Goal: Task Accomplishment & Management: Manage account settings

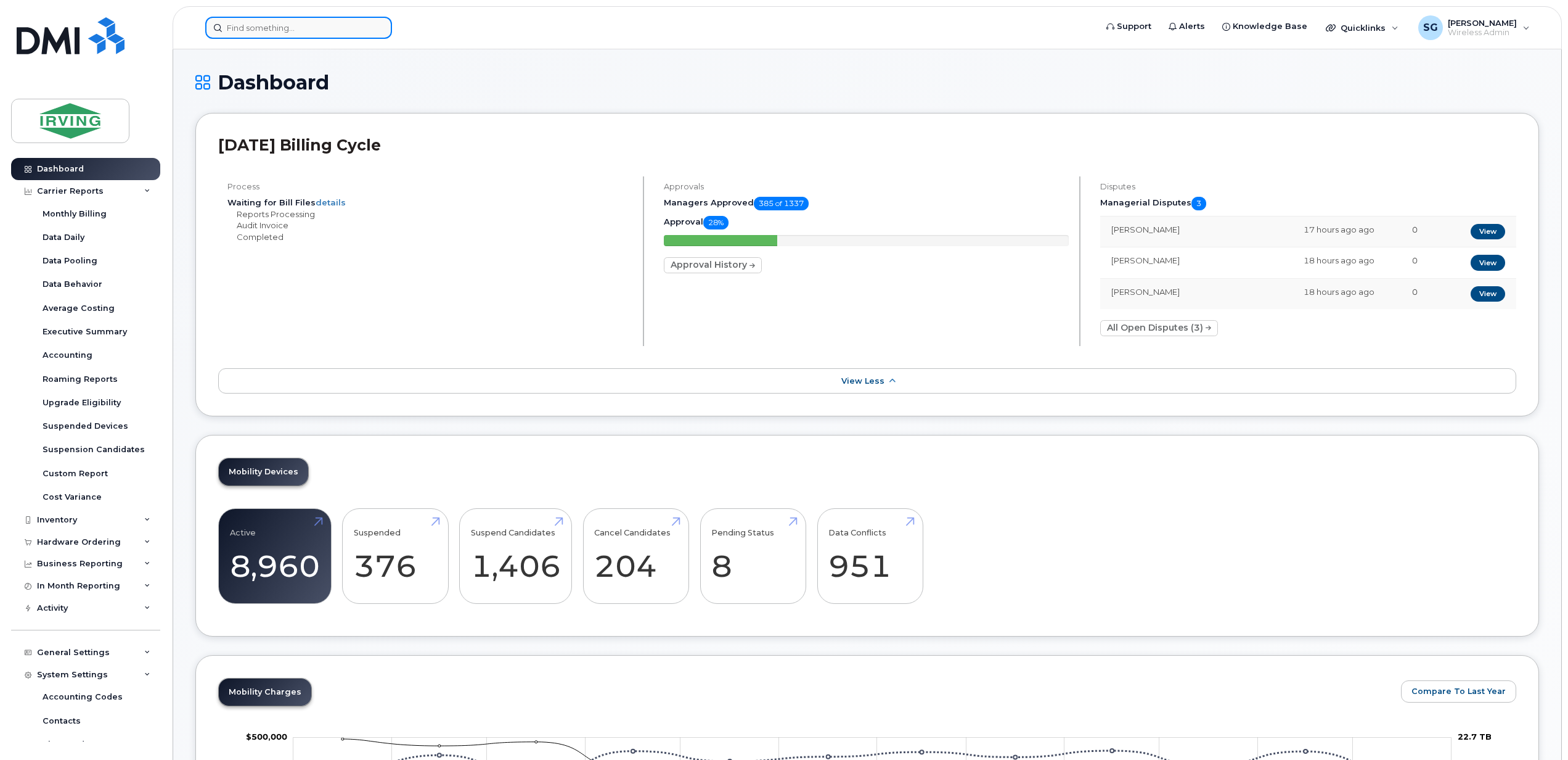
click at [259, 33] on input at bounding box center [299, 28] width 187 height 22
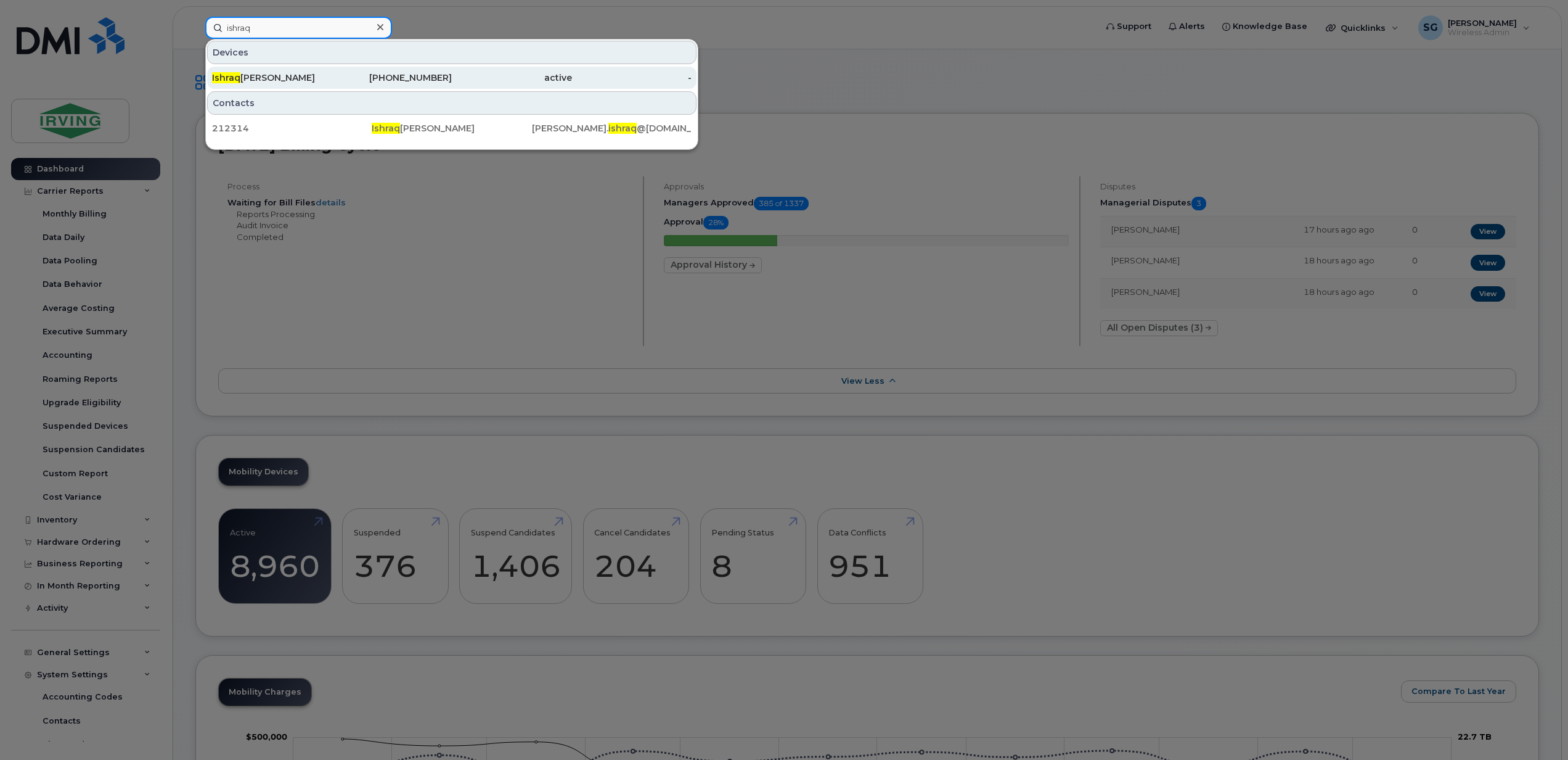
type input "ishraq"
click at [265, 83] on div "Ishraq Ahmad" at bounding box center [272, 77] width 120 height 12
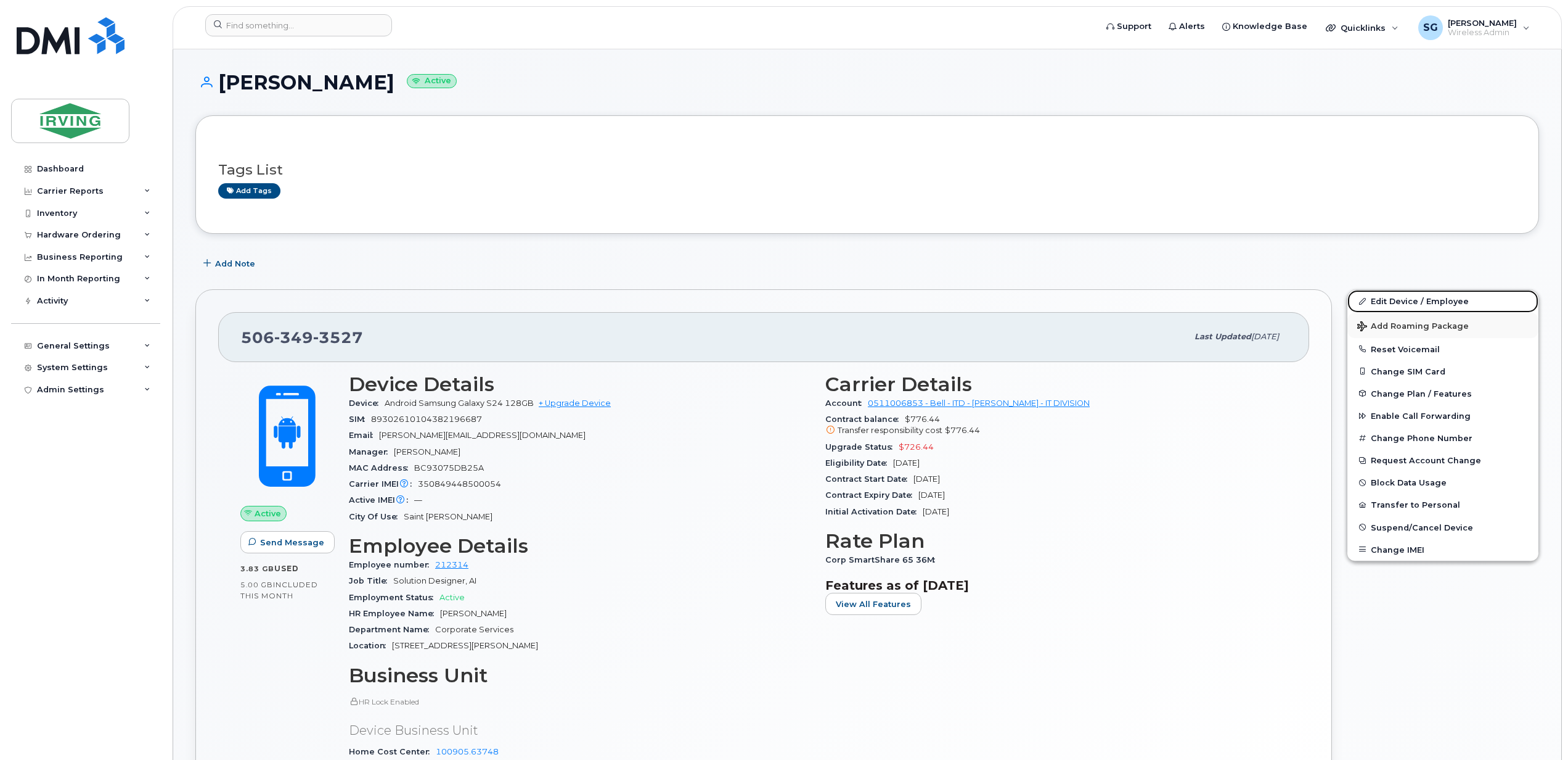
drag, startPoint x: 1421, startPoint y: 299, endPoint x: 1362, endPoint y: 314, distance: 60.9
click at [1421, 299] on link "Edit Device / Employee" at bounding box center [1443, 301] width 191 height 22
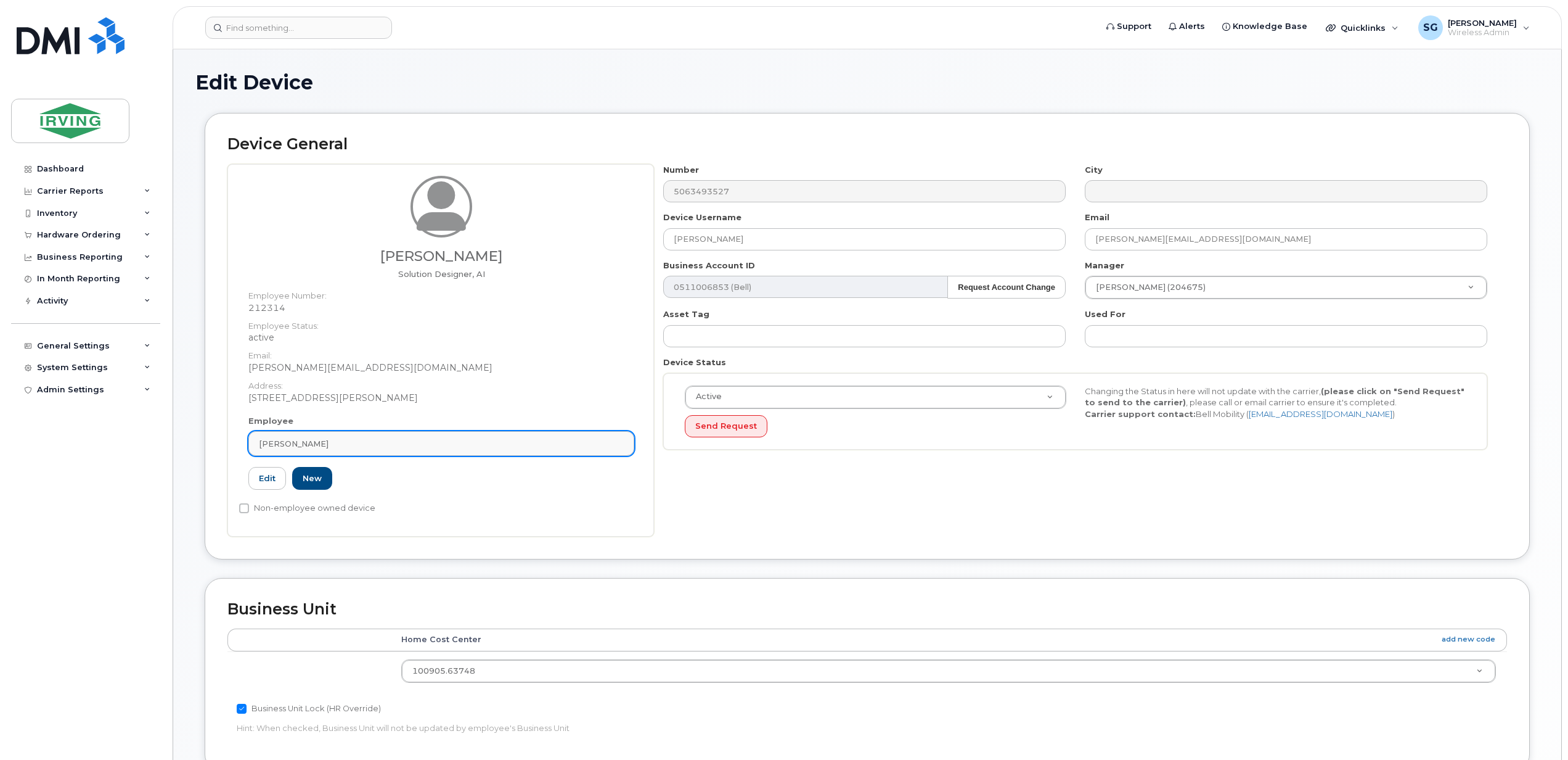
drag, startPoint x: 339, startPoint y: 447, endPoint x: 265, endPoint y: 445, distance: 74.0
click at [265, 445] on div "Ishraq Ahmad" at bounding box center [441, 444] width 365 height 12
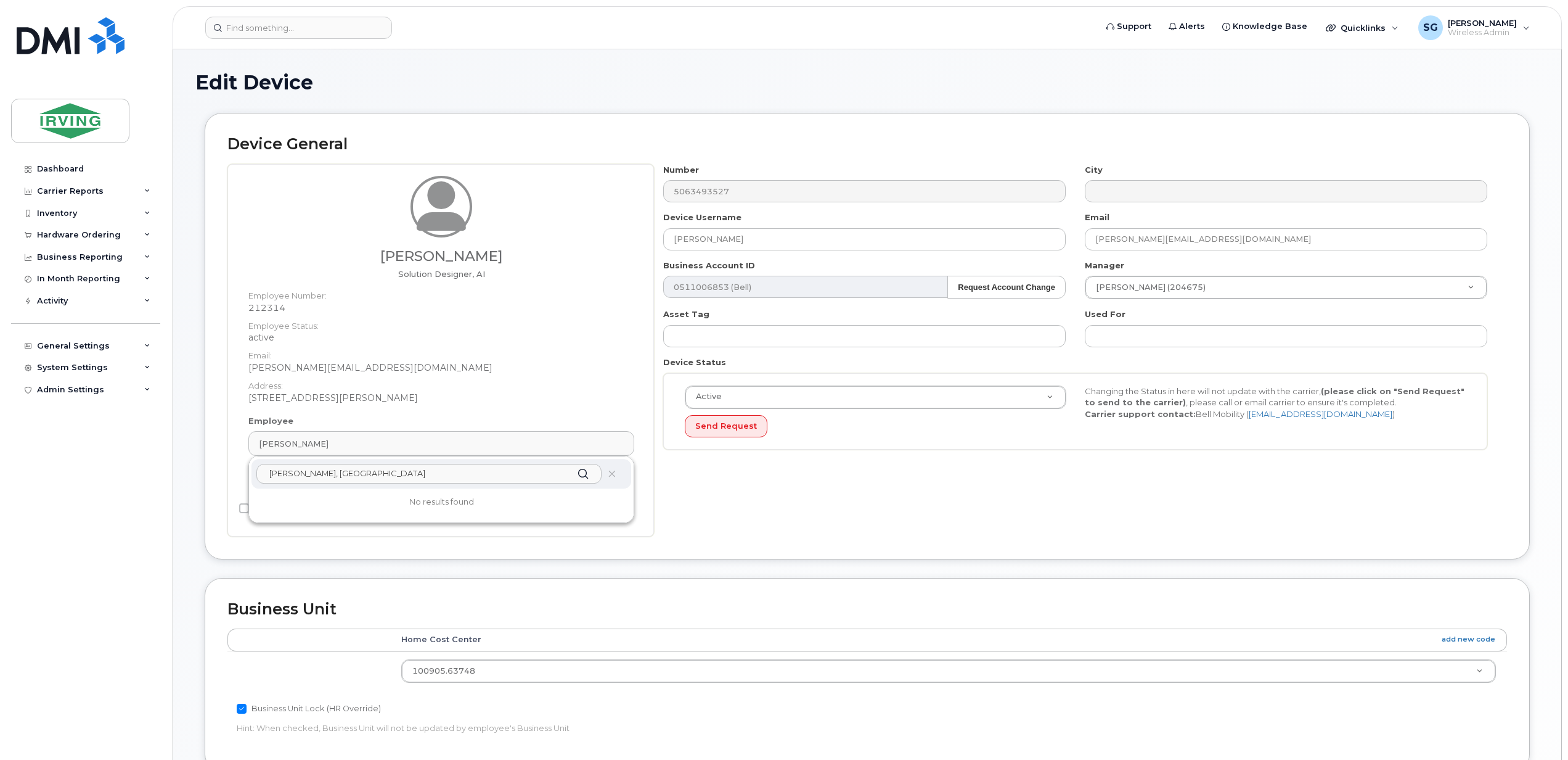
drag, startPoint x: 333, startPoint y: 475, endPoint x: 254, endPoint y: 476, distance: 79.0
click at [254, 476] on div "smith, ca" at bounding box center [441, 473] width 380 height 29
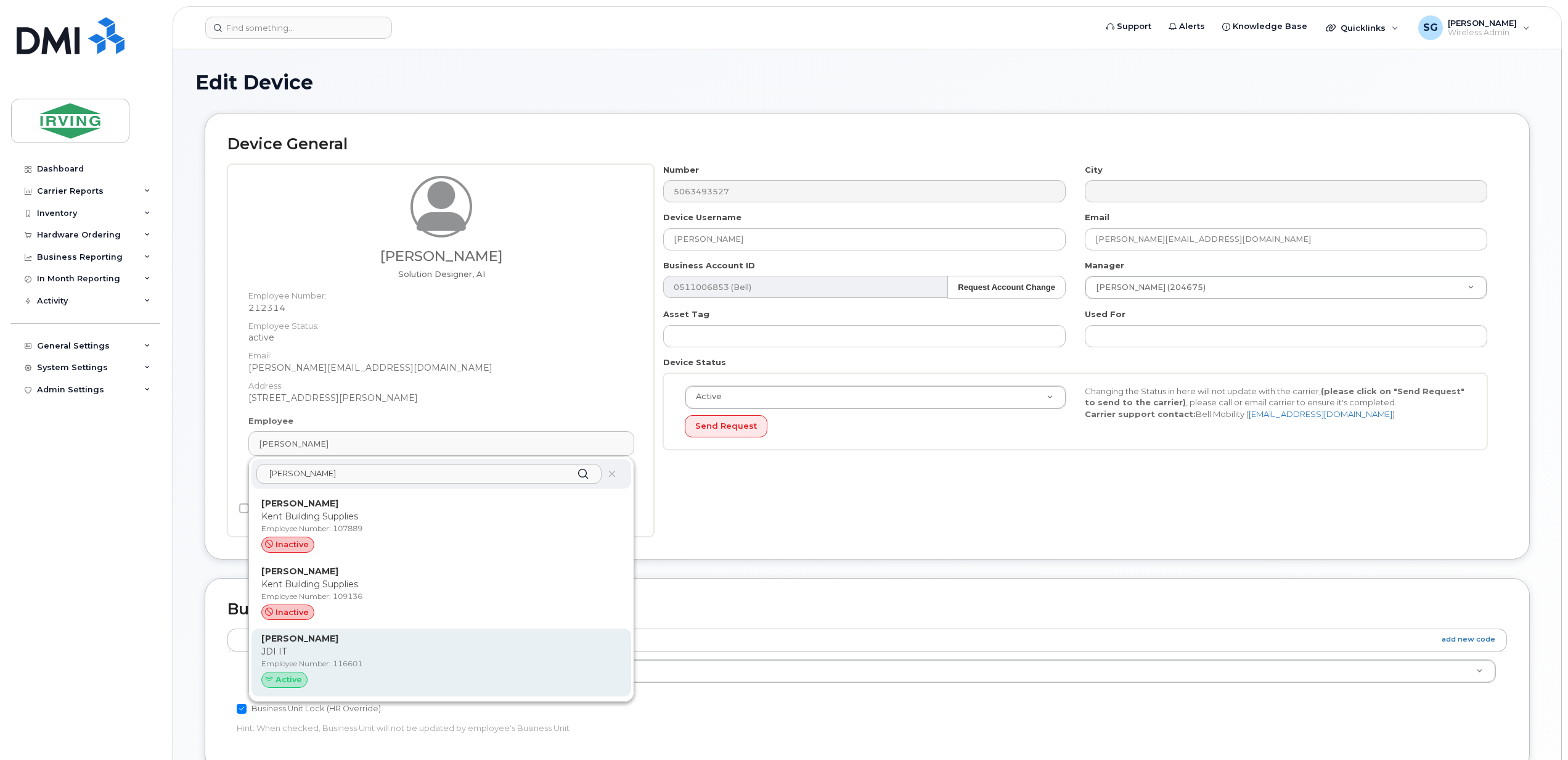
type input "carol smith"
click at [290, 637] on strong "Carol Smith" at bounding box center [299, 638] width 77 height 11
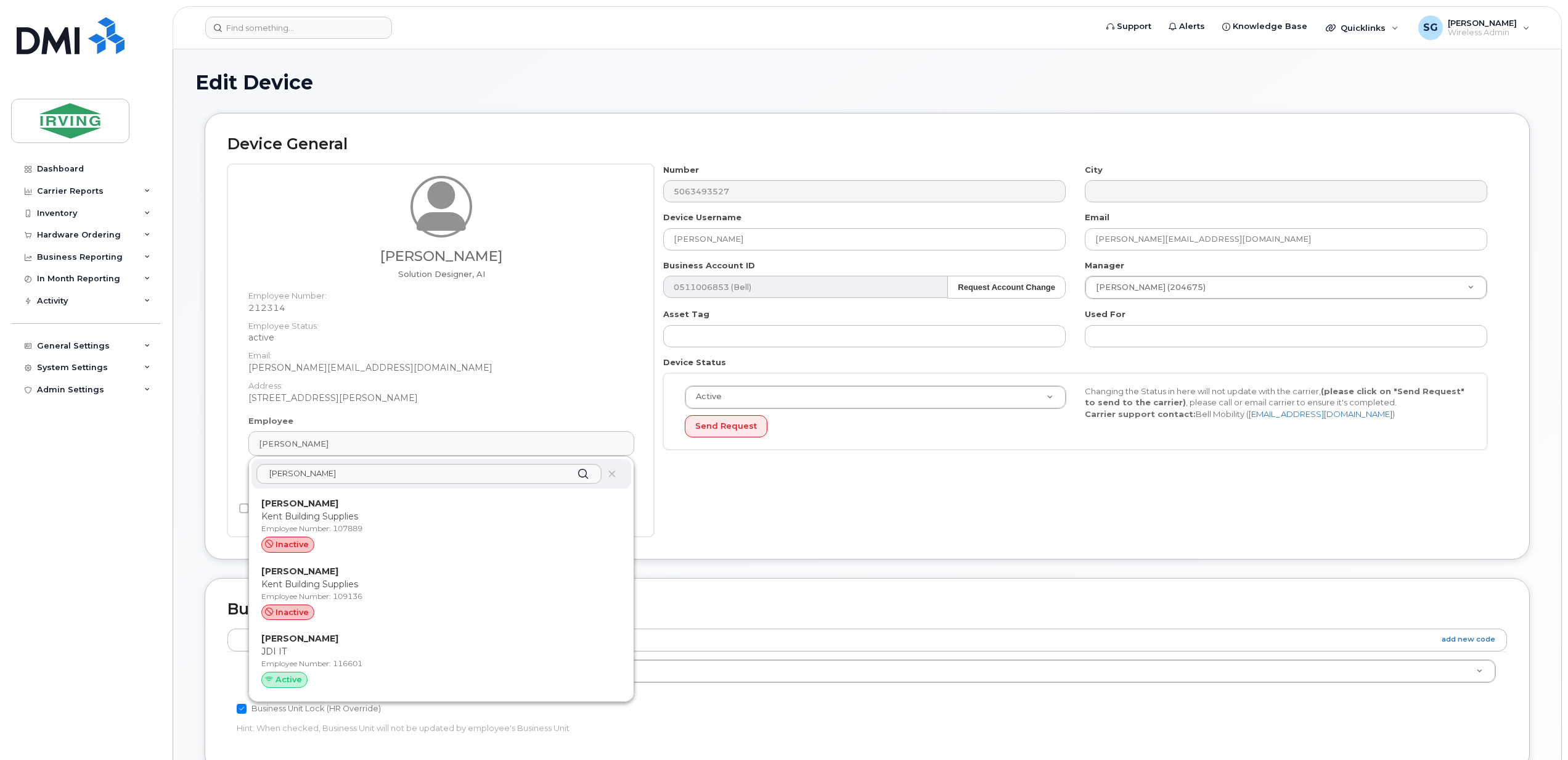
type input "116601"
type input "Carol Smith"
type input "smith.carol@jdirving.com"
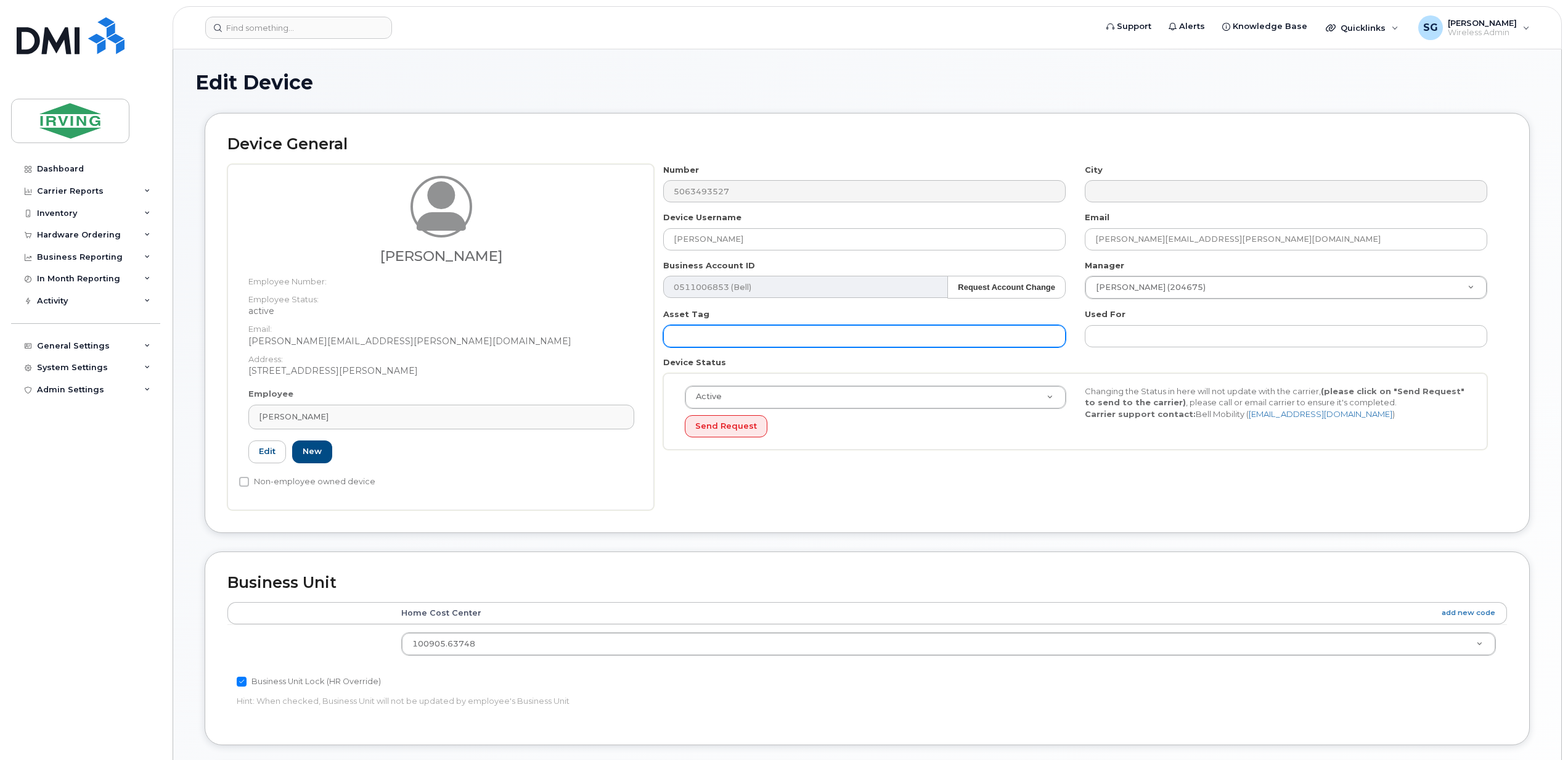
click at [778, 334] on input "text" at bounding box center [864, 336] width 402 height 22
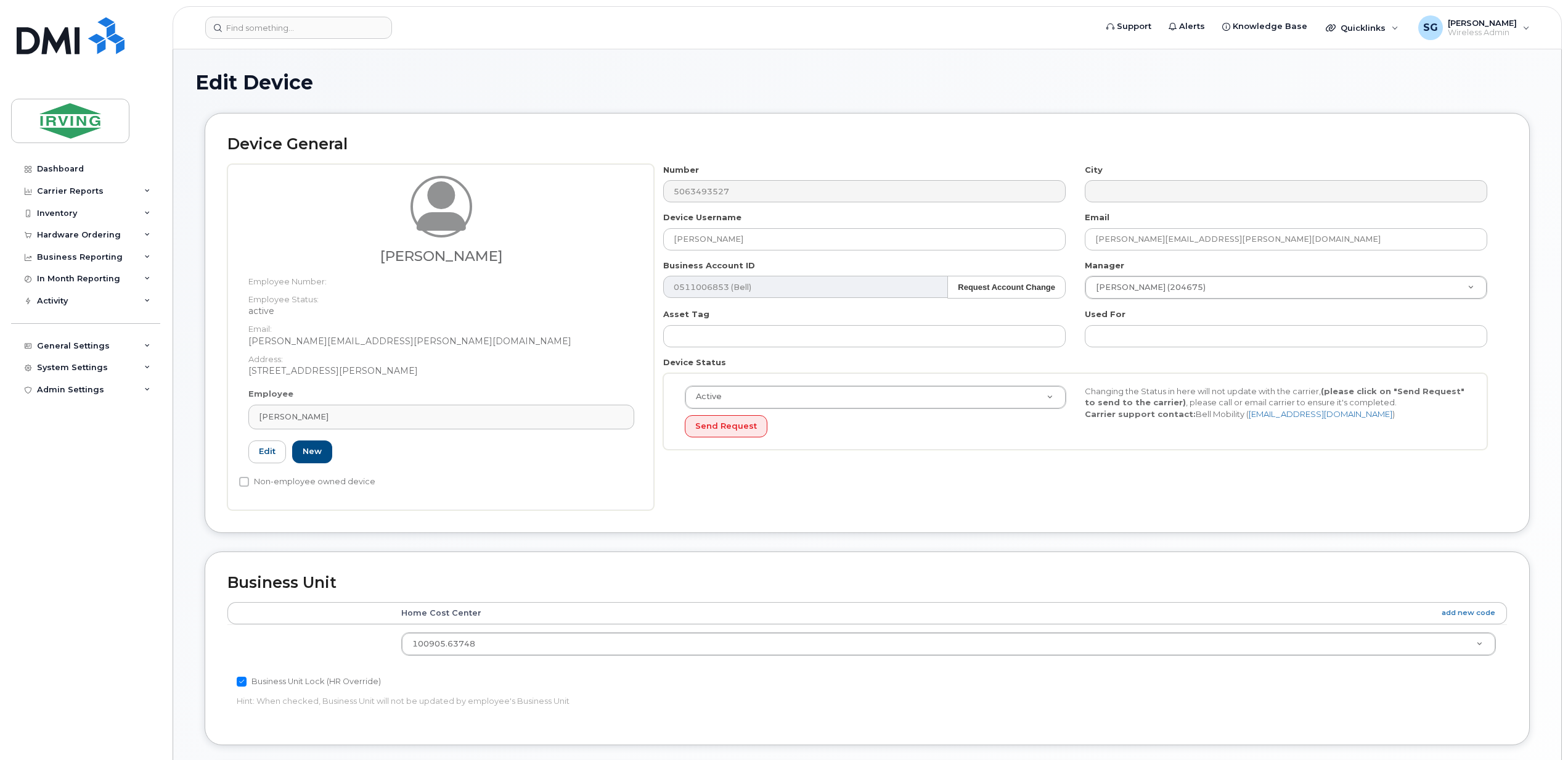
click at [1148, 272] on div "Manager Ian MacDonald (204675) 1508135" at bounding box center [1286, 280] width 421 height 40
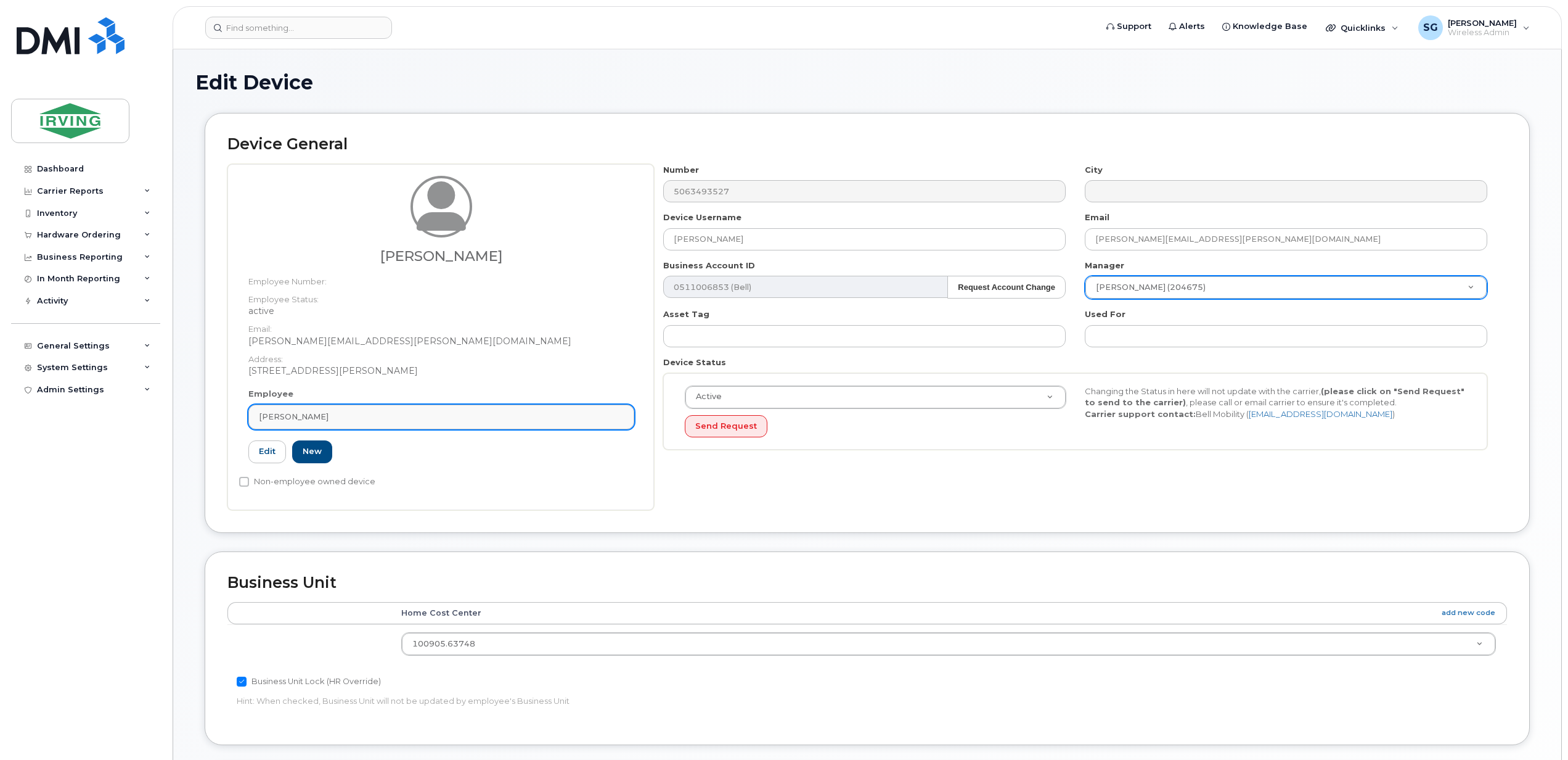
click at [318, 412] on div "Carol Smith" at bounding box center [441, 416] width 365 height 12
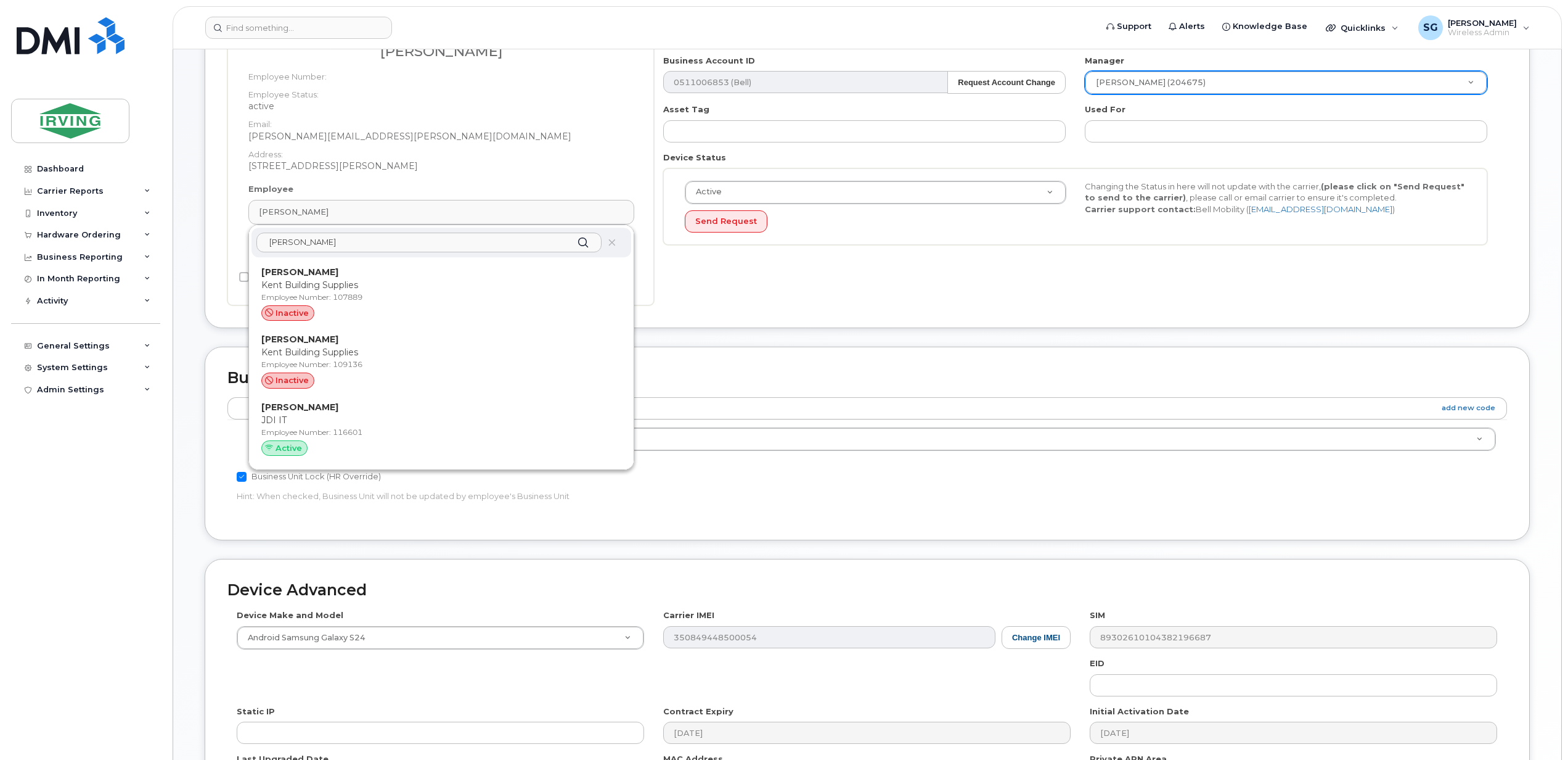
scroll to position [375, 0]
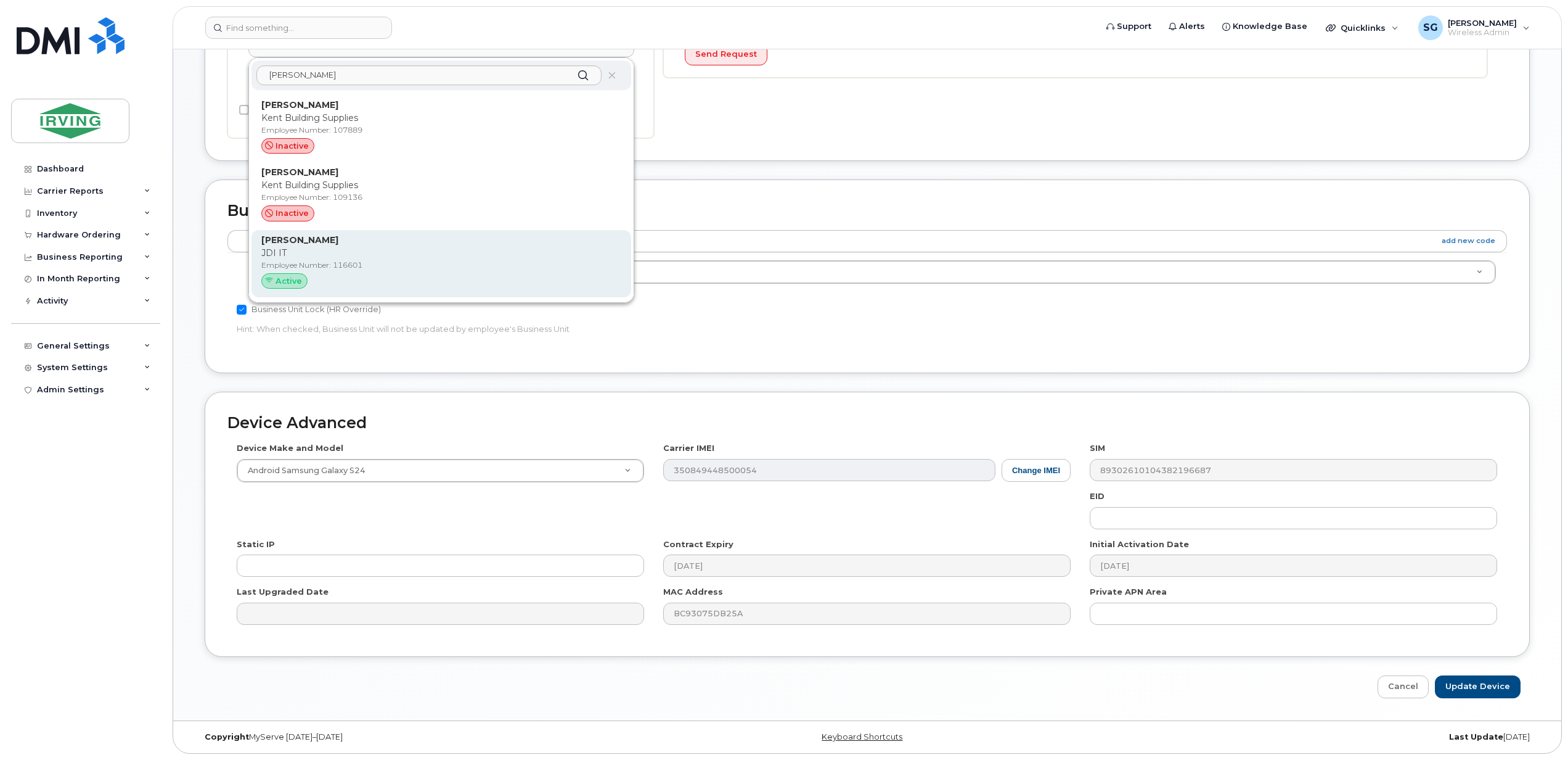
click at [277, 252] on p "JDI IT" at bounding box center [441, 253] width 360 height 13
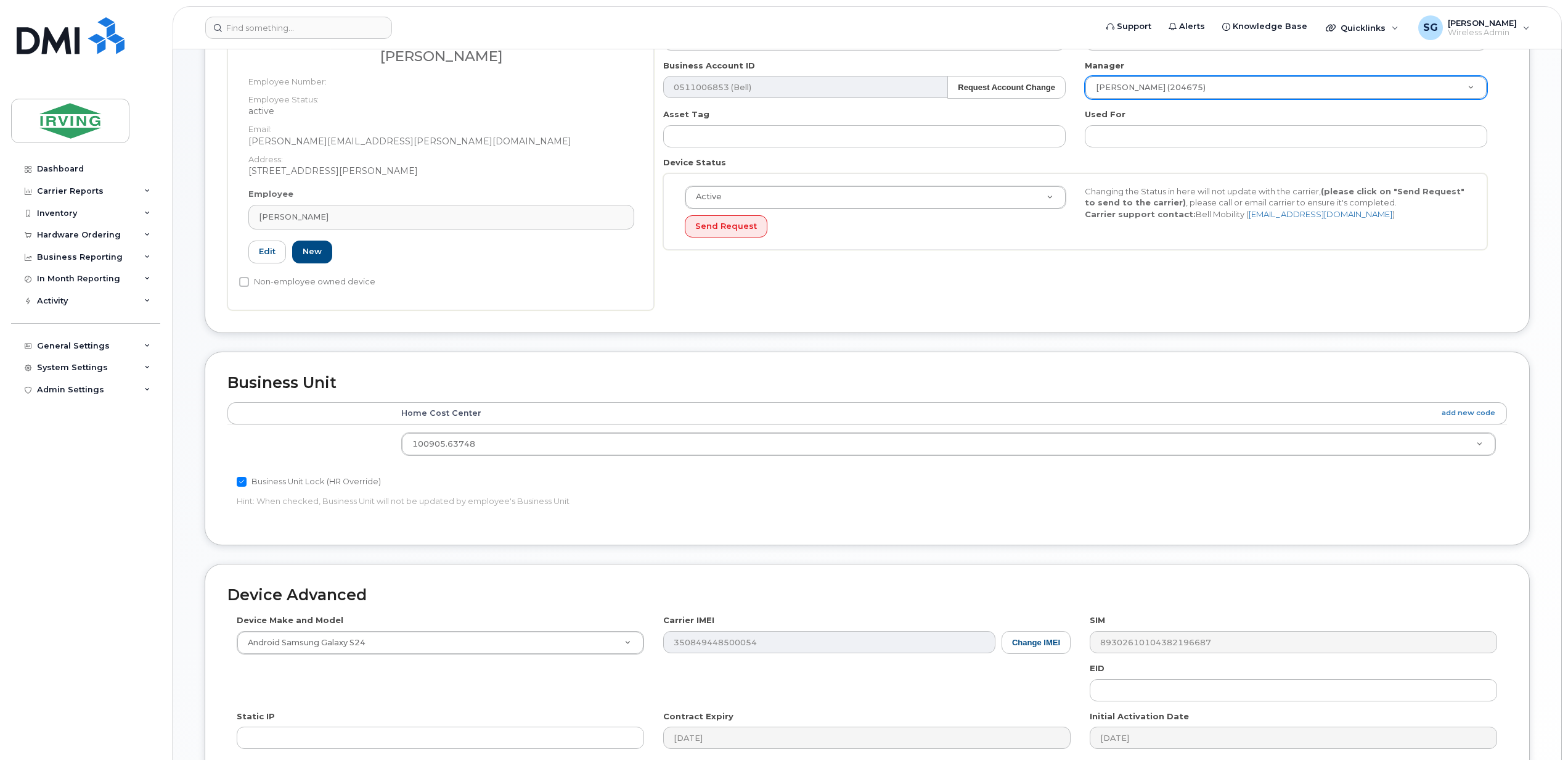
scroll to position [0, 0]
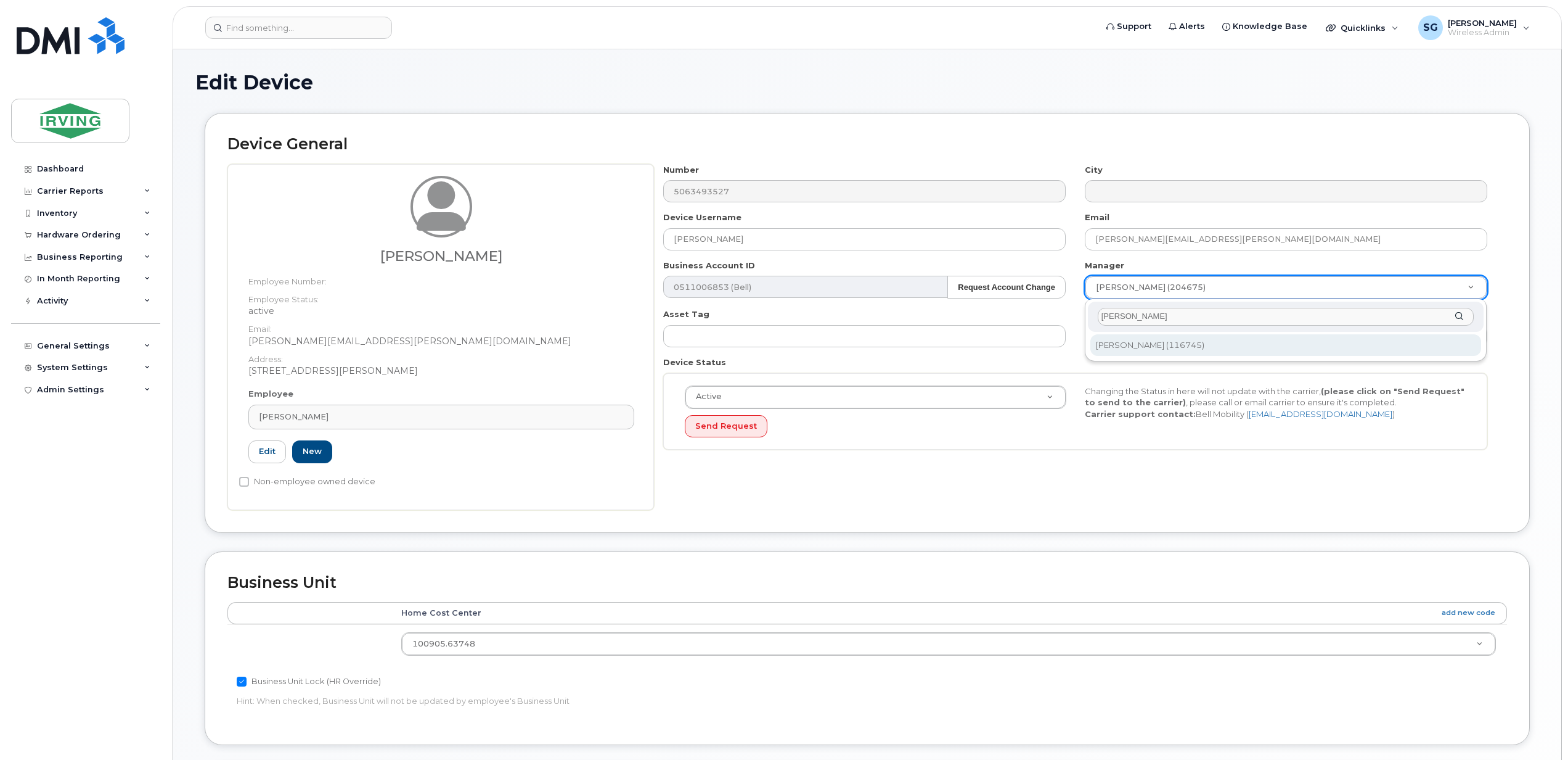
type input "zacharias"
type input "1456954"
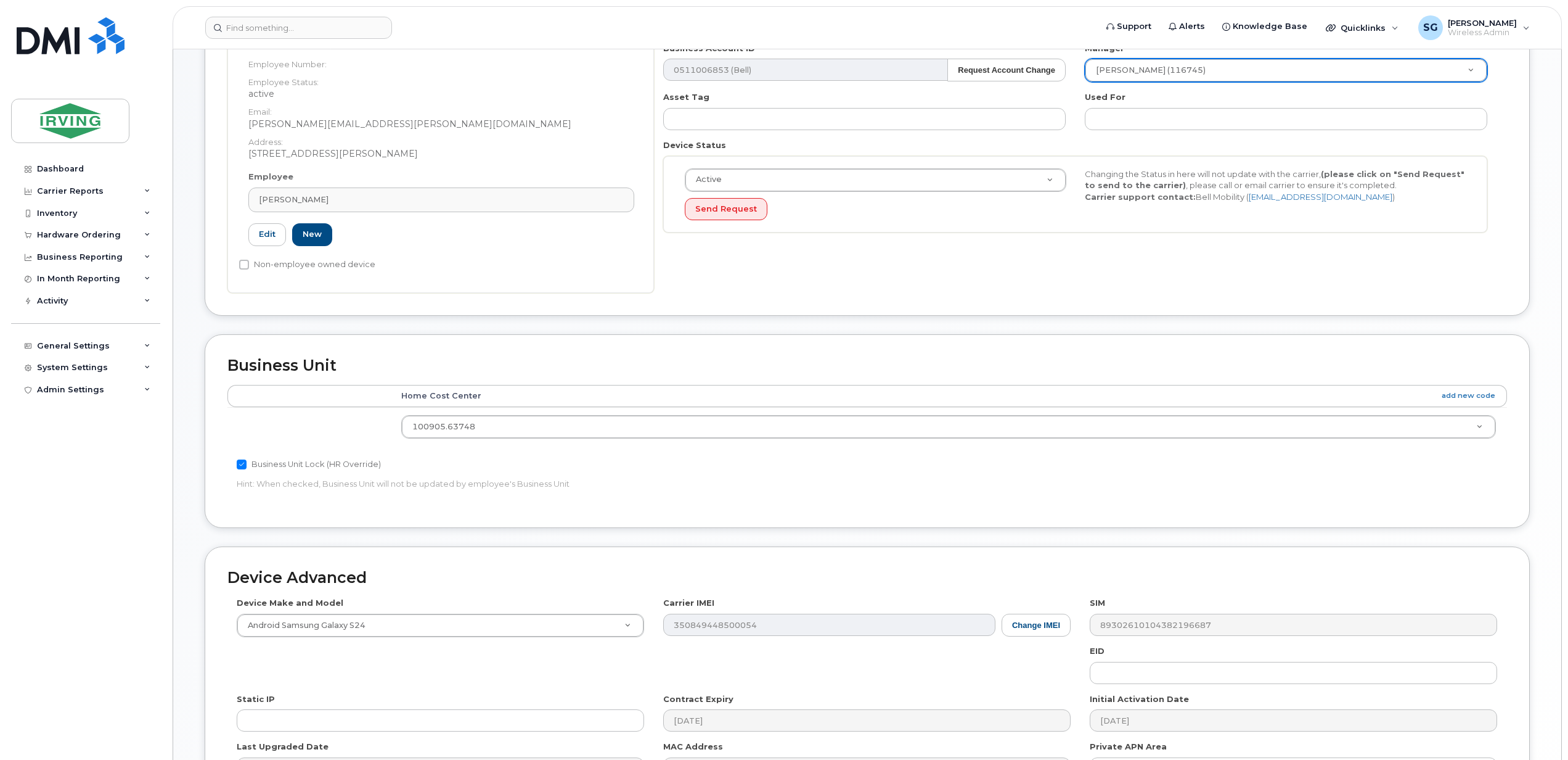
scroll to position [375, 0]
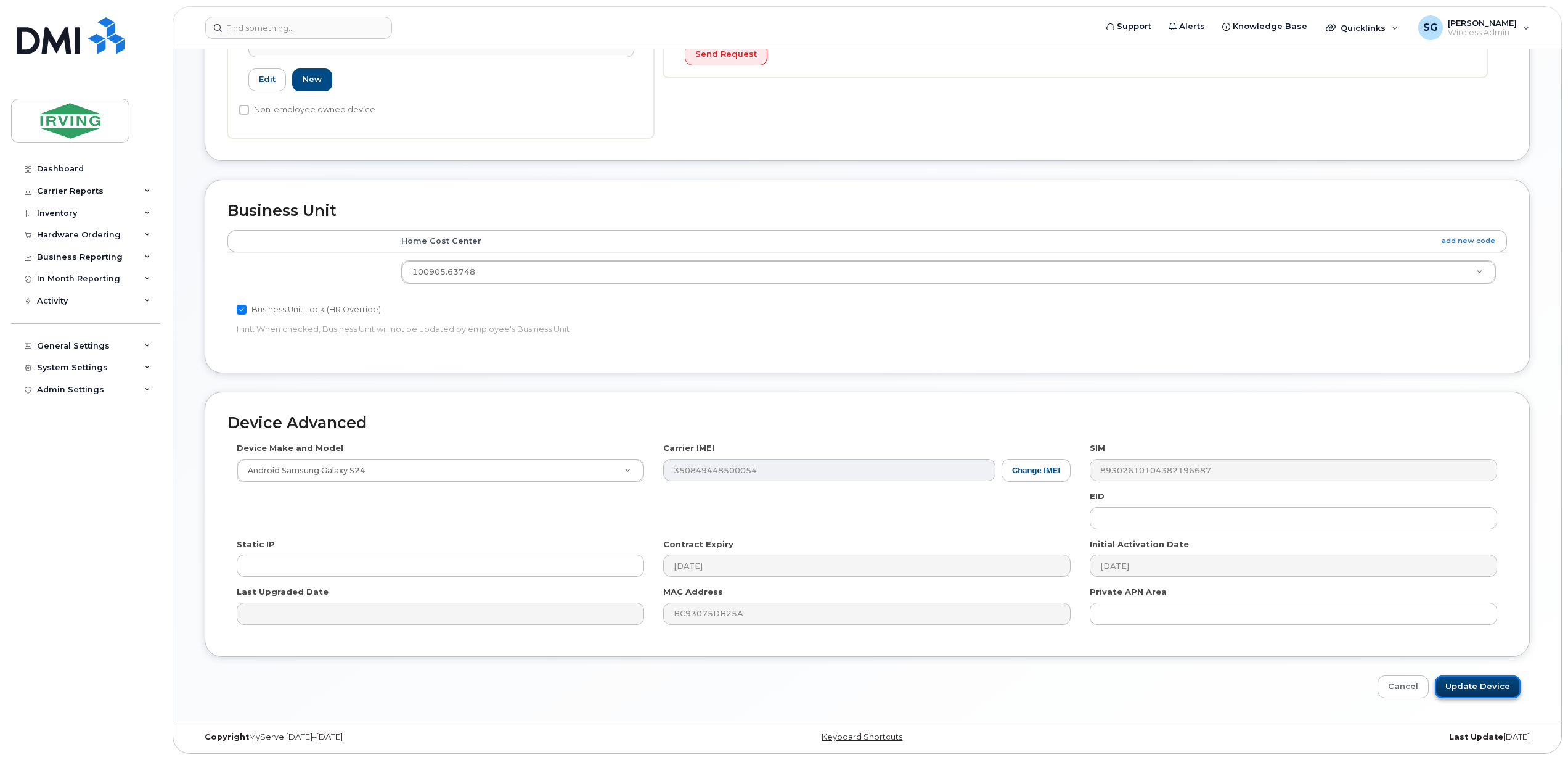
click at [1478, 691] on input "Update Device" at bounding box center [1478, 687] width 86 height 23
type input "Saving..."
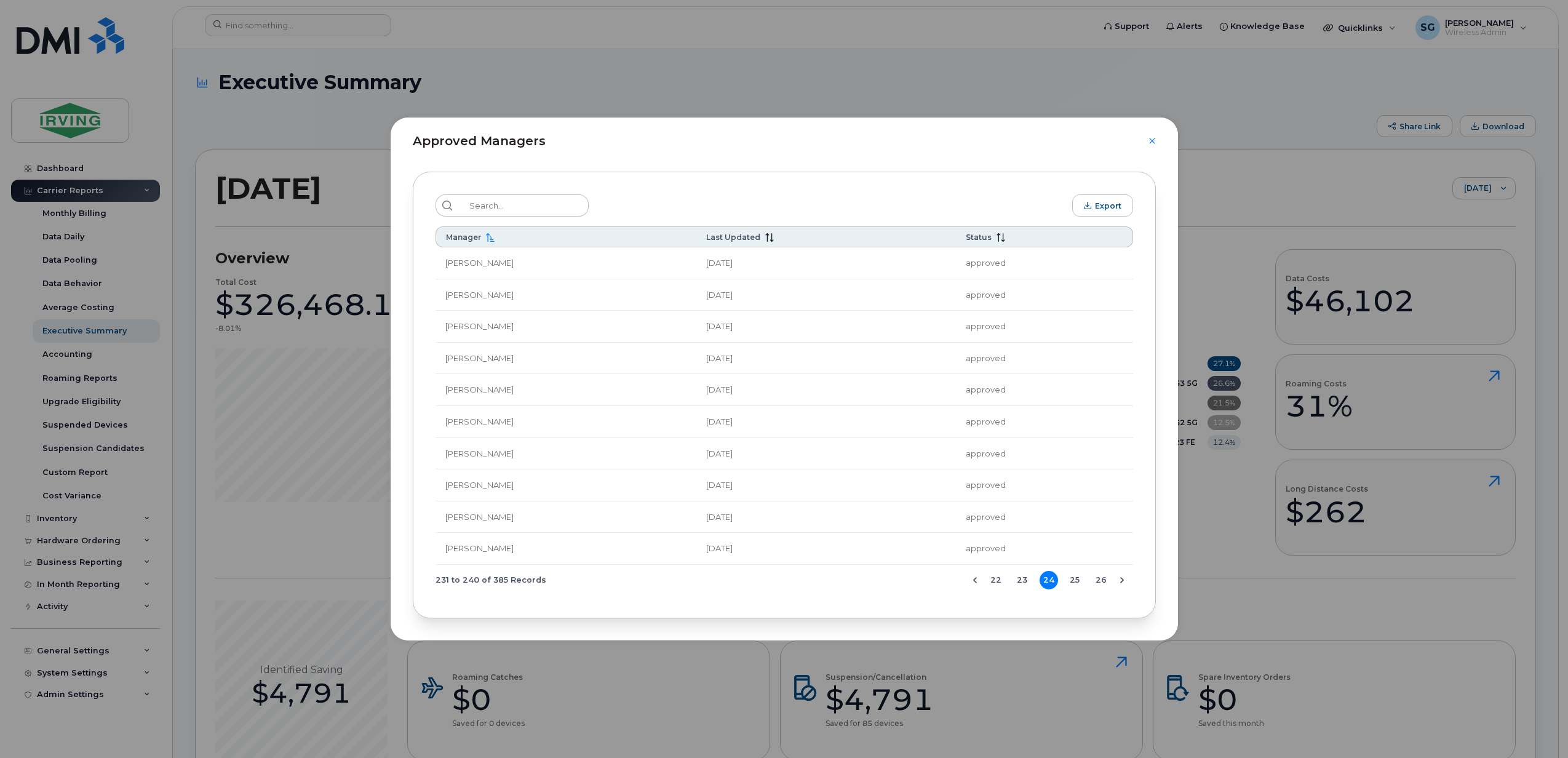
scroll to position [19294, 0]
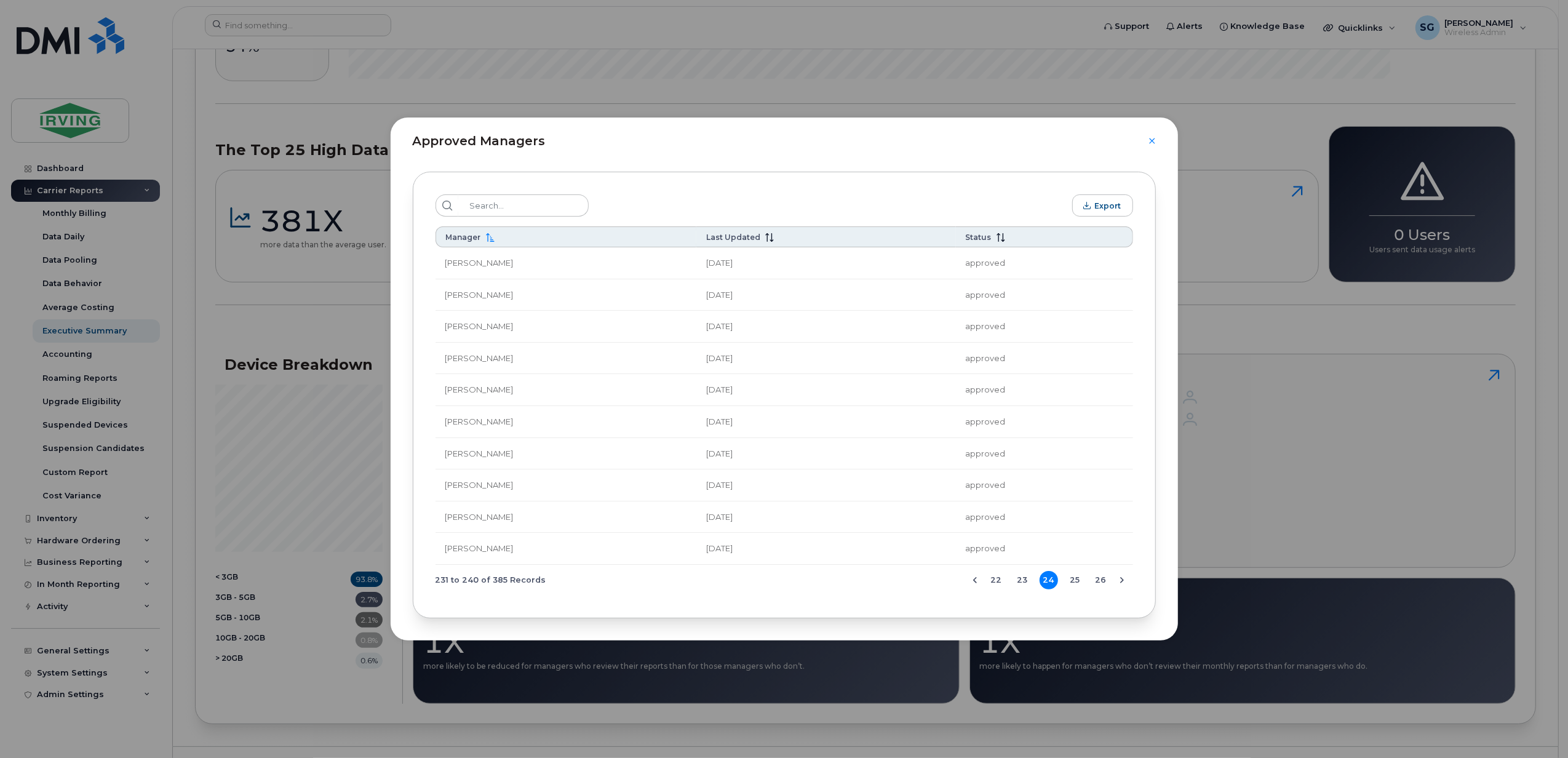
click at [1152, 145] on div "Approved Managers" at bounding box center [784, 133] width 788 height 33
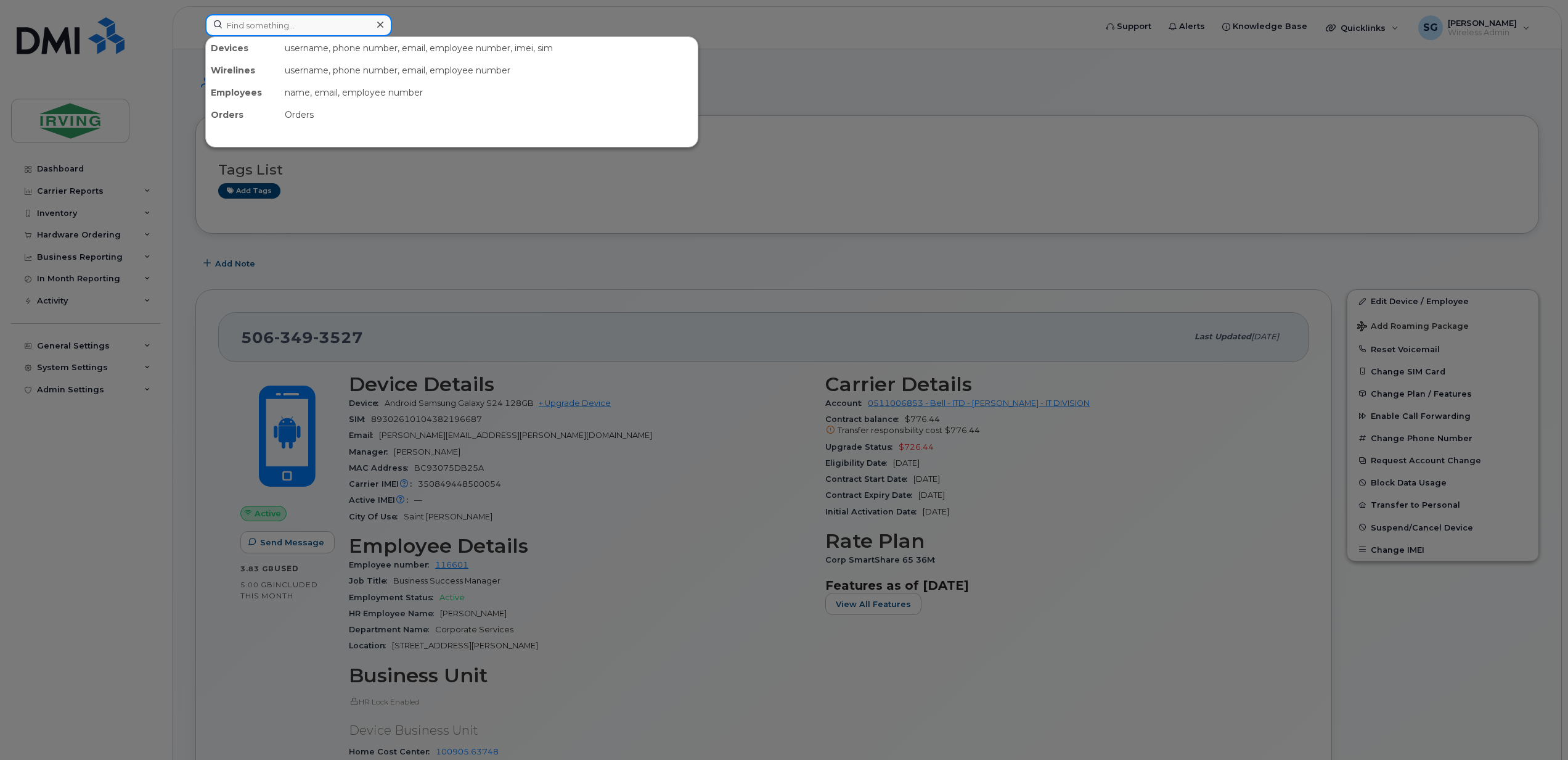
click at [263, 30] on input at bounding box center [299, 25] width 187 height 22
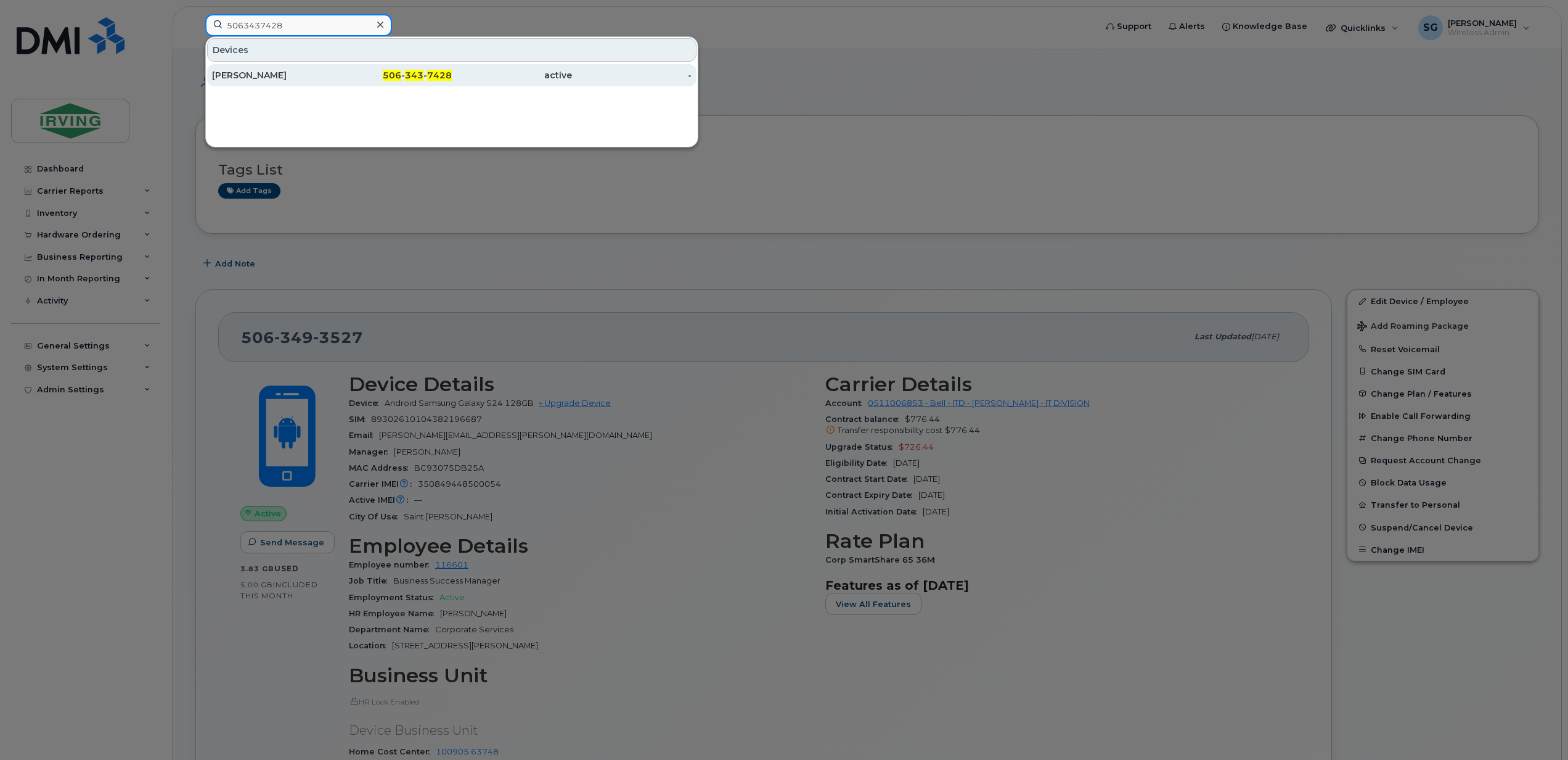
type input "5063437428"
click at [274, 72] on div "Todd Prime" at bounding box center [272, 75] width 120 height 12
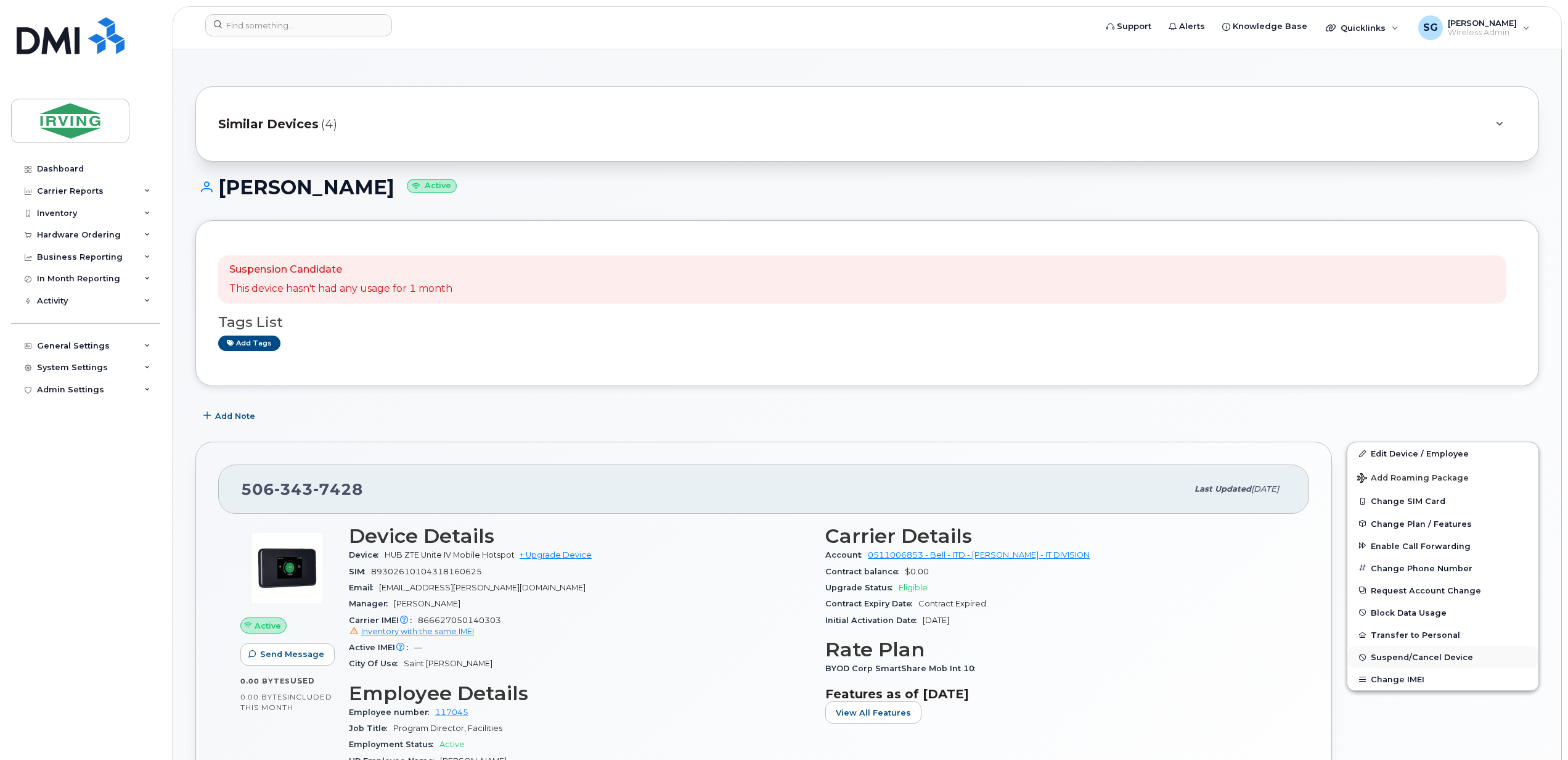
click at [1421, 660] on span "Suspend/Cancel Device" at bounding box center [1421, 657] width 102 height 10
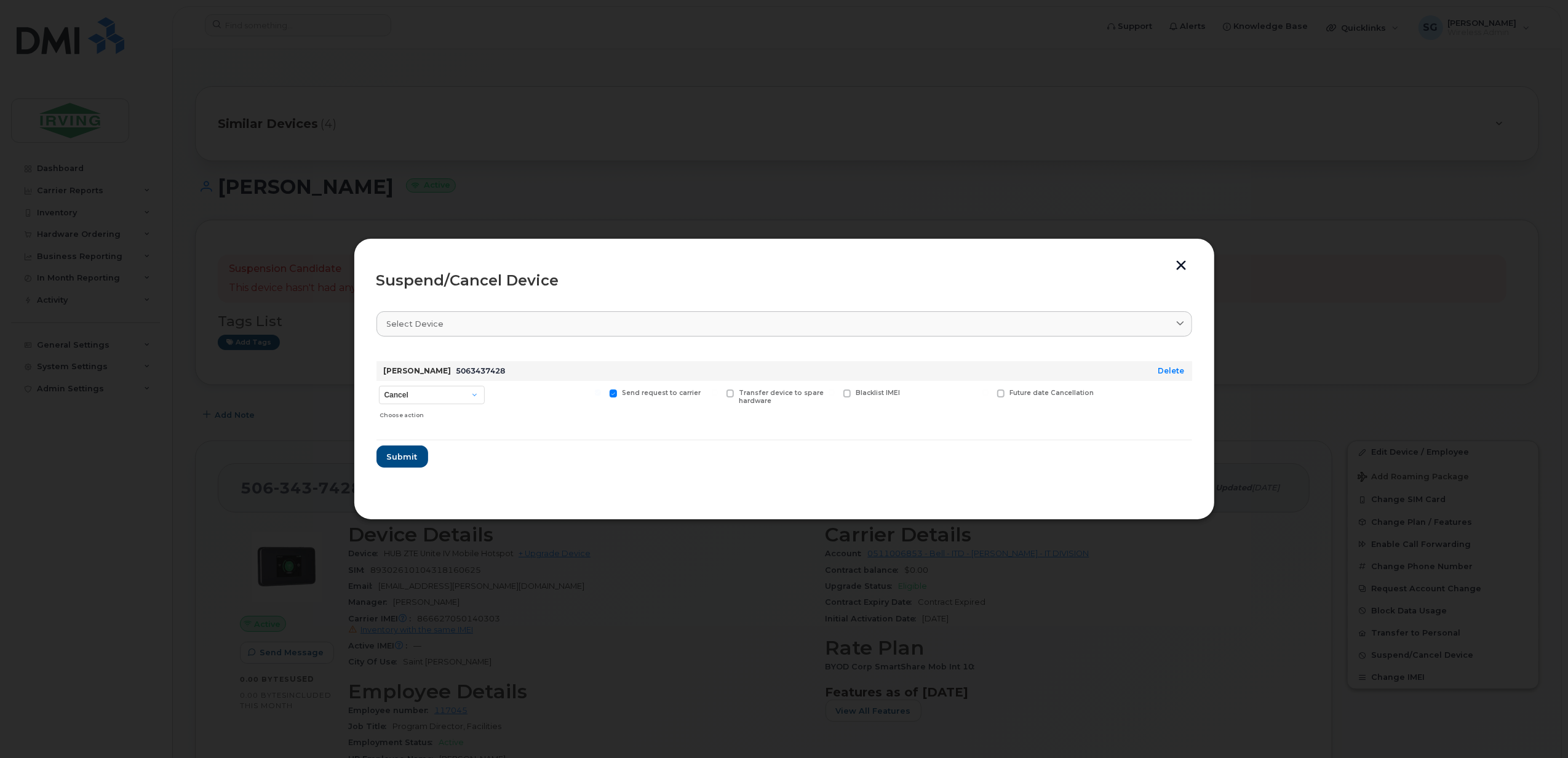
click at [729, 393] on span at bounding box center [730, 393] width 8 height 8
click at [718, 393] on input "Transfer device to spare hardware" at bounding box center [715, 393] width 6 height 6
checkbox input "true"
click at [393, 461] on span "Submit" at bounding box center [401, 456] width 31 height 12
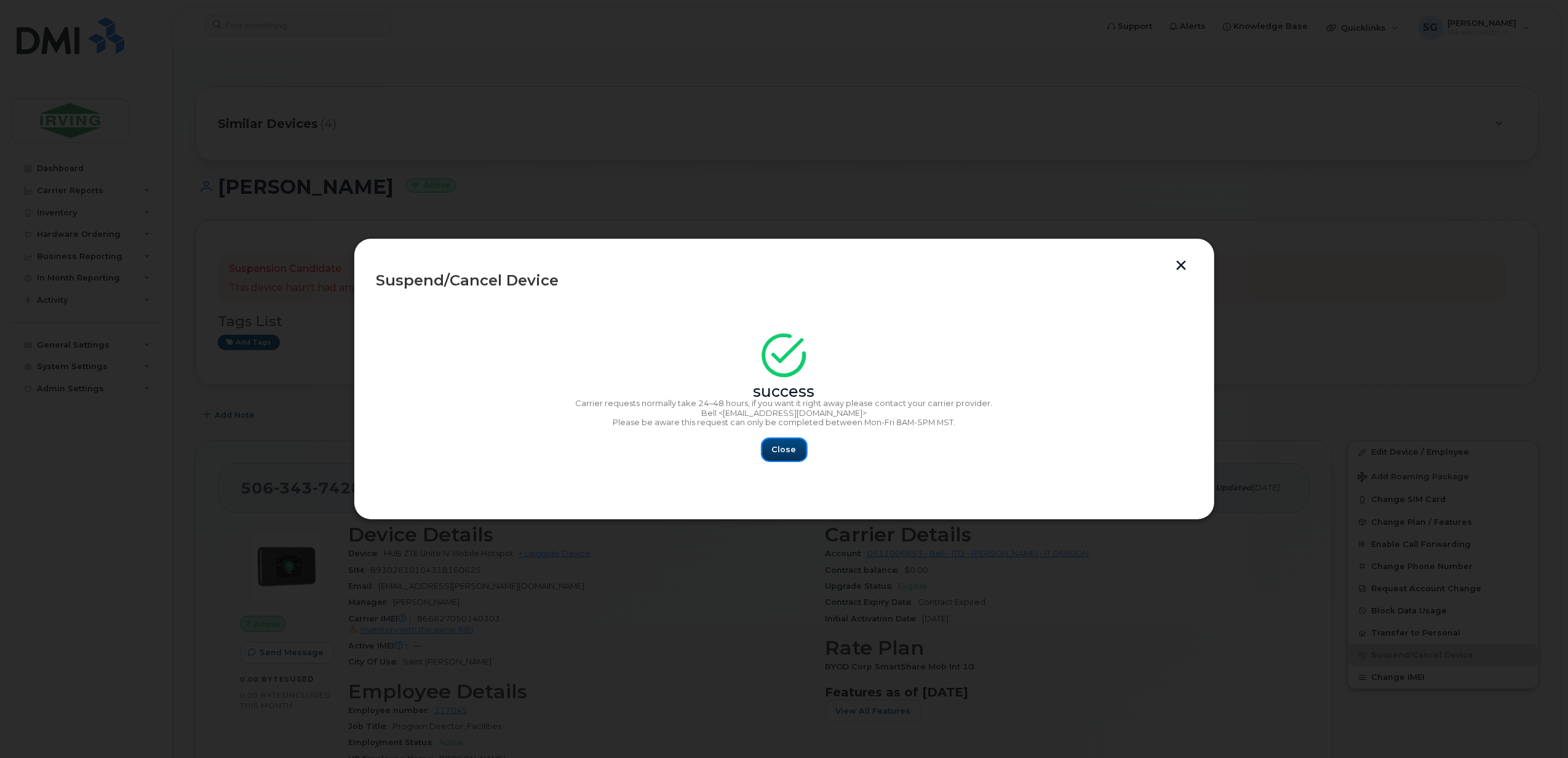
click at [790, 455] on span "Close" at bounding box center [784, 449] width 25 height 12
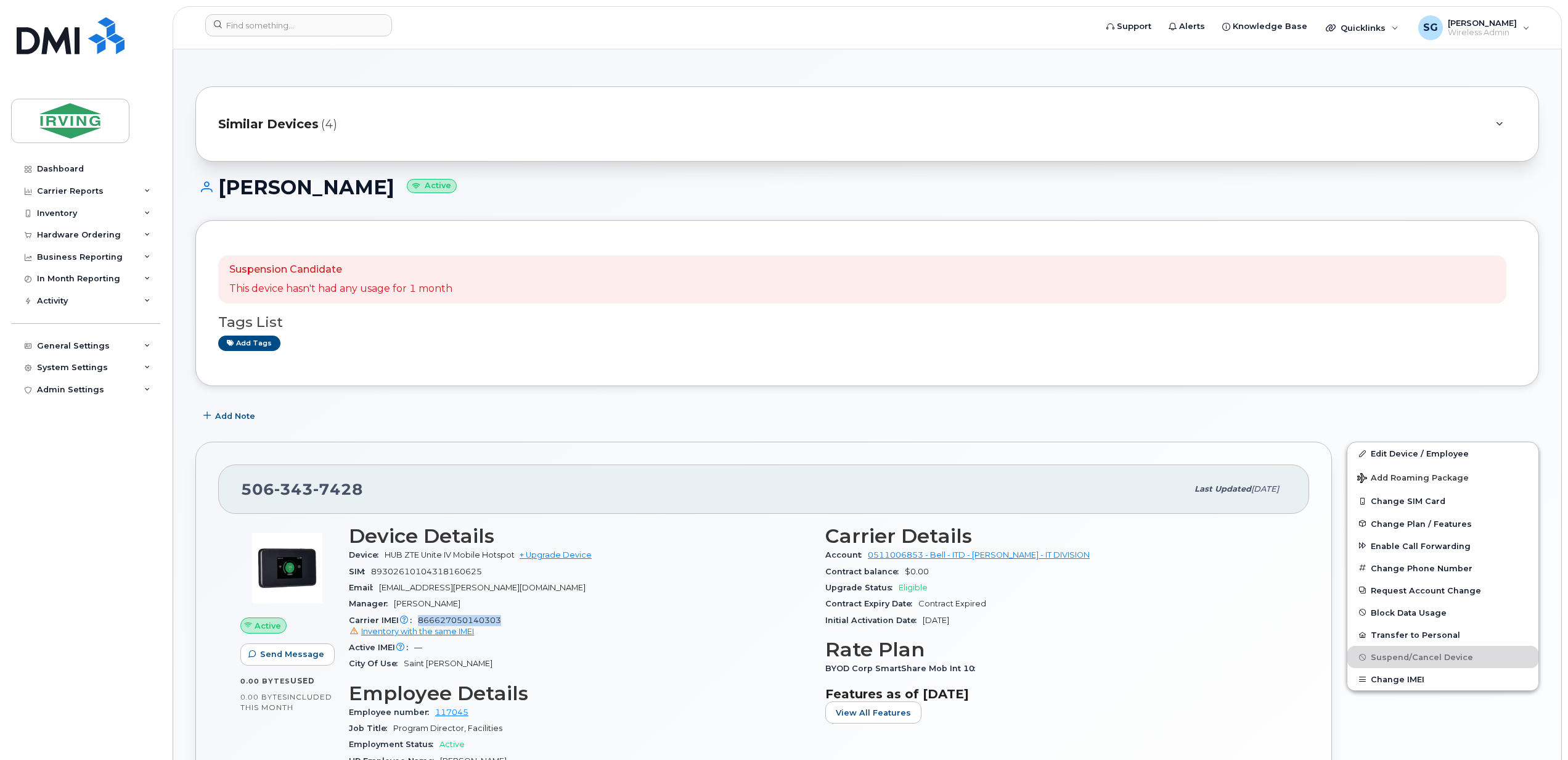
drag, startPoint x: 530, startPoint y: 624, endPoint x: 419, endPoint y: 621, distance: 111.0
click at [419, 621] on div "Carrier IMEI Carrier IMEI is reported during the last billing cycle or change o…" at bounding box center [580, 626] width 462 height 28
copy span "866627050140303"
click at [102, 237] on div "Hardware Ordering" at bounding box center [78, 235] width 84 height 10
click at [94, 234] on div "Hardware Ordering" at bounding box center [78, 235] width 84 height 10
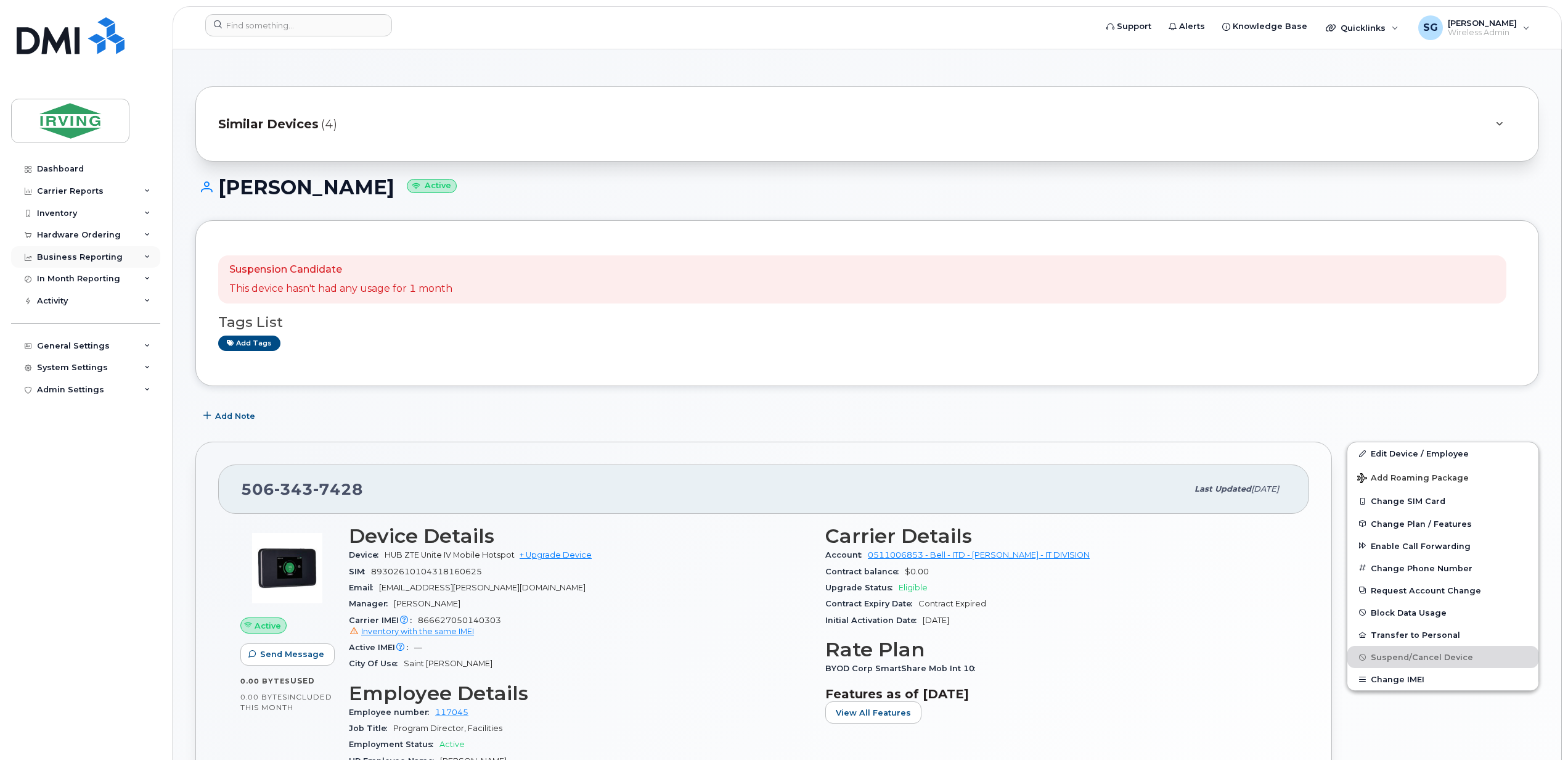
click at [84, 261] on div "Business Reporting" at bounding box center [80, 257] width 86 height 10
click at [54, 212] on div "Inventory" at bounding box center [57, 214] width 40 height 10
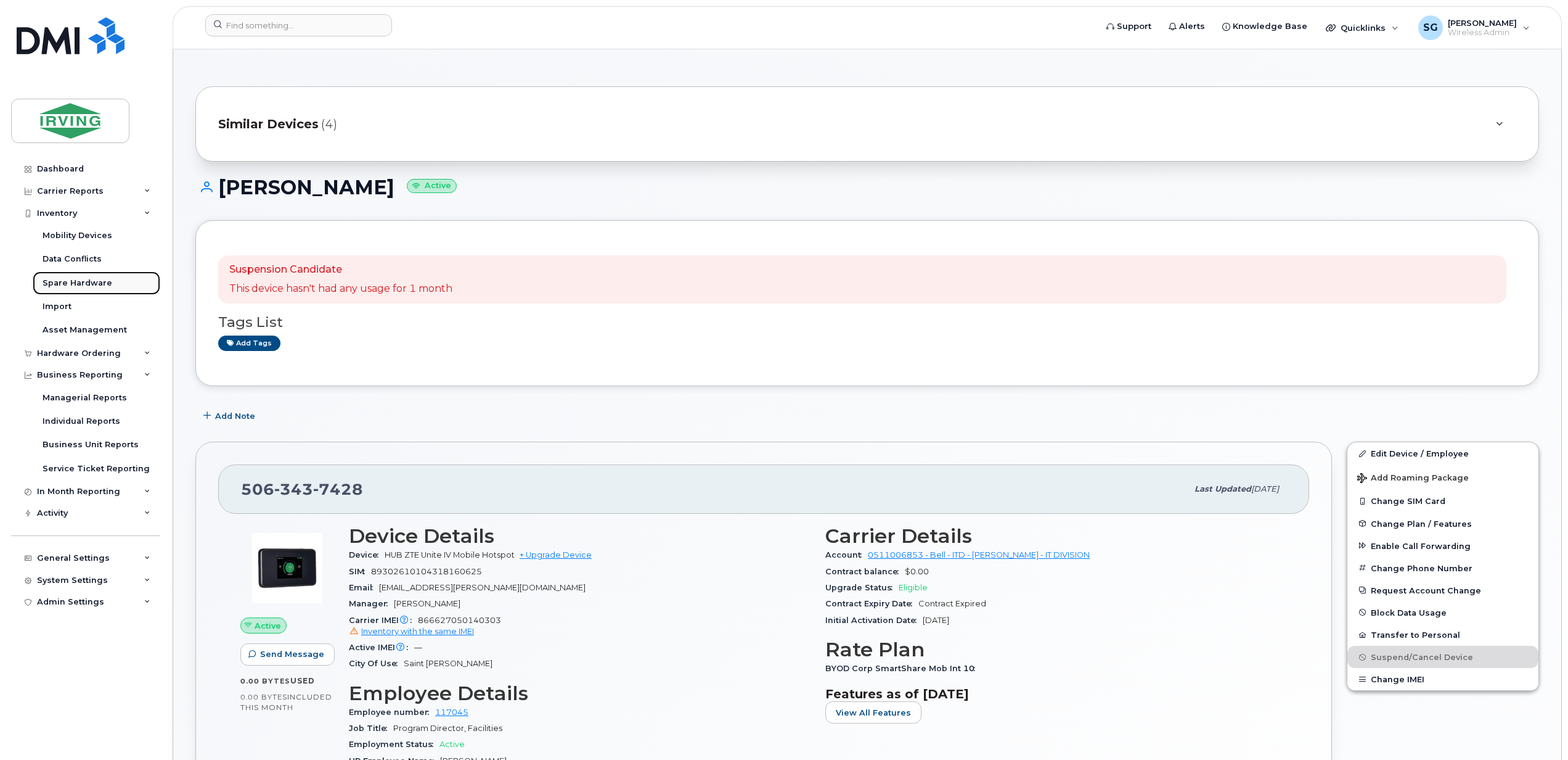
click at [84, 281] on div "Spare Hardware" at bounding box center [76, 283] width 69 height 11
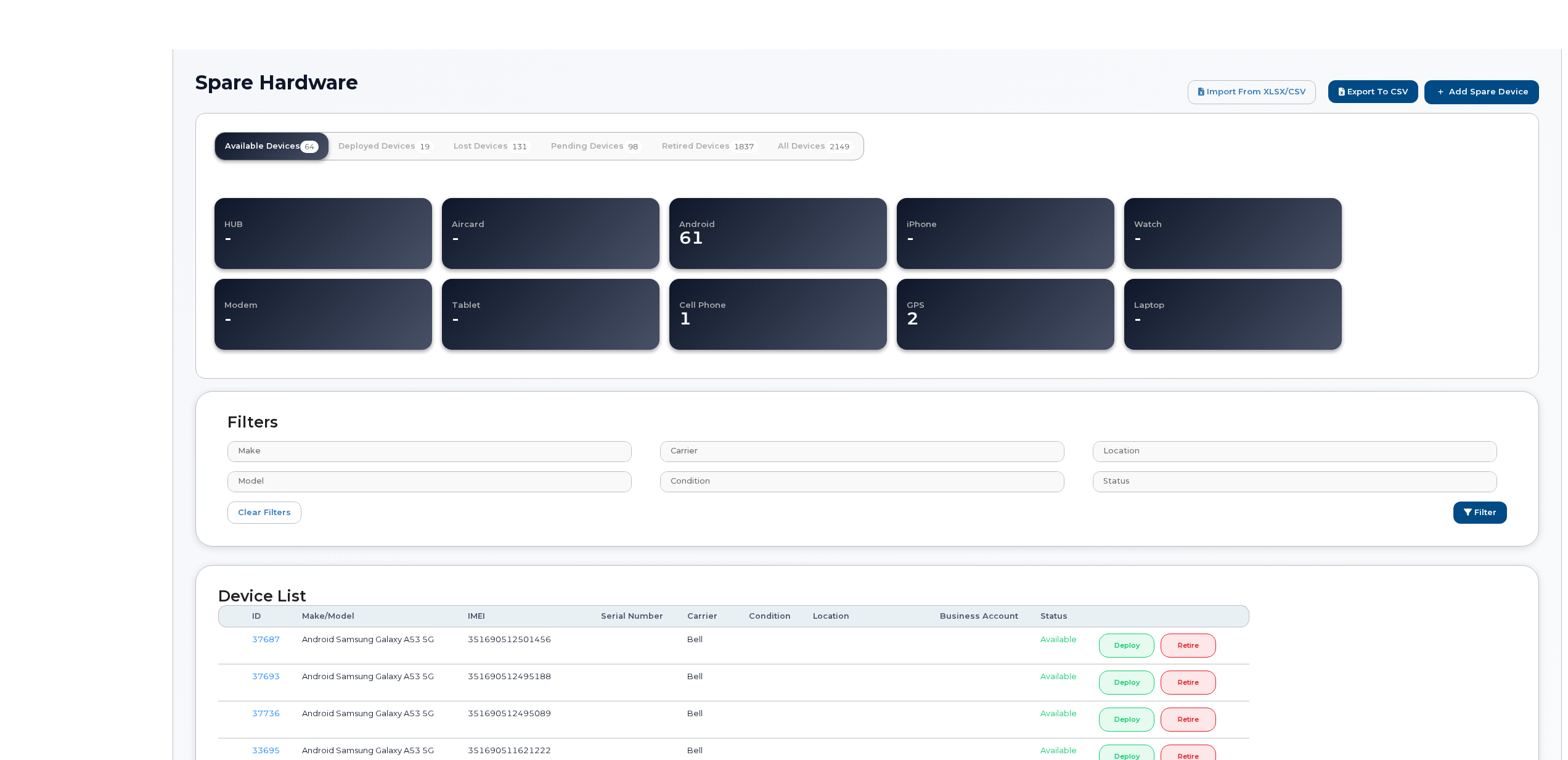
select select
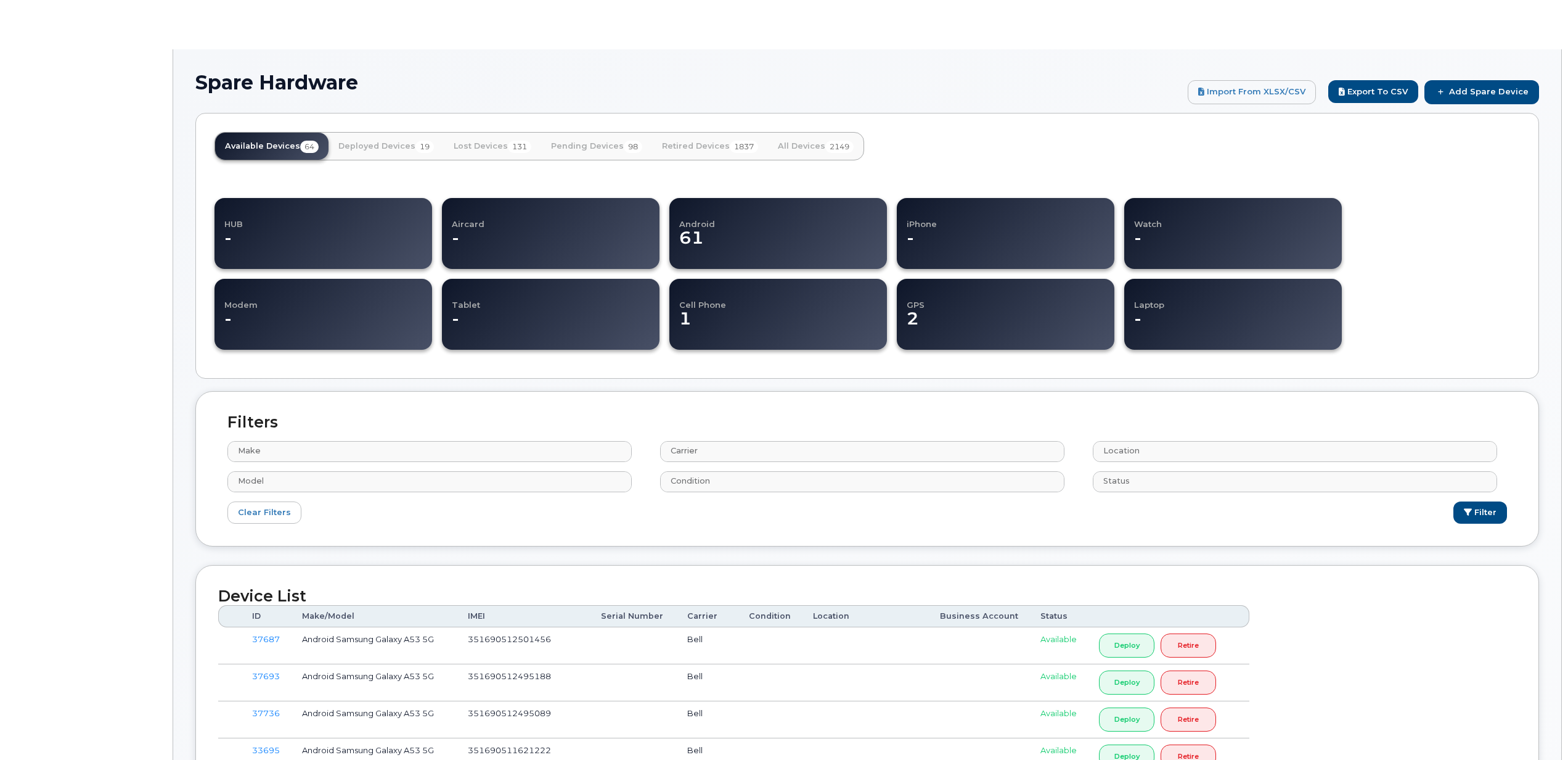
select select
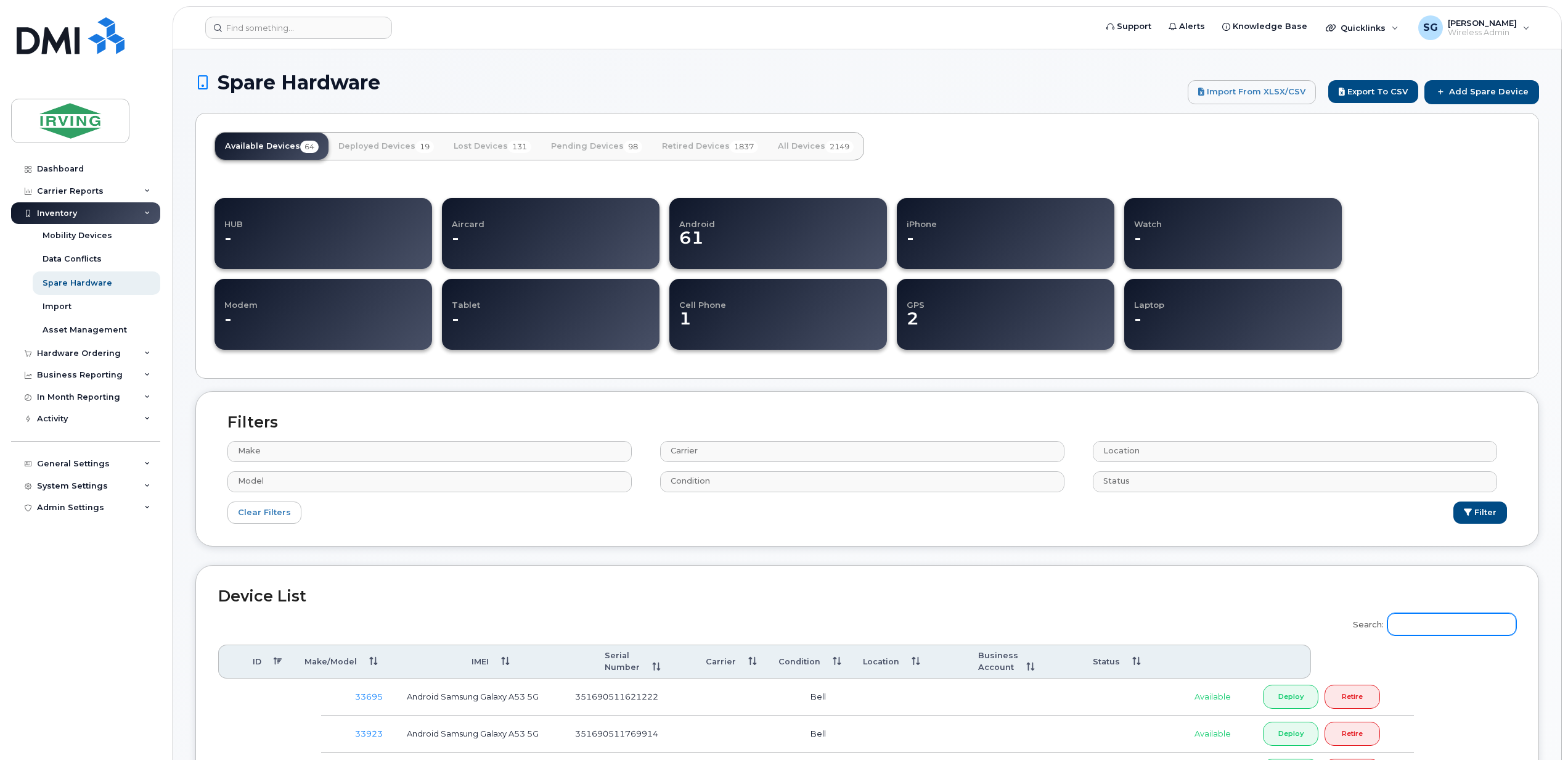
click at [1433, 625] on input "Search:" at bounding box center [1452, 624] width 129 height 22
paste input "866627050140303"
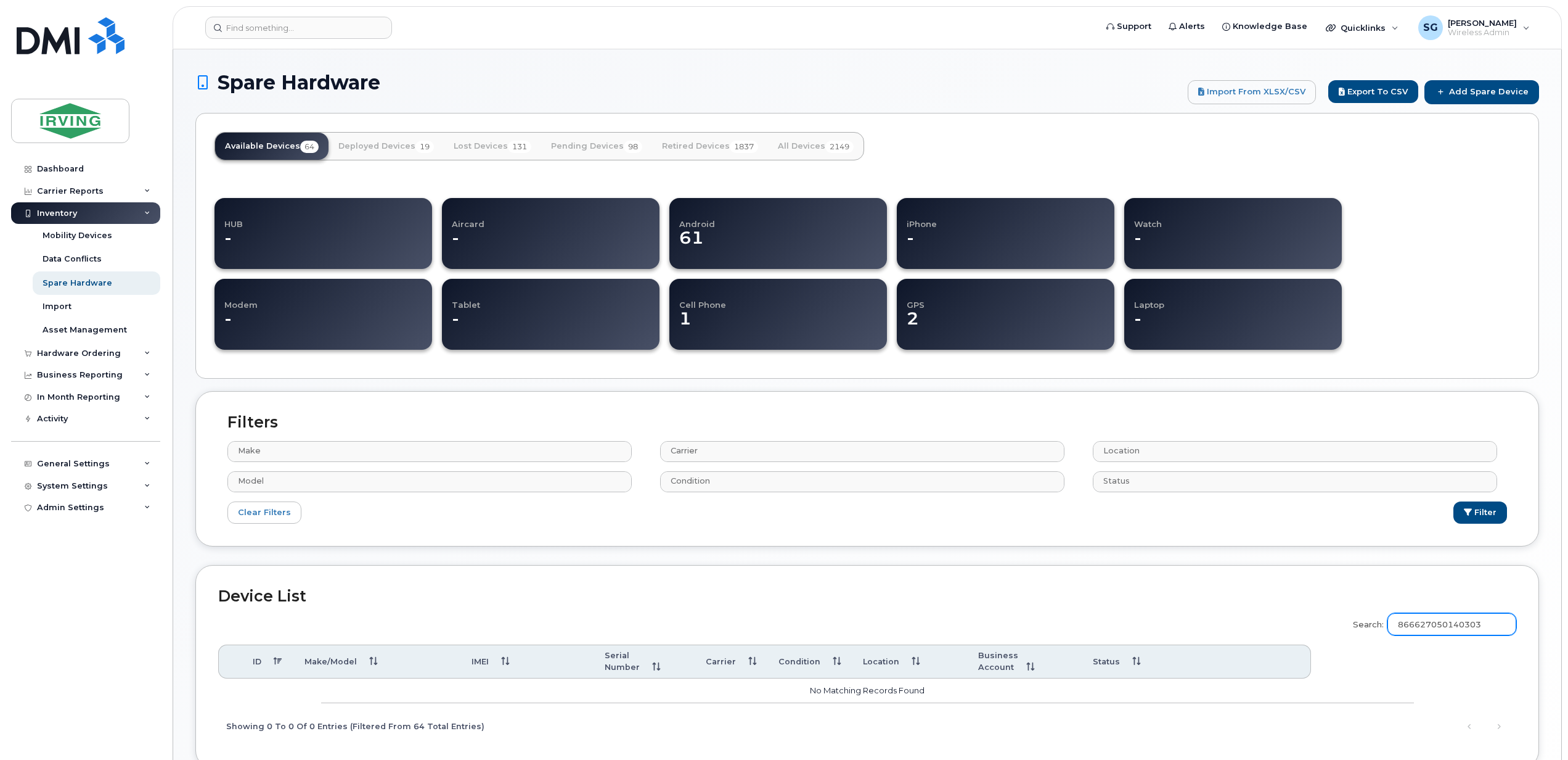
type input "866627050140303"
click at [792, 147] on link "All Devices 2149" at bounding box center [815, 146] width 96 height 27
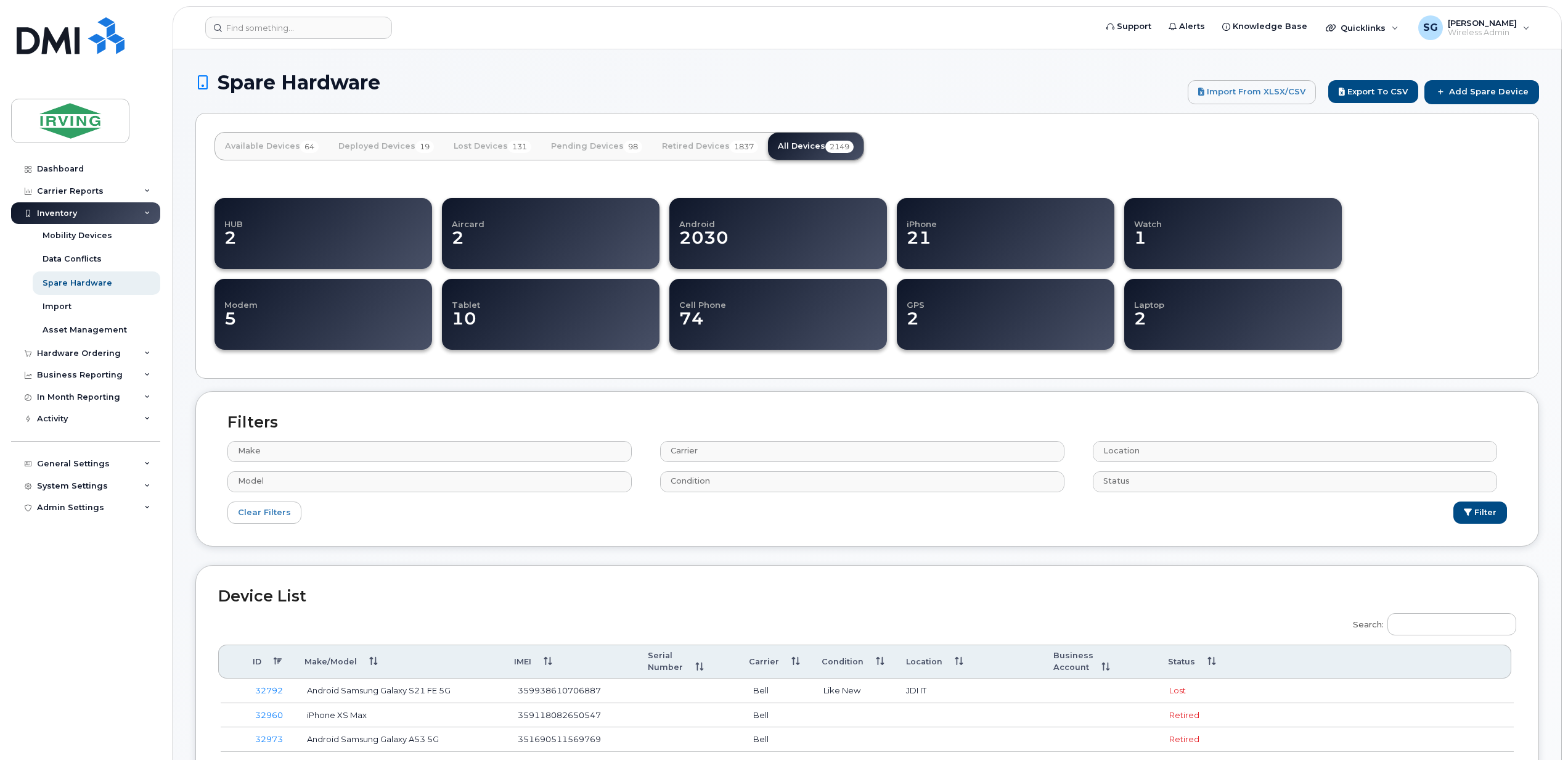
select select
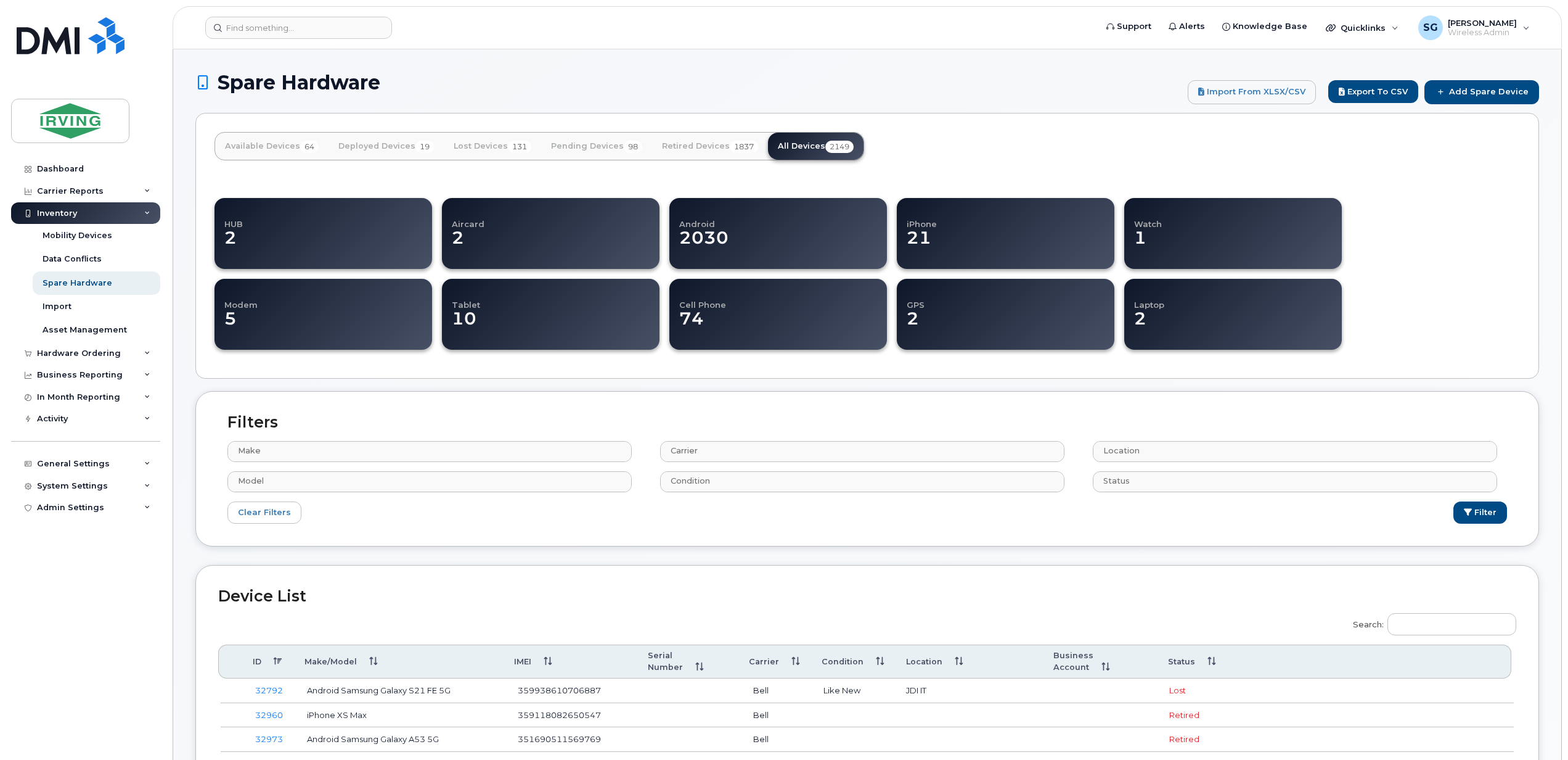
select select
click at [1421, 633] on input "Search:" at bounding box center [1452, 624] width 129 height 22
paste input "866627050140303"
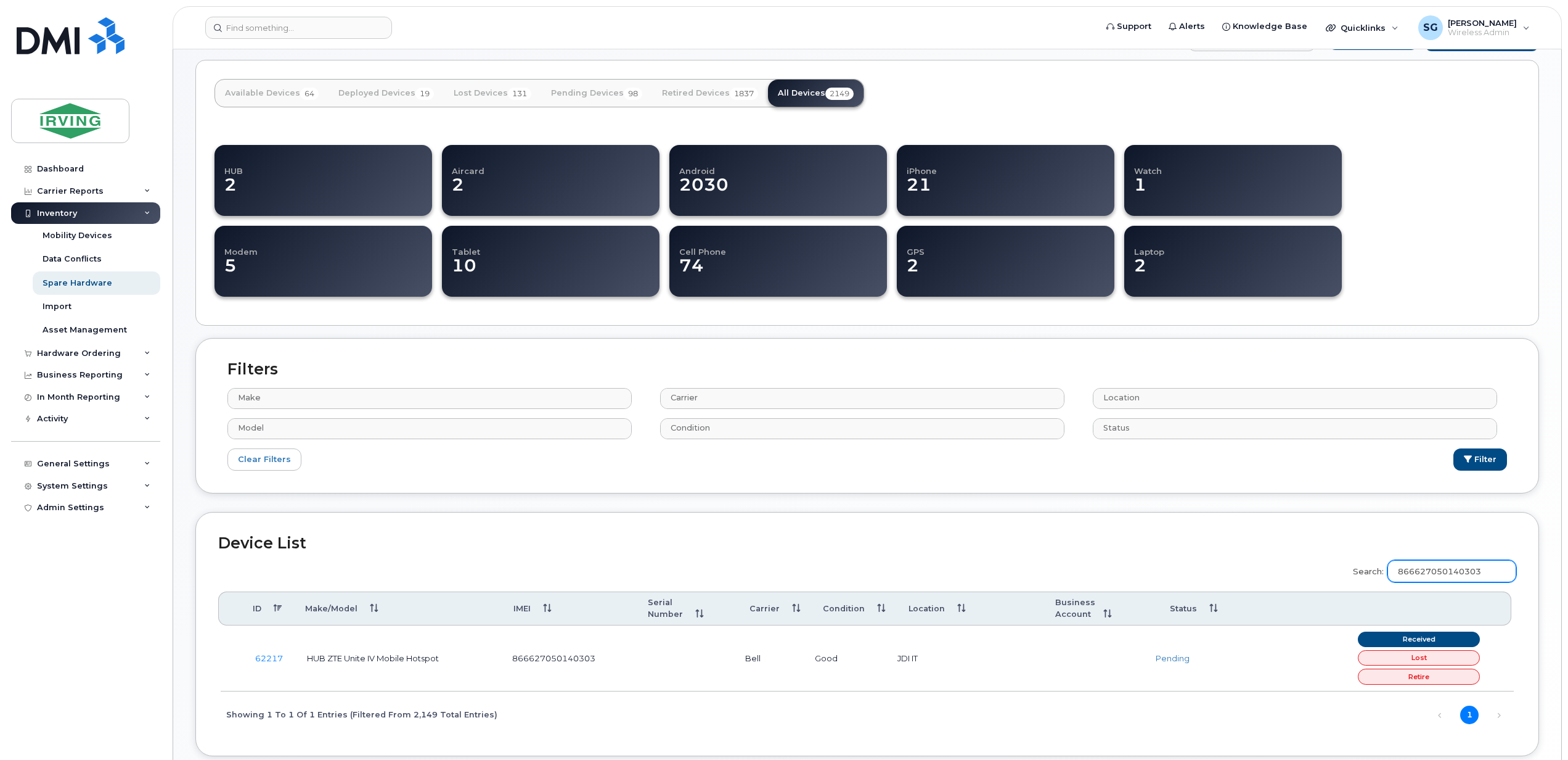
scroll to position [82, 0]
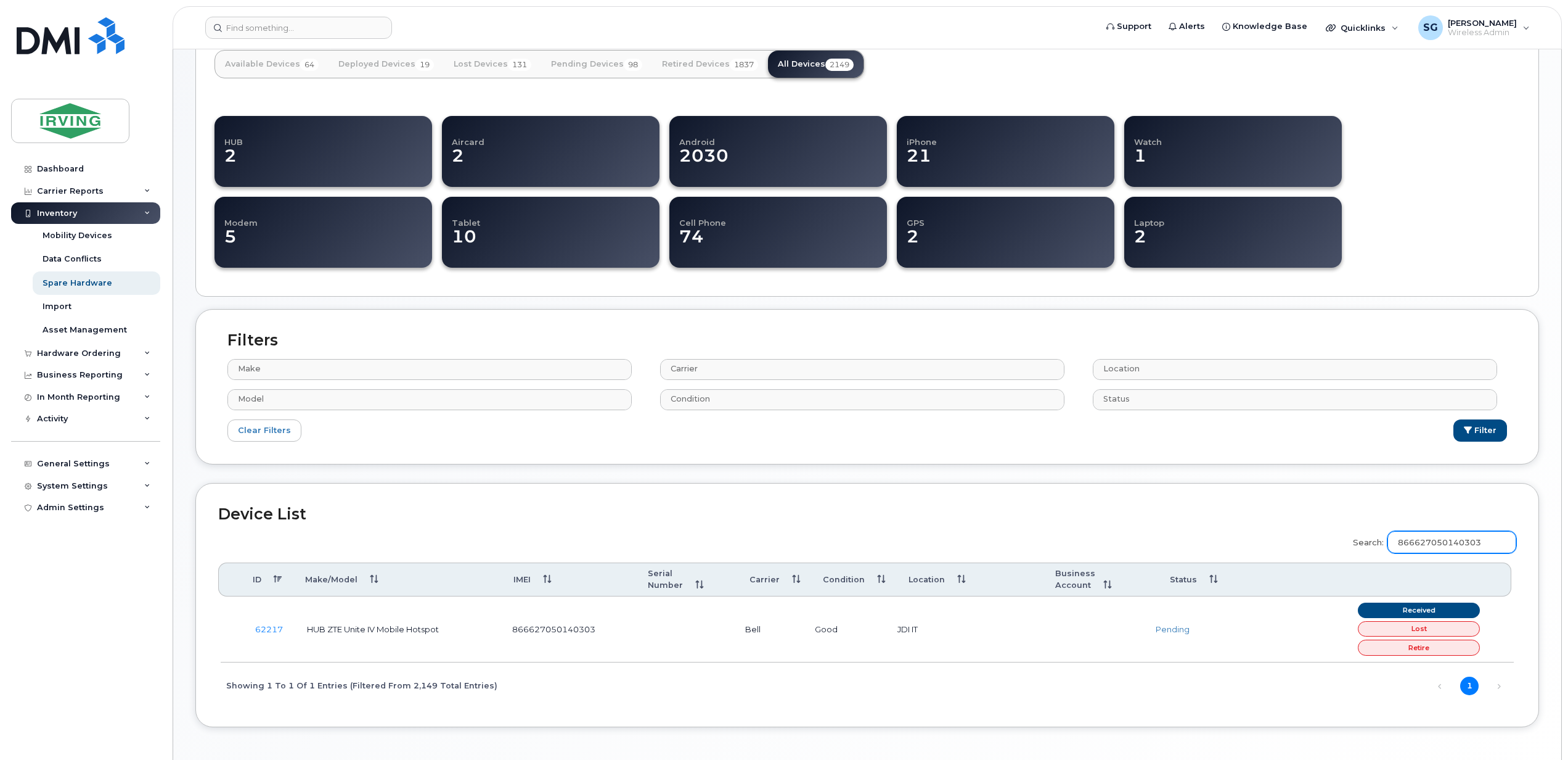
type input "866627050140303"
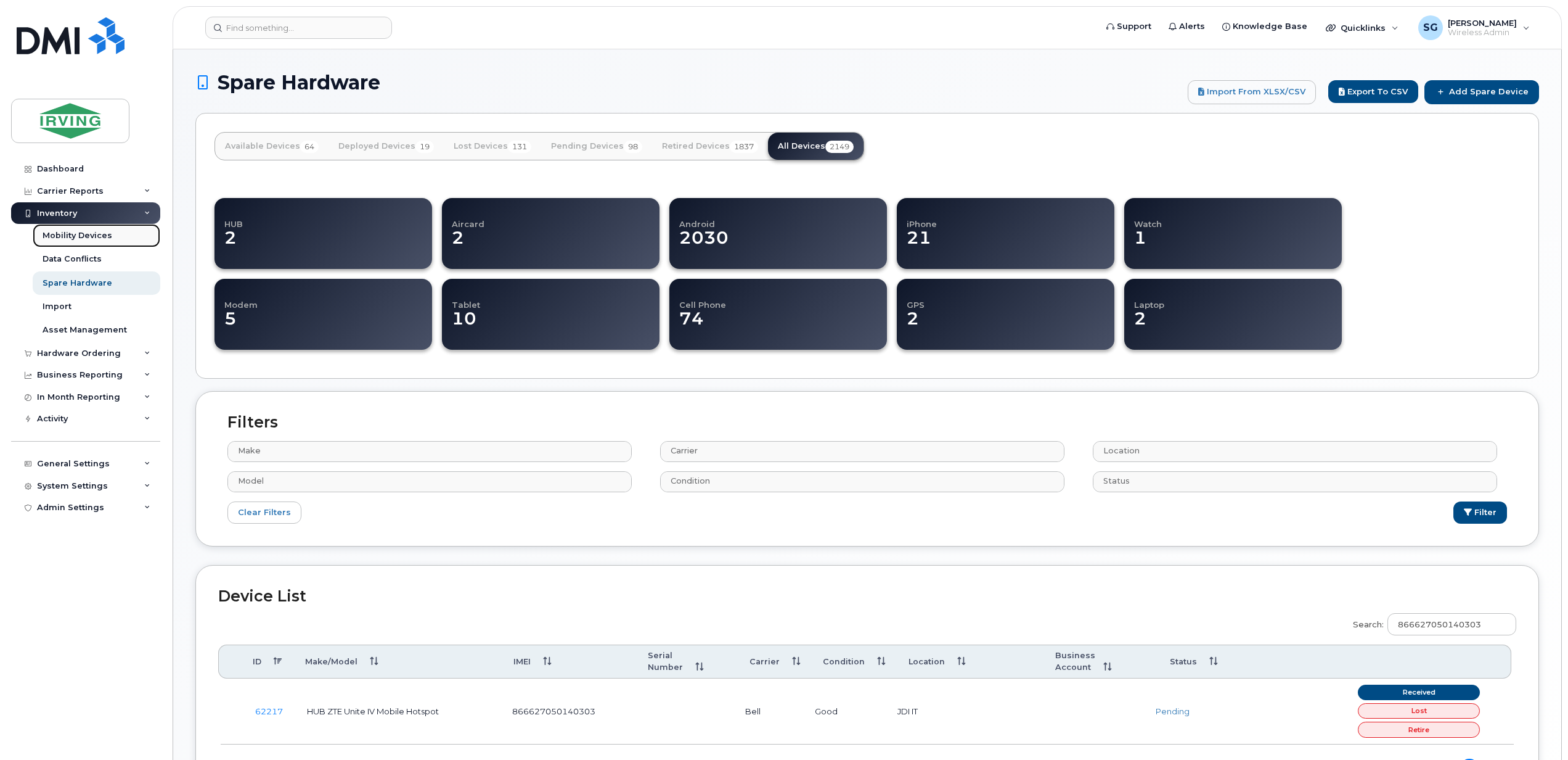
click at [55, 241] on div "Mobility Devices" at bounding box center [76, 236] width 69 height 11
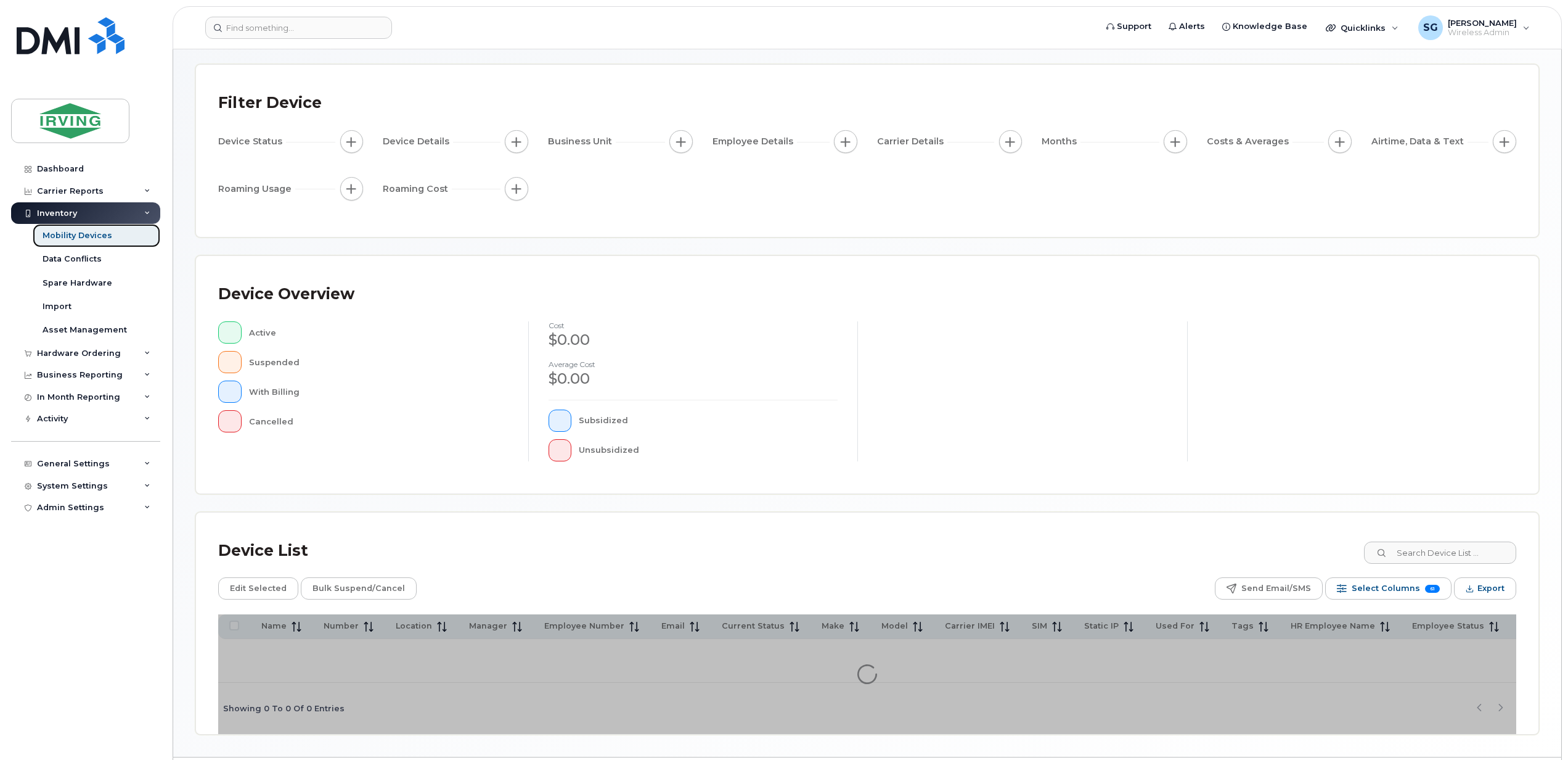
scroll to position [92, 0]
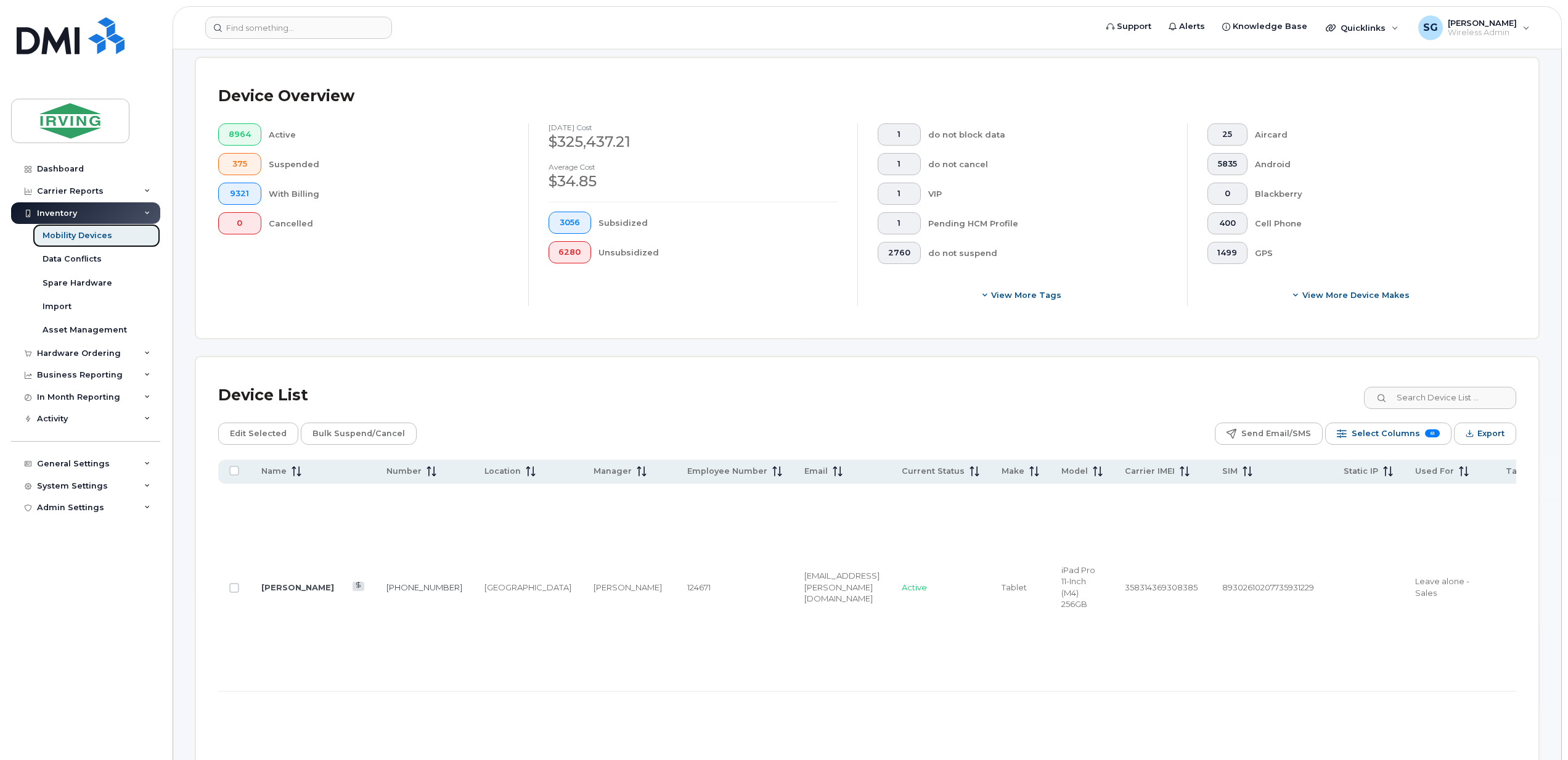
scroll to position [92, 0]
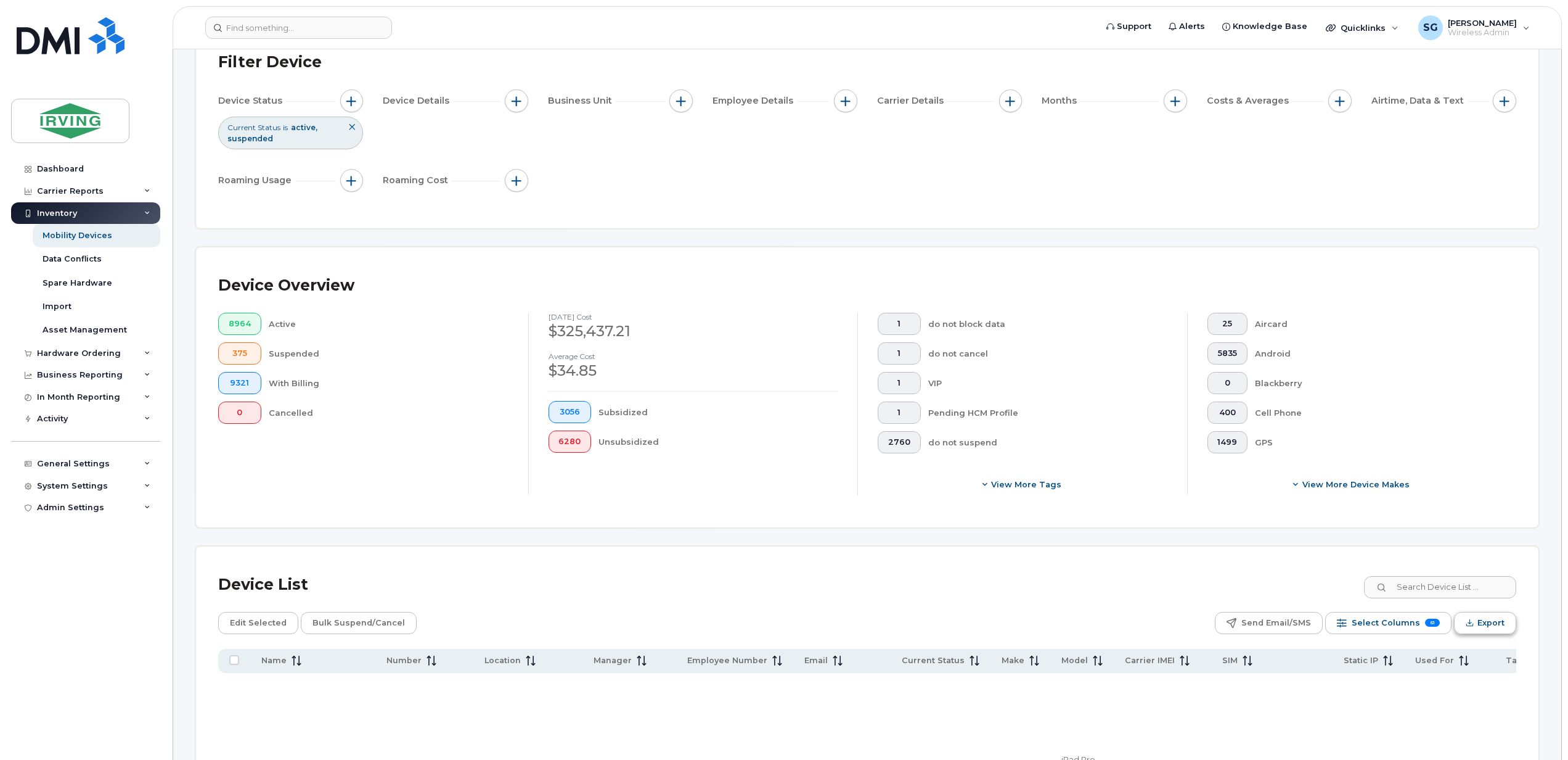
click at [1512, 625] on button "Export" at bounding box center [1485, 623] width 62 height 22
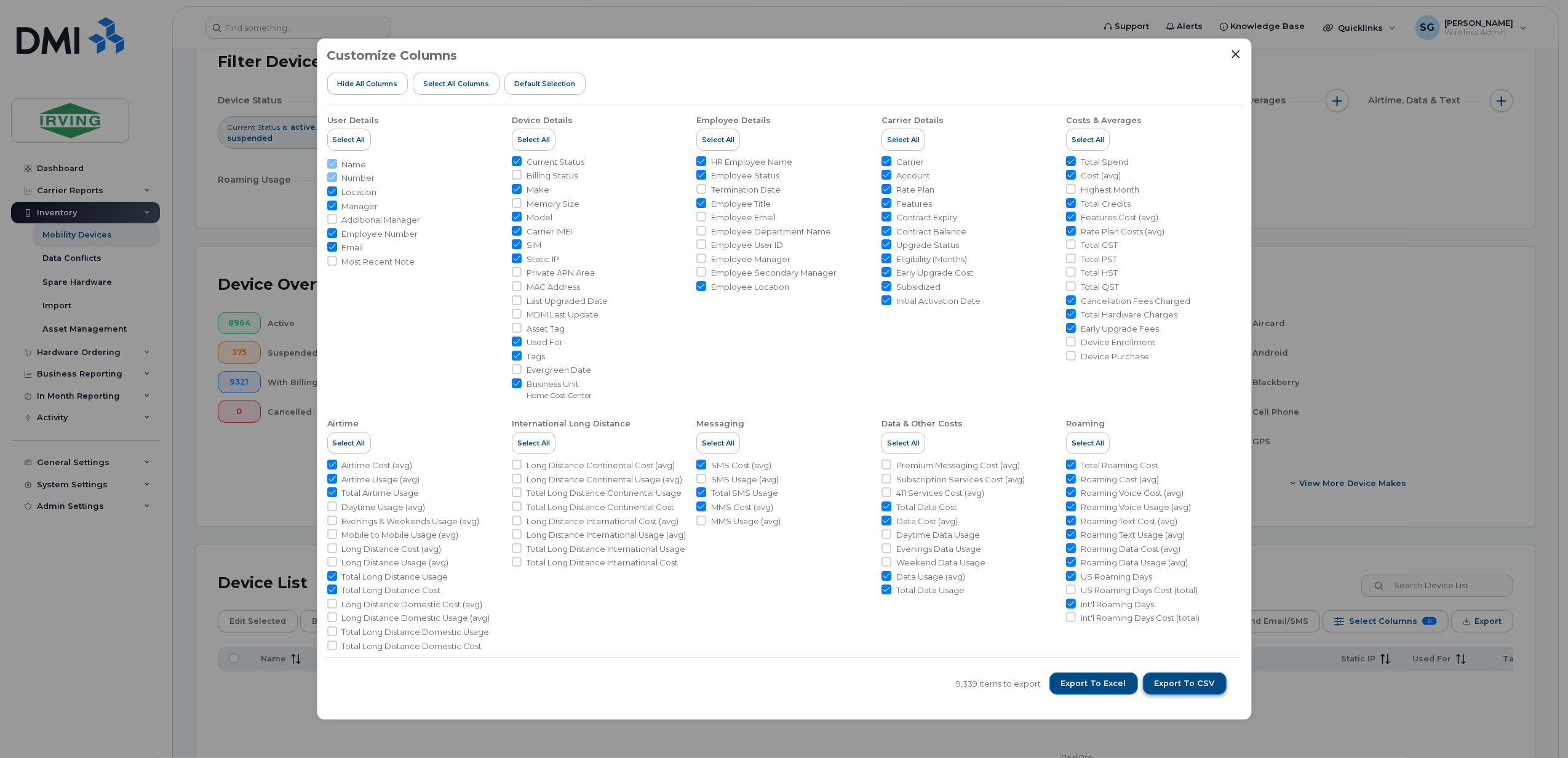
click at [1194, 682] on span "Export to CSV" at bounding box center [1185, 683] width 60 height 11
click at [1235, 55] on icon "Close" at bounding box center [1236, 54] width 8 height 8
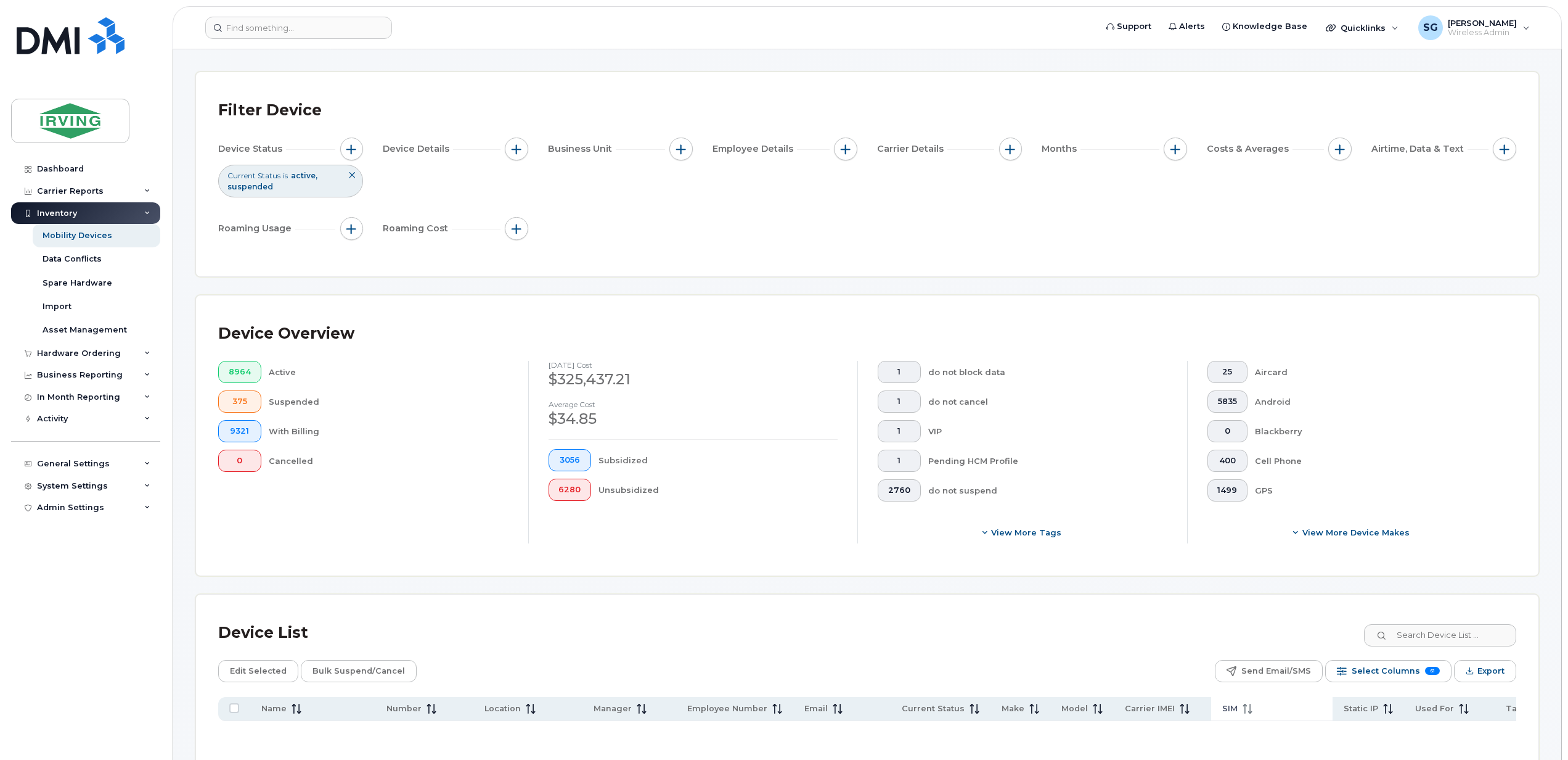
scroll to position [0, 0]
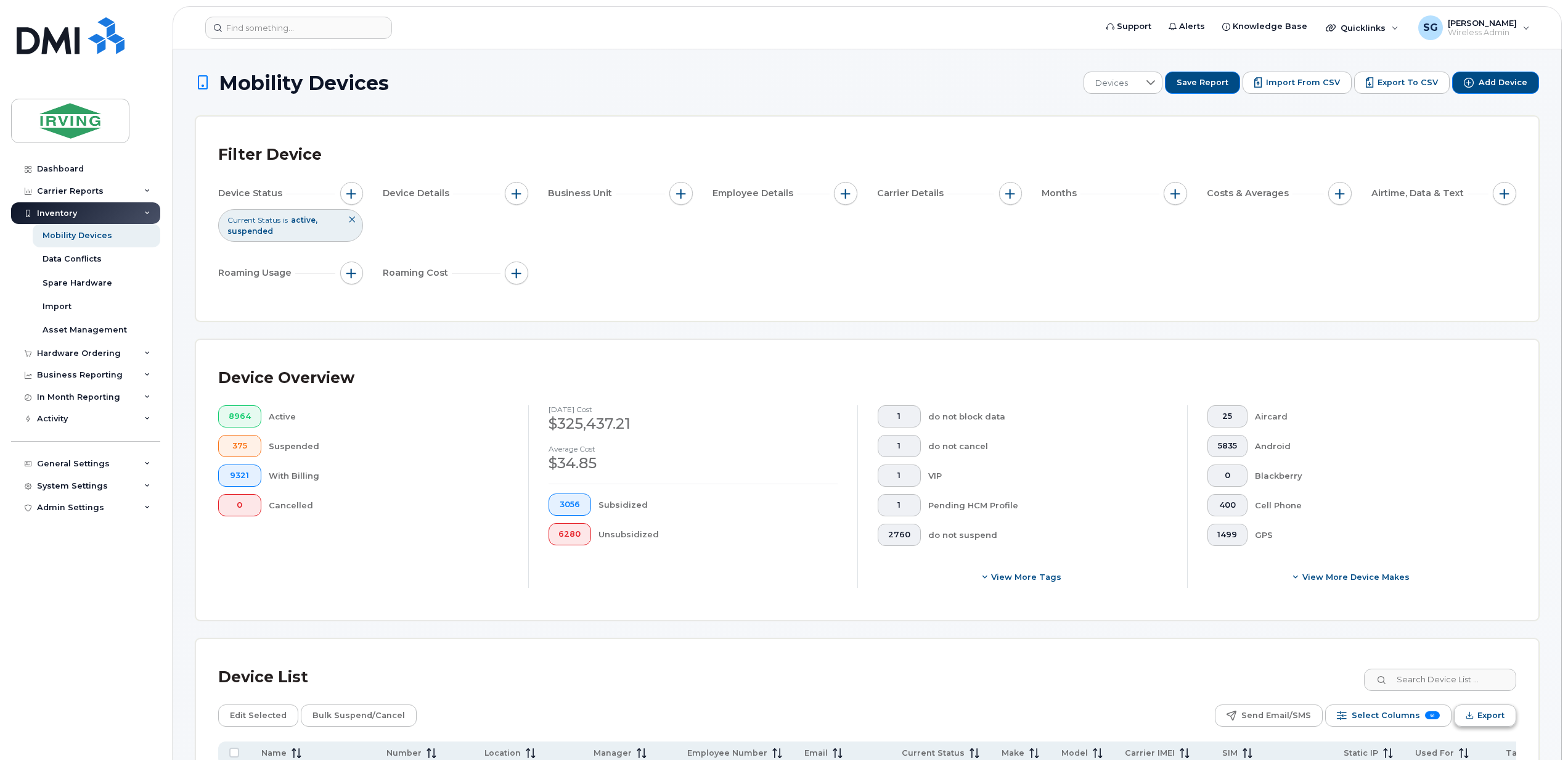
click at [1472, 714] on icon "Export" at bounding box center [1470, 715] width 8 height 8
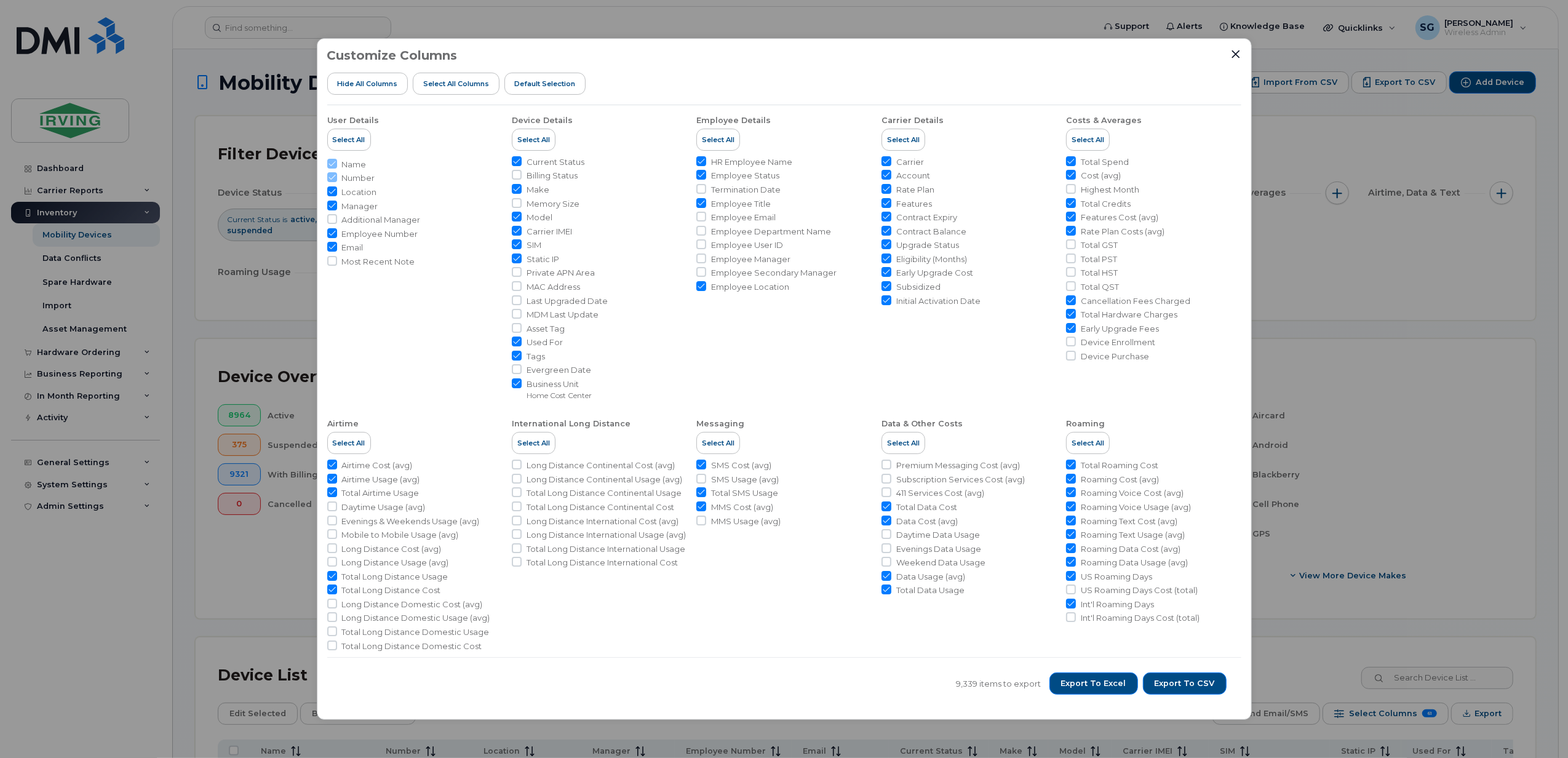
drag, startPoint x: 1198, startPoint y: 684, endPoint x: 1209, endPoint y: 230, distance: 454.1
click at [1184, 328] on div "Customize Columns Hide All Columns Select all Columns Default Selection User De…" at bounding box center [784, 379] width 935 height 682
click at [1239, 45] on div "Customize Columns Hide All Columns Select all Columns Default Selection User De…" at bounding box center [784, 379] width 935 height 682
click at [1245, 53] on div "Customize Columns Hide All Columns Select all Columns Default Selection User De…" at bounding box center [784, 379] width 935 height 682
drag, startPoint x: 1236, startPoint y: 50, endPoint x: 1044, endPoint y: 40, distance: 192.3
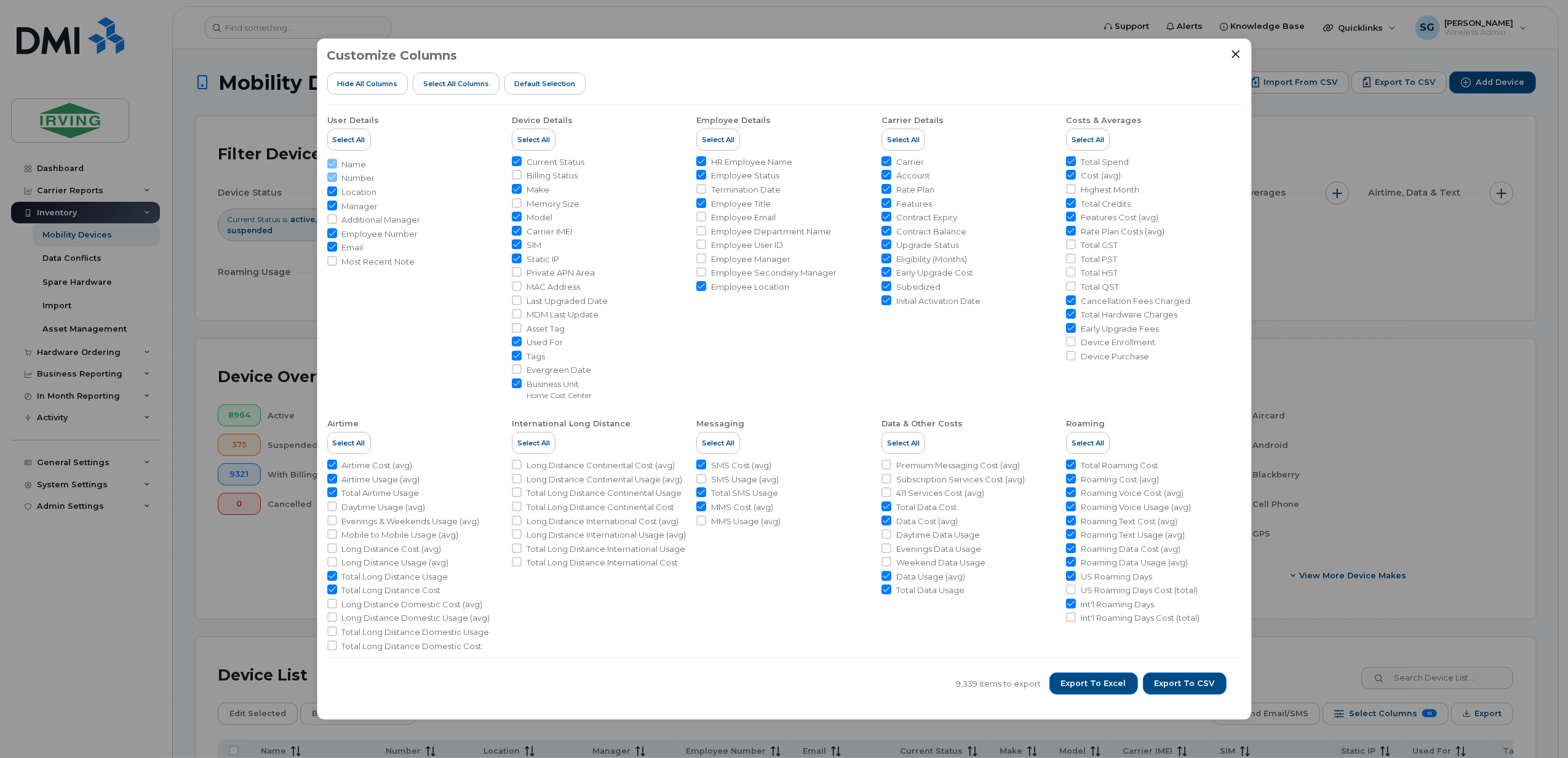
click at [1235, 50] on icon "Close" at bounding box center [1236, 54] width 10 height 10
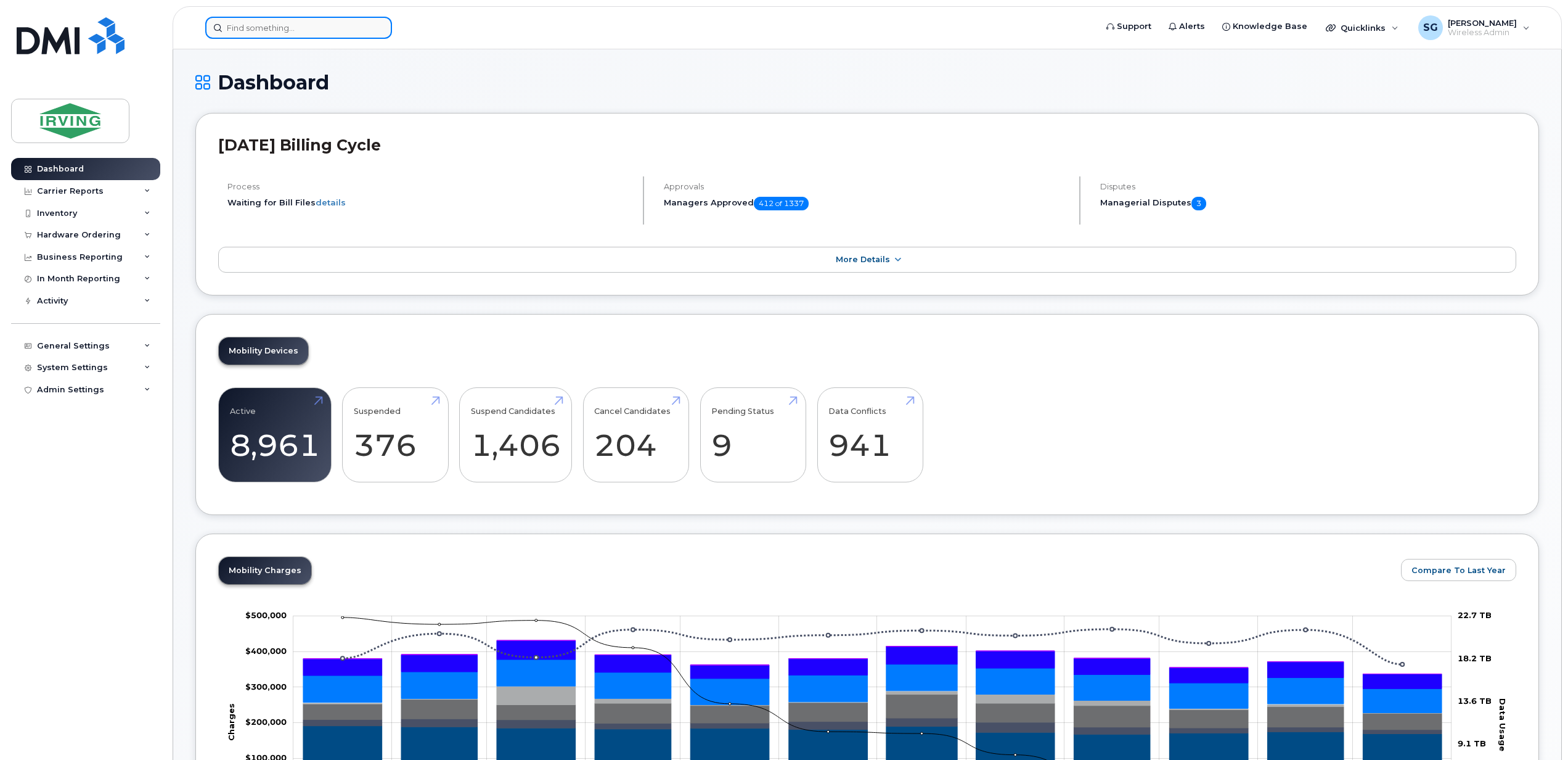
click at [255, 33] on input at bounding box center [299, 28] width 187 height 22
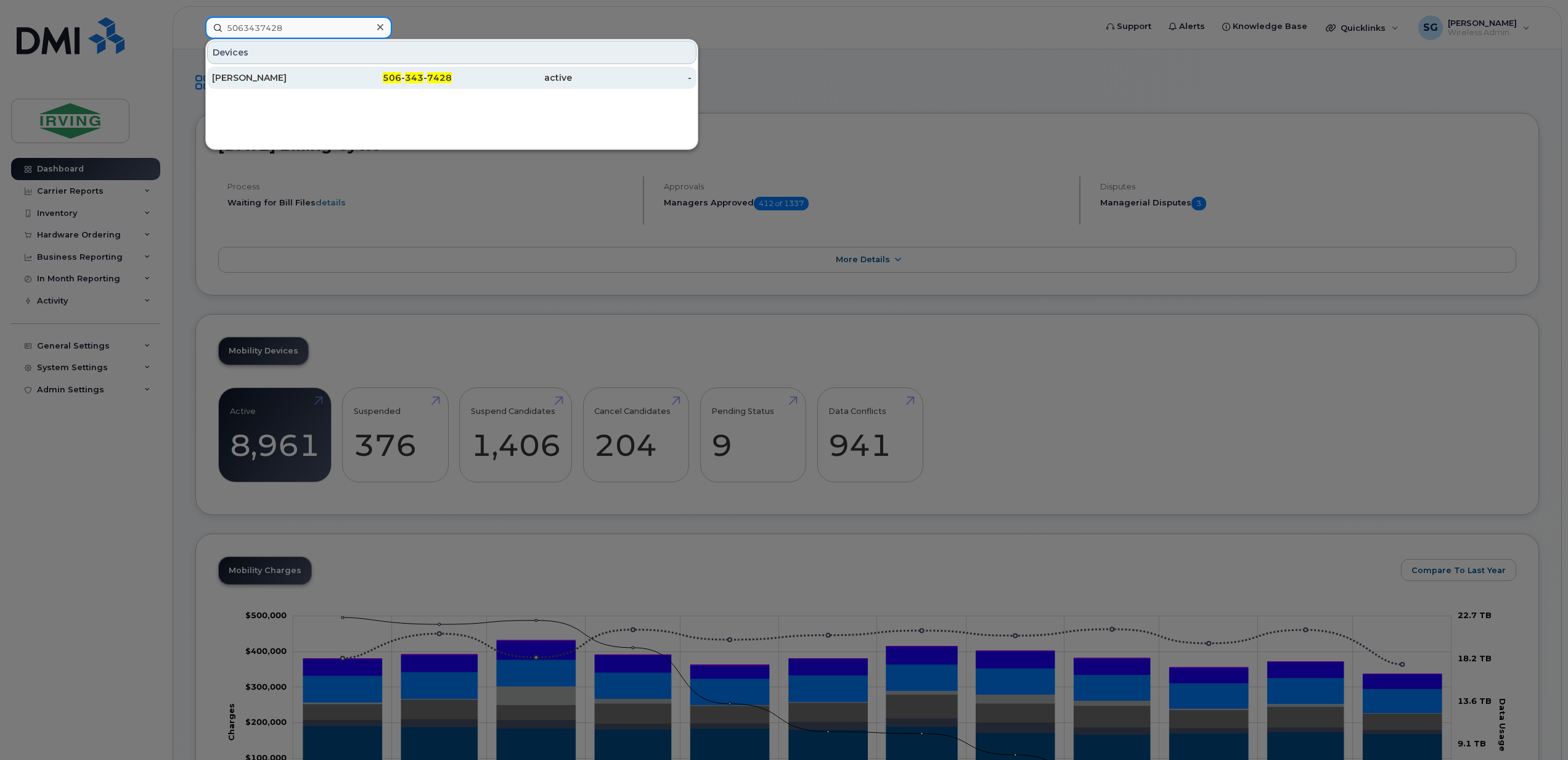
type input "5063437428"
click at [307, 80] on div "[PERSON_NAME]" at bounding box center [272, 77] width 120 height 12
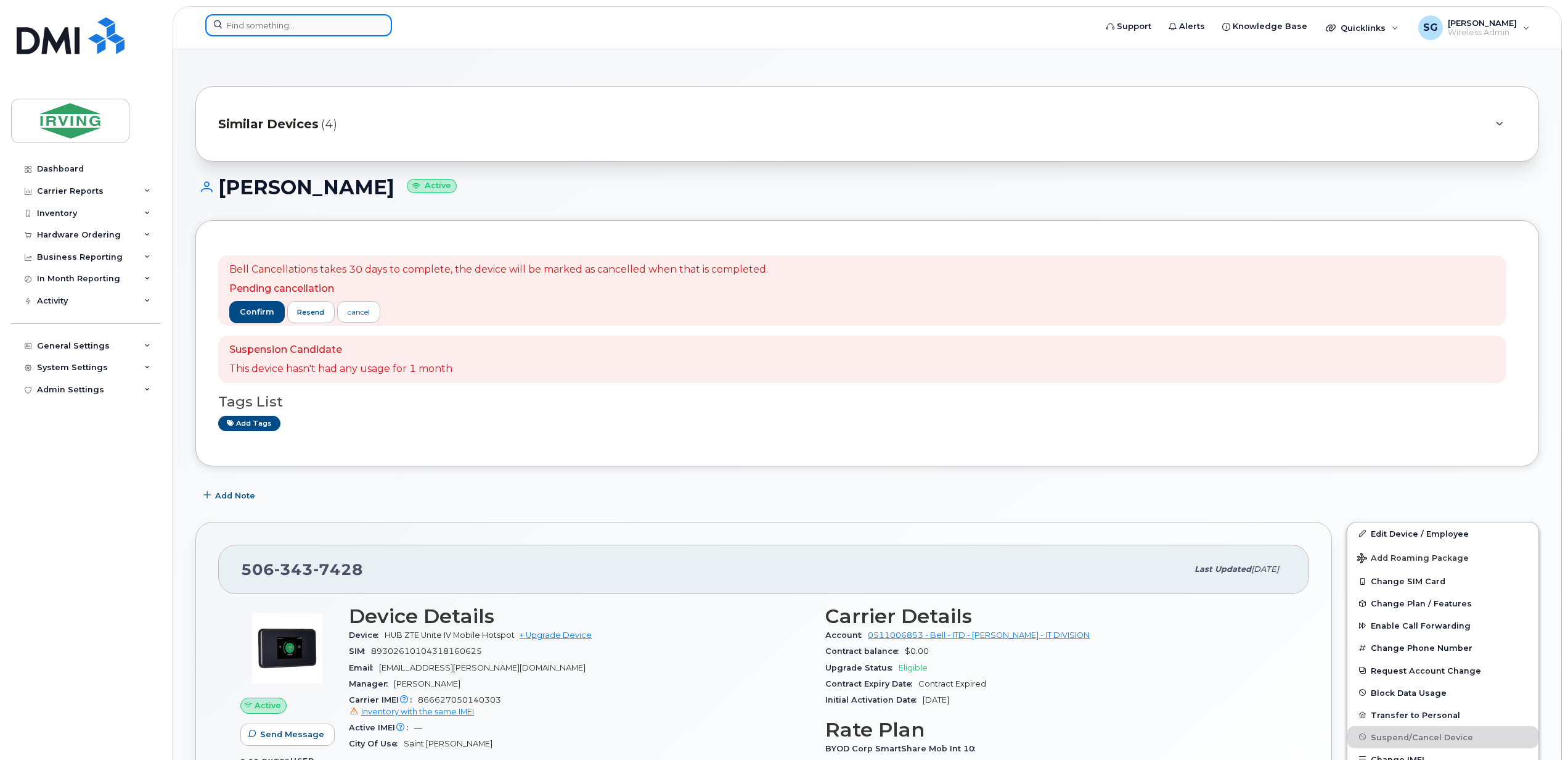
click at [301, 23] on input at bounding box center [299, 25] width 187 height 22
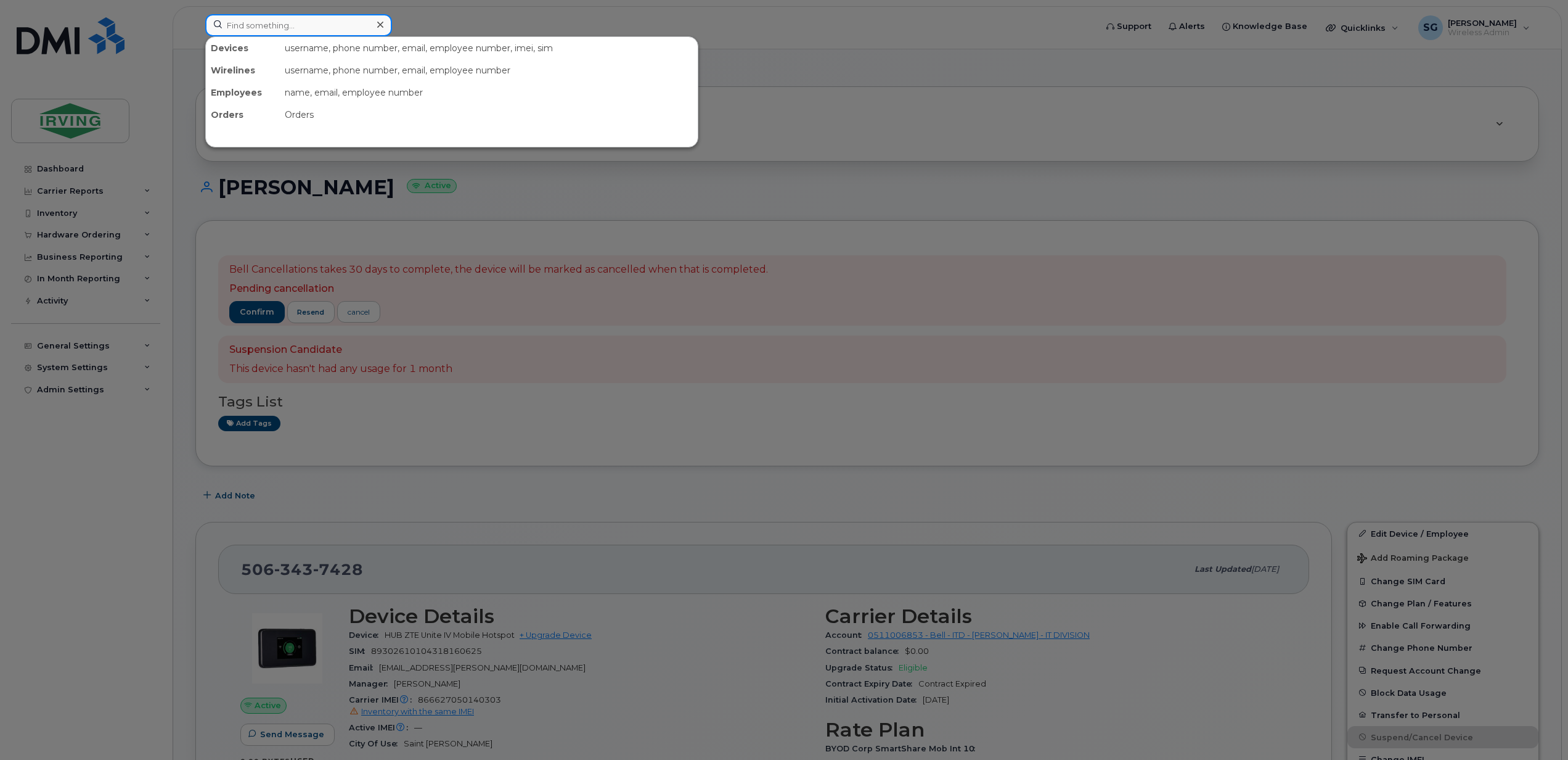
click at [247, 31] on input at bounding box center [299, 25] width 187 height 22
paste input "7826401288"
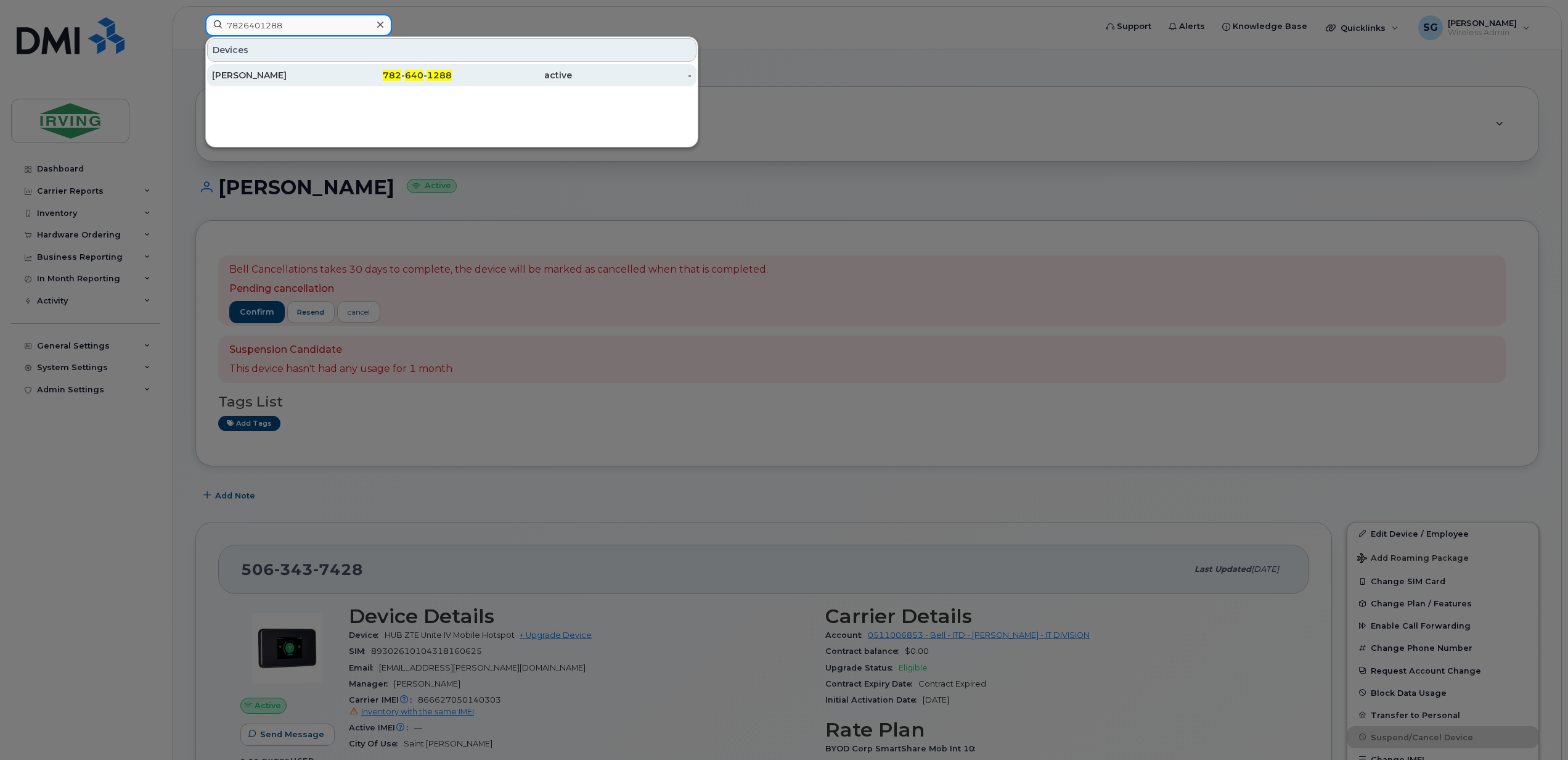
type input "7826401288"
drag, startPoint x: 247, startPoint y: 74, endPoint x: 528, endPoint y: 300, distance: 360.6
click at [247, 74] on div "[PERSON_NAME]" at bounding box center [272, 75] width 120 height 12
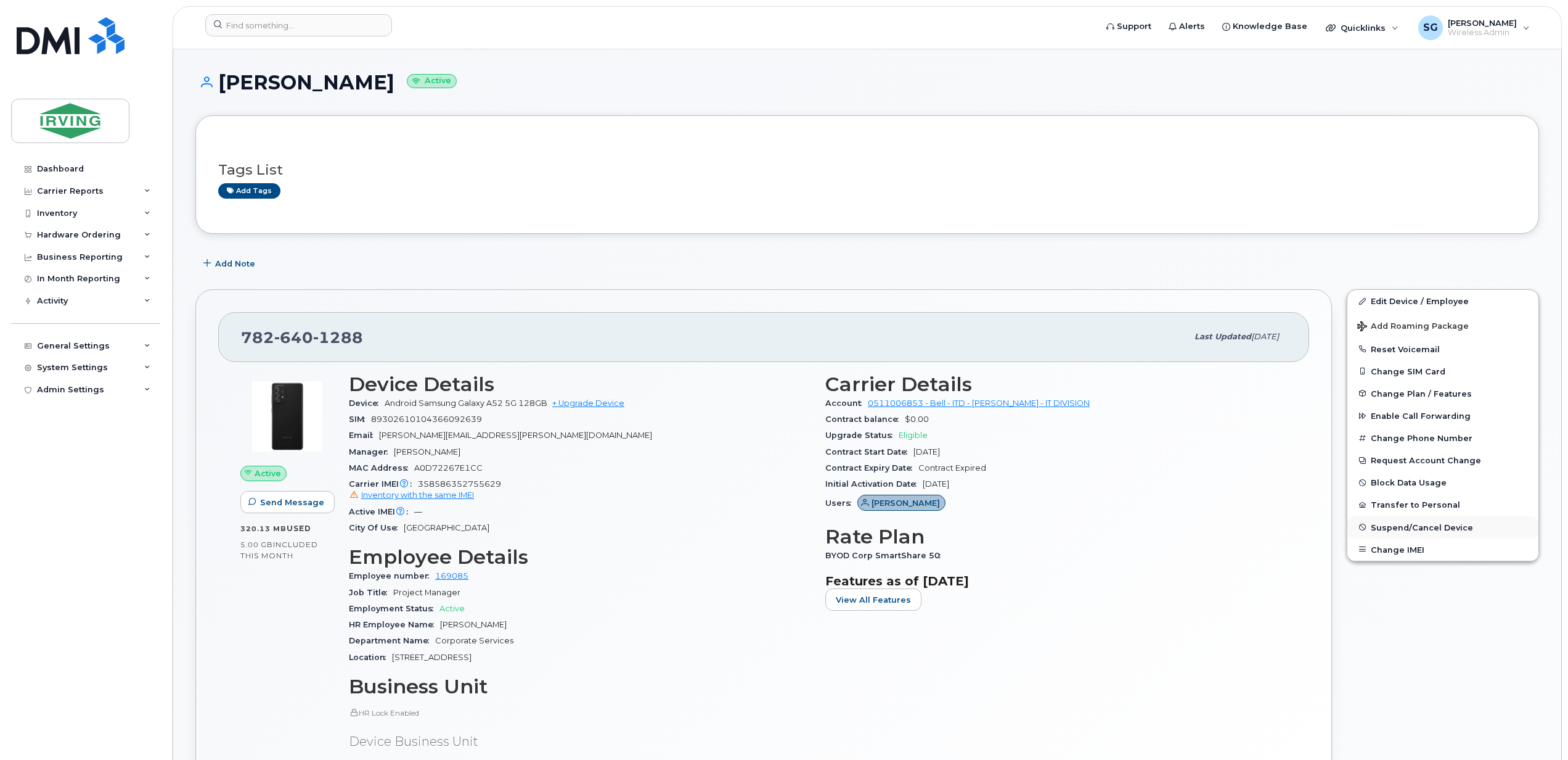
click at [1430, 528] on span "Suspend/Cancel Device" at bounding box center [1421, 527] width 102 height 10
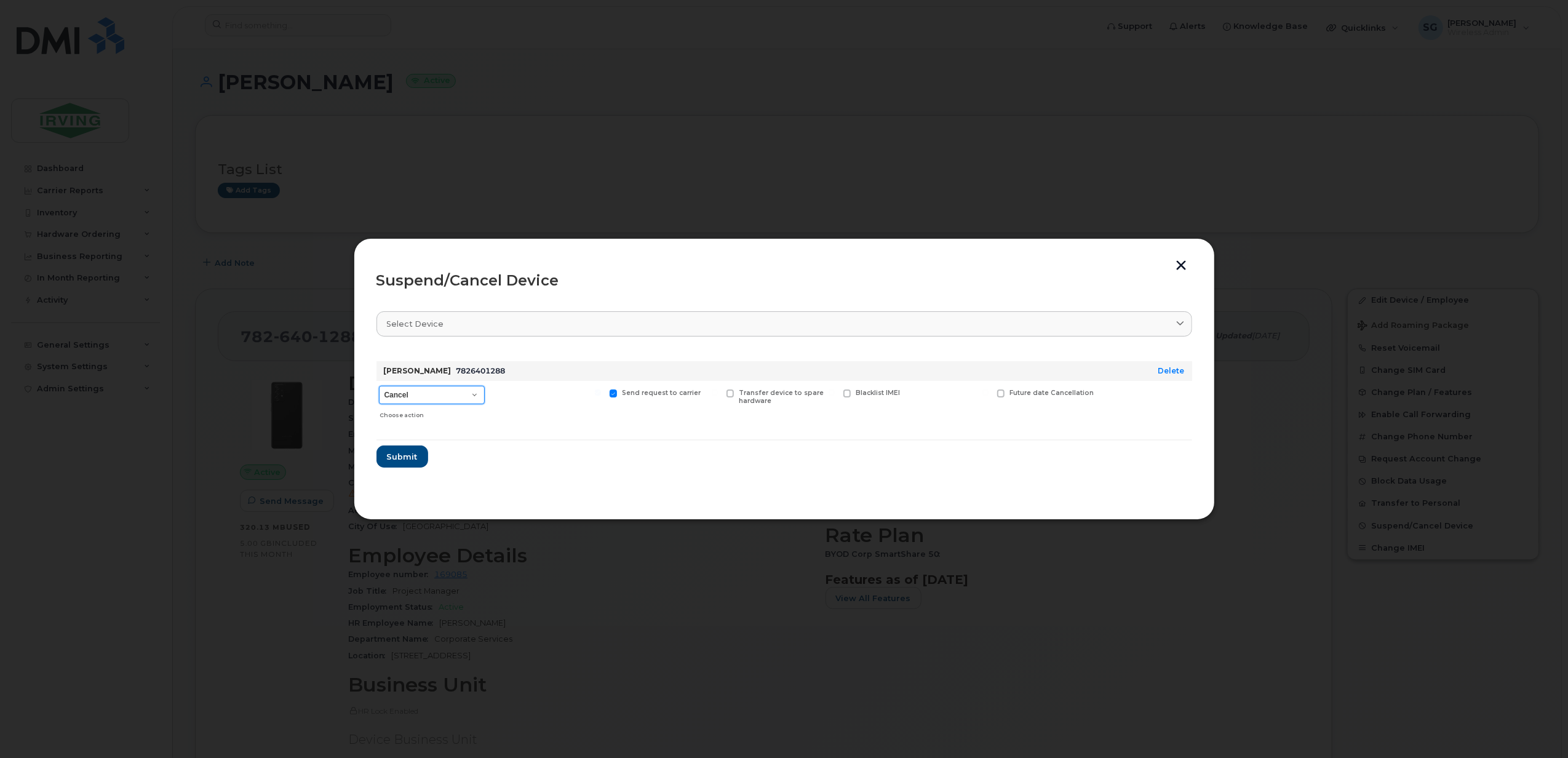
click at [449, 396] on select "Cancel Suspend - Extend Suspension Suspend - Reduced Rate Suspend - Full Rate S…" at bounding box center [432, 394] width 106 height 18
drag, startPoint x: 572, startPoint y: 421, endPoint x: 589, endPoint y: 422, distance: 17.0
click at [572, 421] on div at bounding box center [547, 402] width 114 height 44
click at [731, 391] on span at bounding box center [730, 393] width 8 height 8
click at [718, 391] on input "Transfer device to spare hardware" at bounding box center [715, 393] width 6 height 6
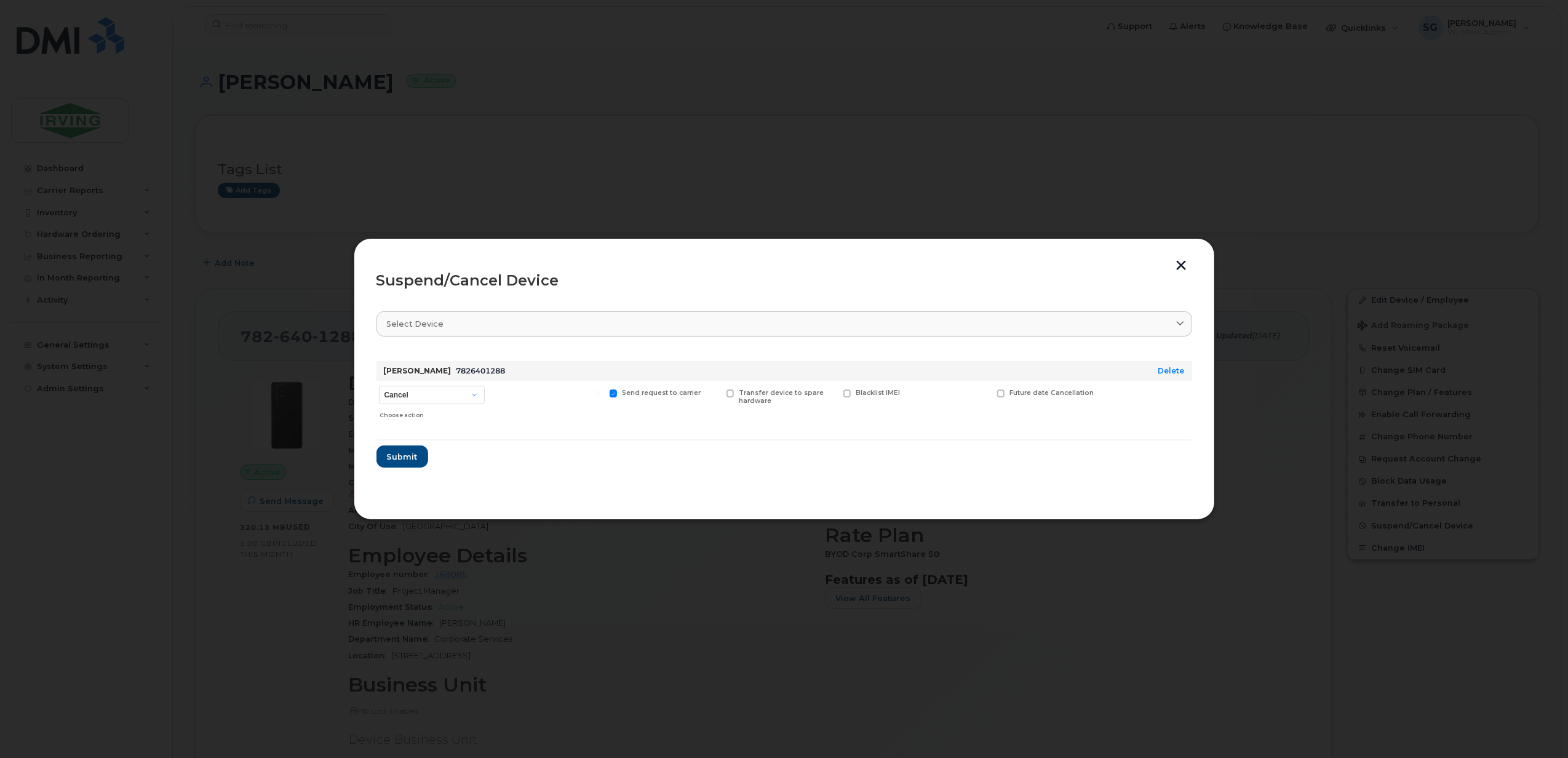
checkbox input "true"
click at [401, 451] on span "Submit" at bounding box center [401, 456] width 31 height 12
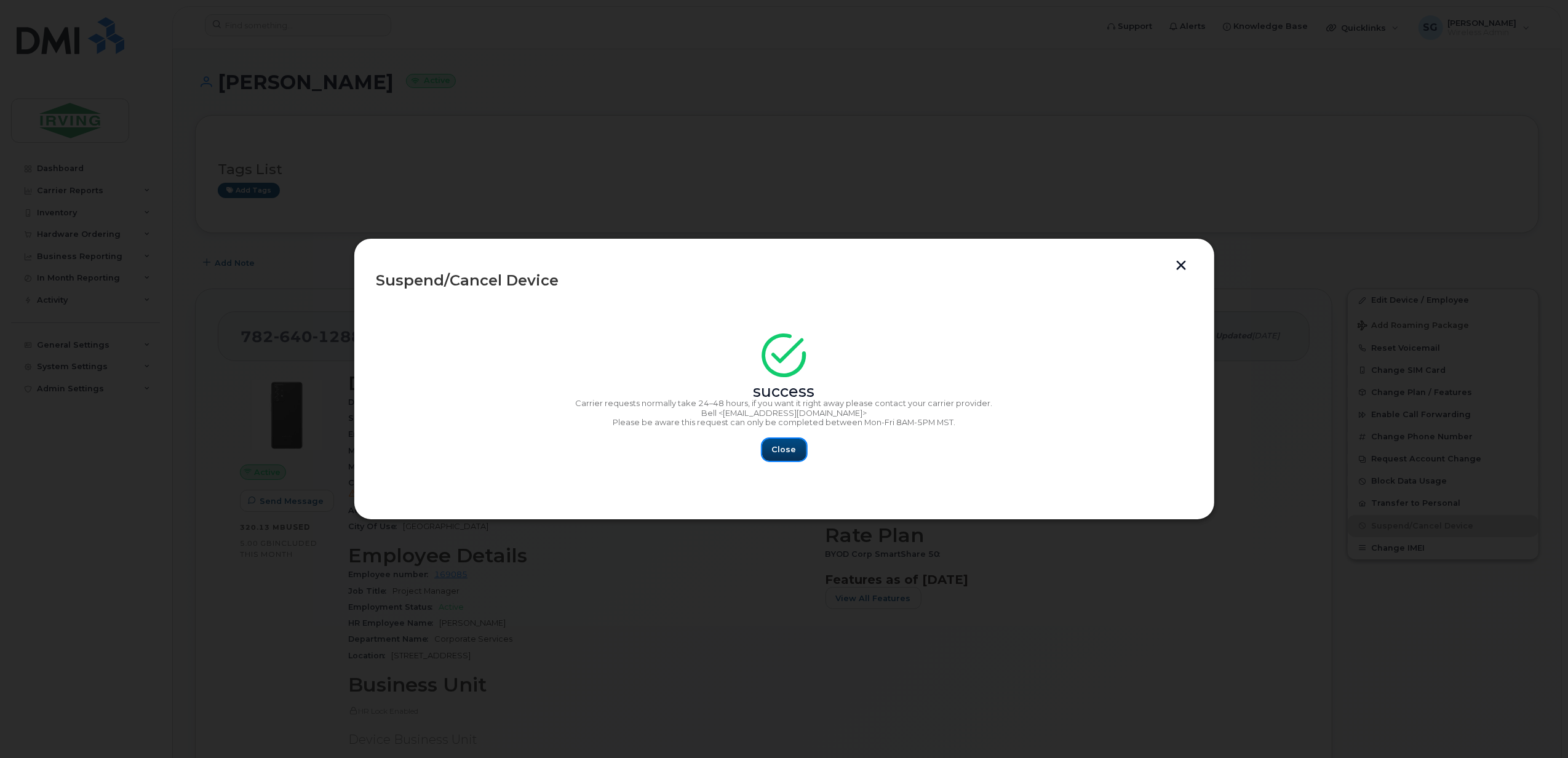
click at [770, 449] on button "Close" at bounding box center [784, 450] width 45 height 22
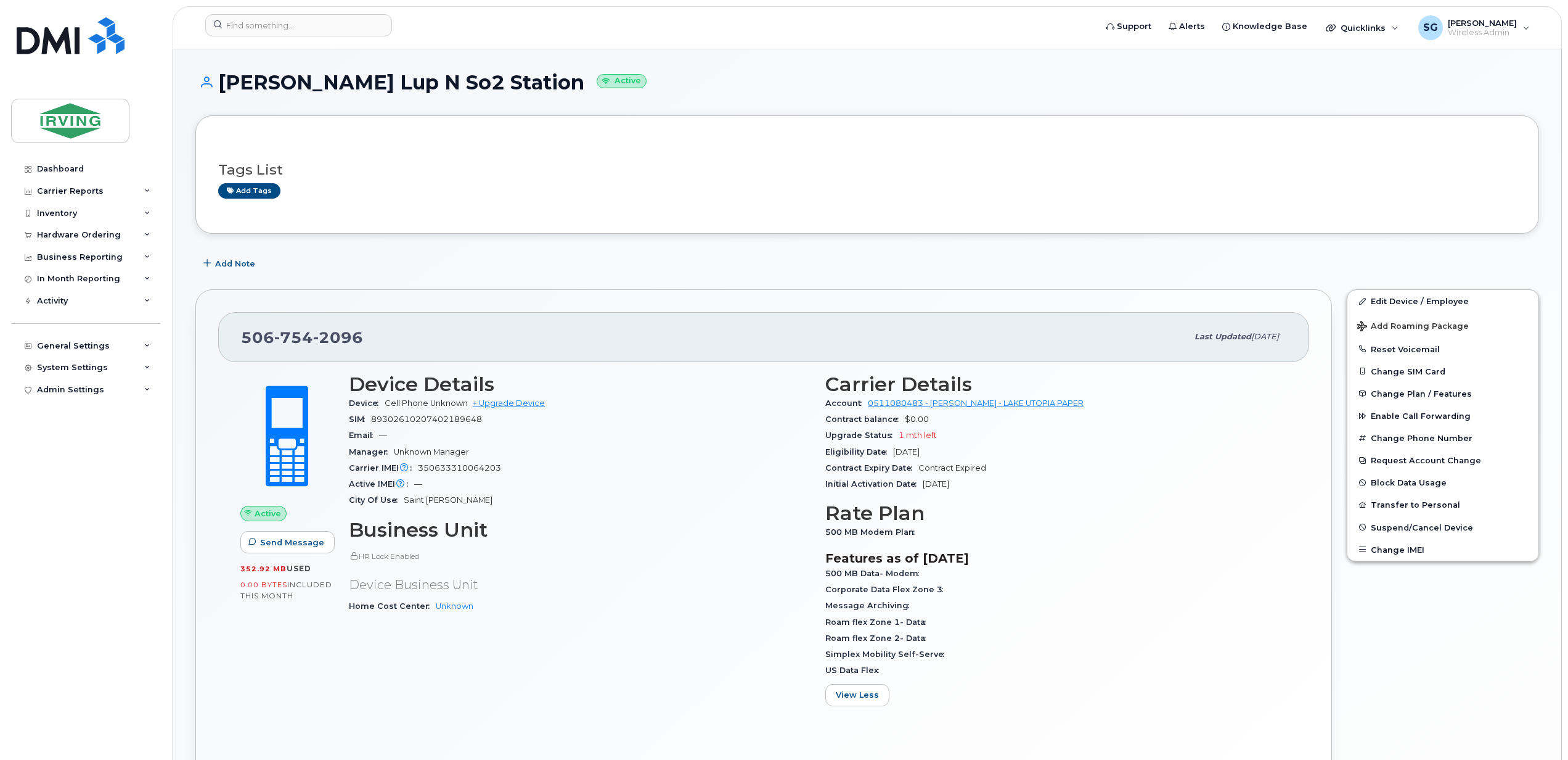
click at [288, 38] on div at bounding box center [646, 28] width 902 height 27
click at [285, 30] on input at bounding box center [299, 25] width 187 height 22
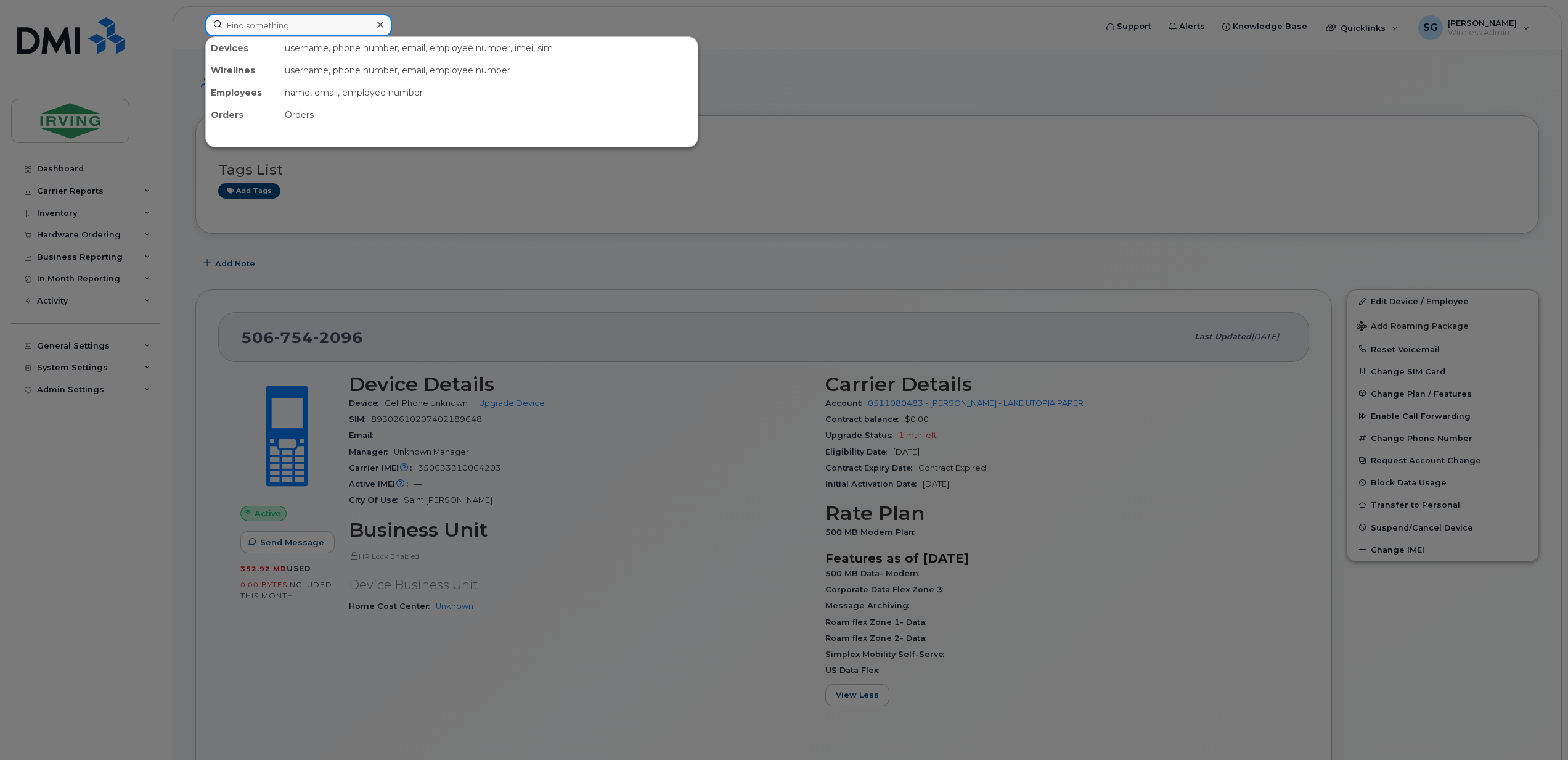
paste input "5063789320"
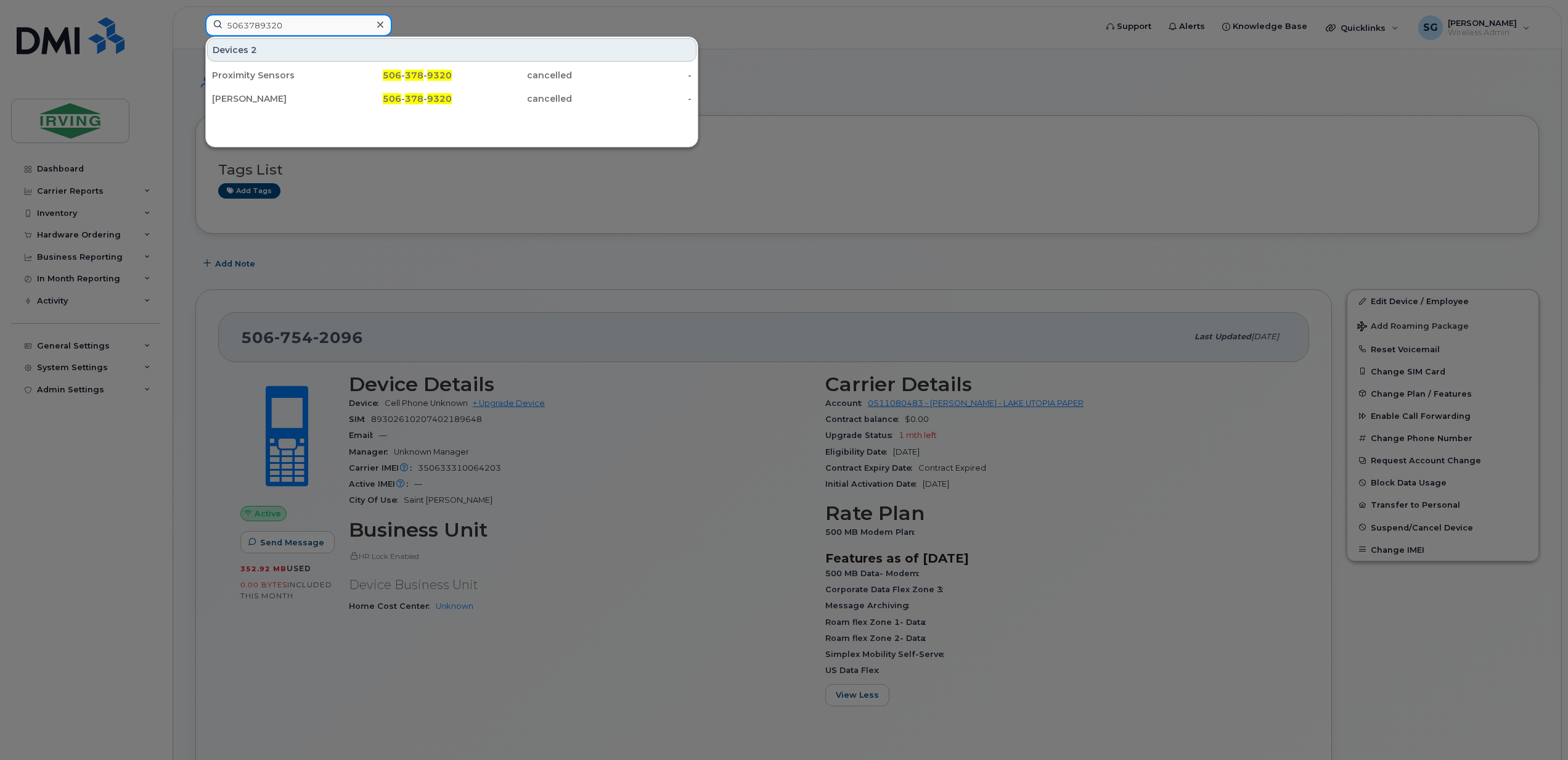
type input "5063789320"
drag, startPoint x: 530, startPoint y: 100, endPoint x: 571, endPoint y: 132, distance: 52.0
click at [530, 100] on div "cancelled" at bounding box center [511, 98] width 120 height 12
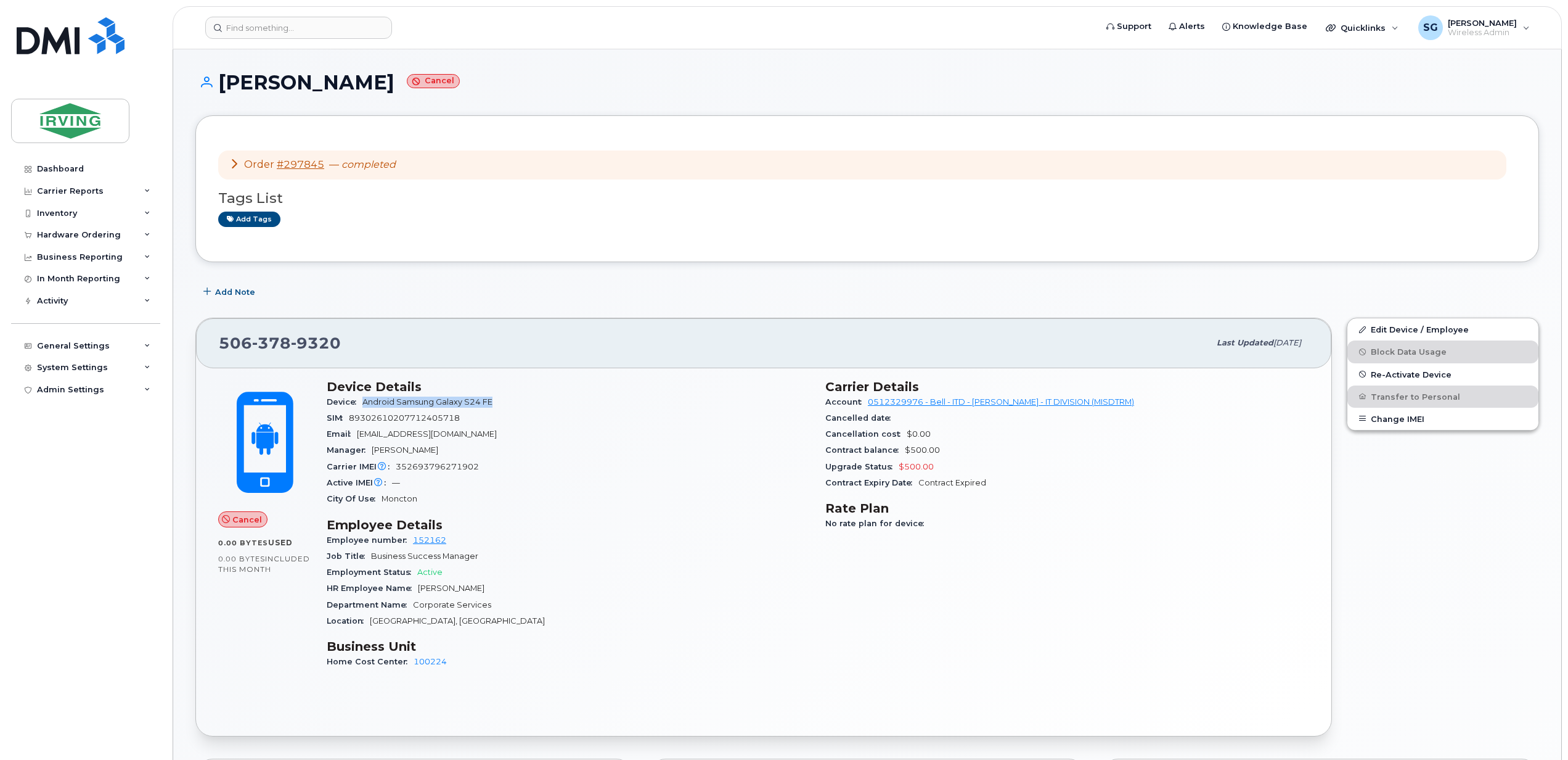
drag, startPoint x: 497, startPoint y: 401, endPoint x: 366, endPoint y: 405, distance: 131.1
click at [366, 405] on span "Android Samsung Galaxy S24 FE" at bounding box center [430, 402] width 135 height 10
drag, startPoint x: 494, startPoint y: 588, endPoint x: 417, endPoint y: 593, distance: 77.2
click at [417, 593] on div "HR Employee Name [PERSON_NAME]" at bounding box center [569, 588] width 484 height 16
copy span "[PERSON_NAME]"
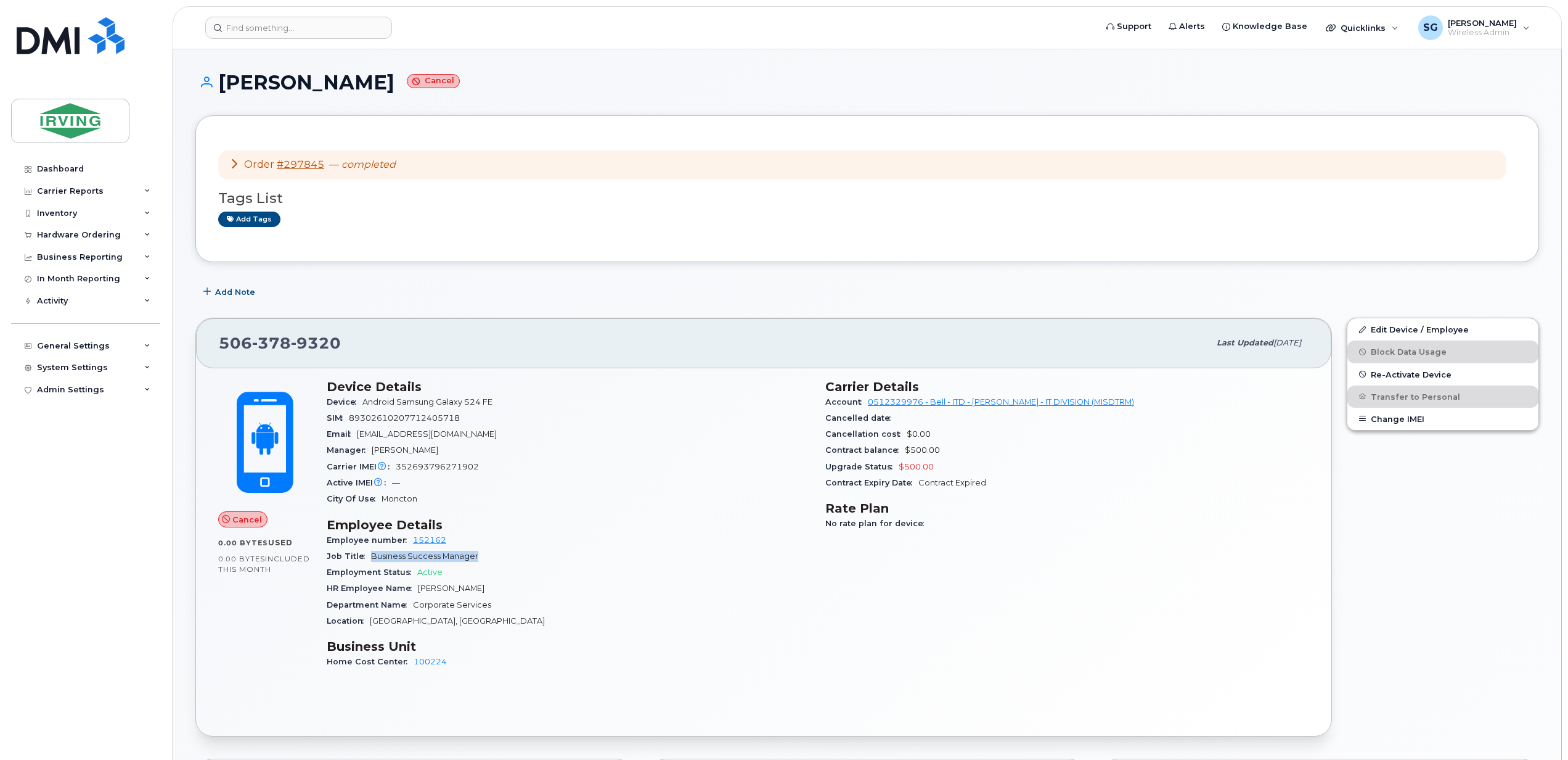
drag, startPoint x: 476, startPoint y: 558, endPoint x: 362, endPoint y: 560, distance: 114.0
click at [362, 560] on div "Job Title Business Success Manager" at bounding box center [569, 556] width 484 height 16
copy div "Business Success Manager"
drag, startPoint x: 921, startPoint y: 455, endPoint x: 933, endPoint y: 449, distance: 13.4
click at [923, 455] on div "Contract balance $500.00" at bounding box center [1067, 450] width 484 height 16
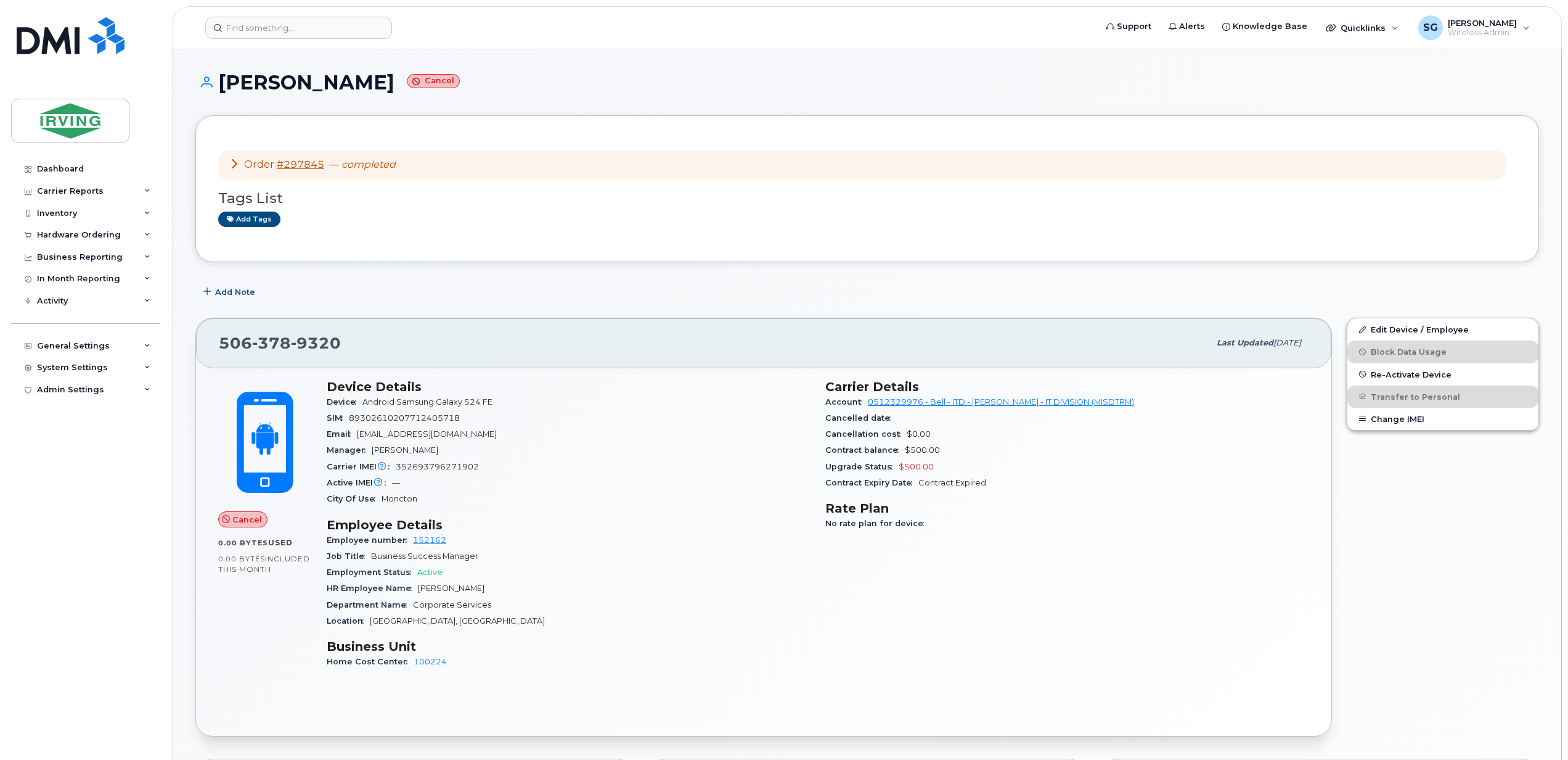
click at [1050, 499] on div "Carrier Details Account 0512329976 - Bell - ITD - [PERSON_NAME] - IT DIVISION (…" at bounding box center [1067, 530] width 499 height 315
